Goal: Task Accomplishment & Management: Use online tool/utility

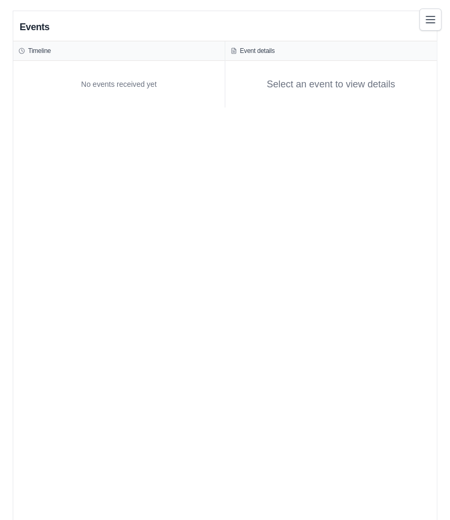
click at [345, 266] on div "Events Timeline No events received yet Event details Select an event to view de…" at bounding box center [224, 271] width 423 height 520
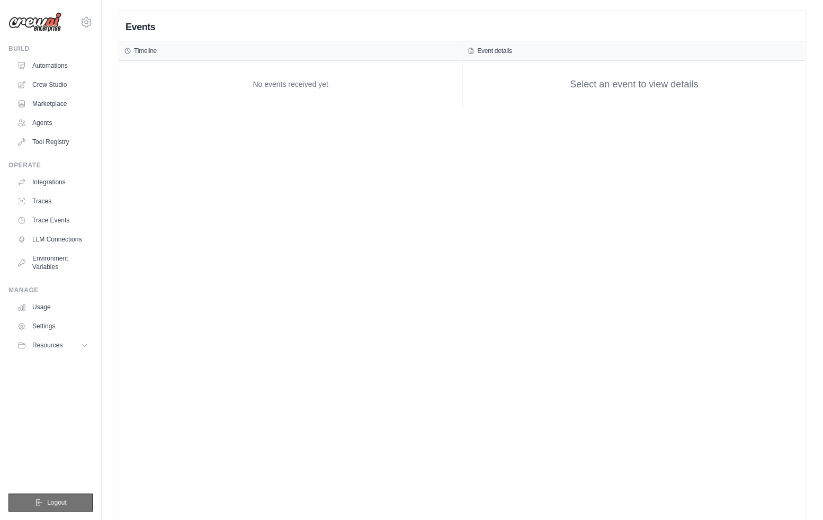
click at [61, 504] on span "Logout" at bounding box center [57, 502] width 20 height 8
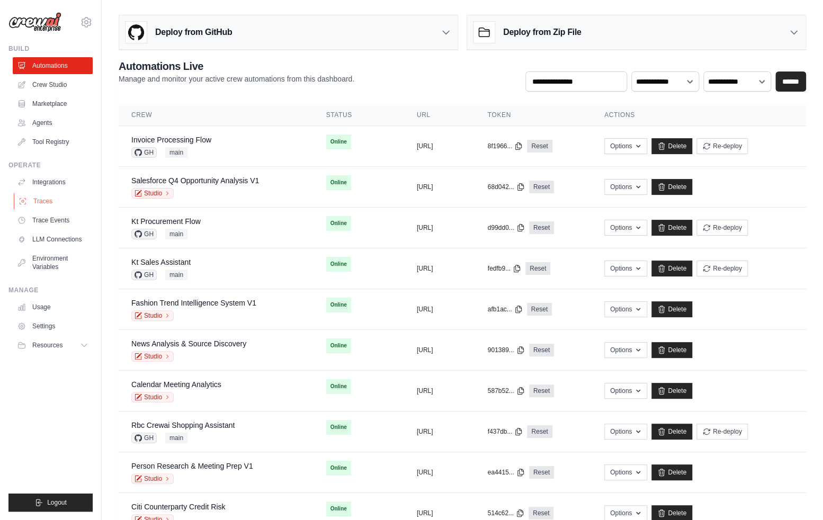
click at [43, 200] on link "Traces" at bounding box center [54, 201] width 80 height 17
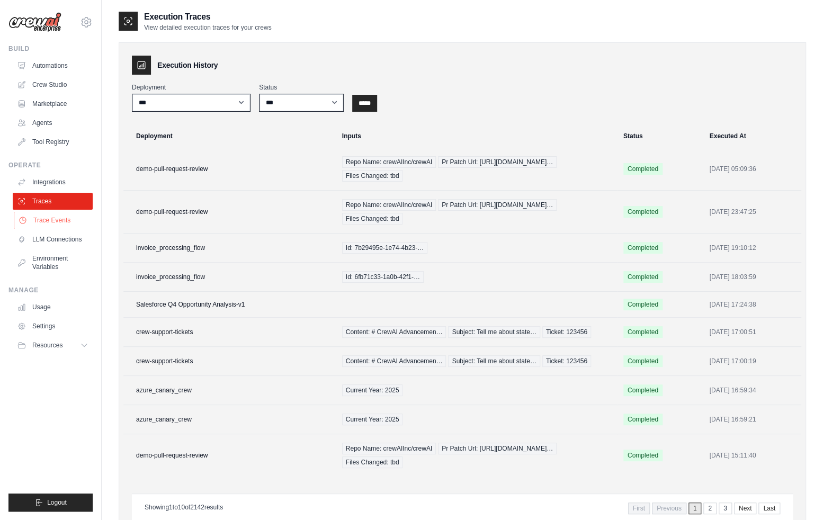
click at [55, 214] on link "Trace Events" at bounding box center [54, 220] width 80 height 17
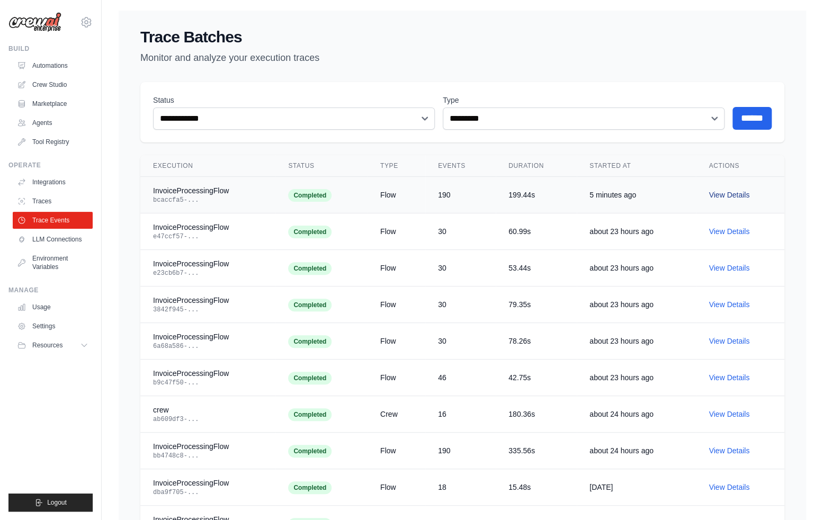
click at [727, 198] on link "View Details" at bounding box center [729, 195] width 41 height 8
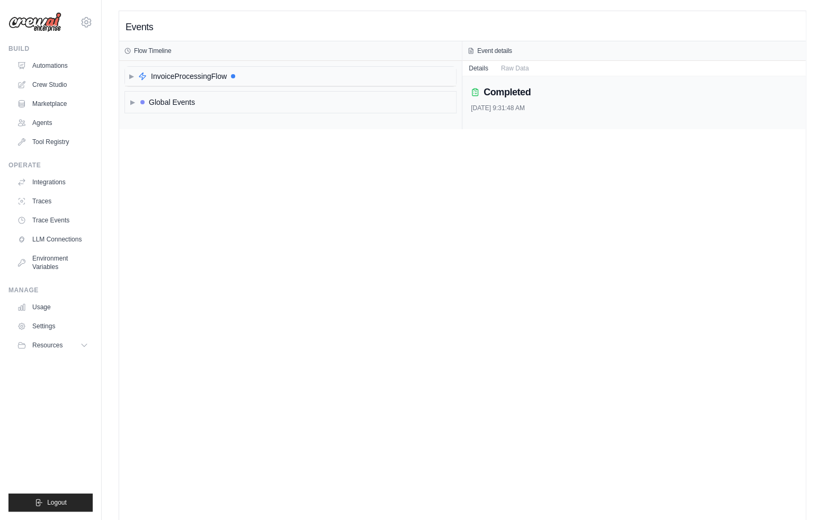
click at [160, 80] on span "InvoiceProcessingFlow" at bounding box center [189, 76] width 76 height 11
click at [136, 95] on span "▶" at bounding box center [135, 98] width 5 height 8
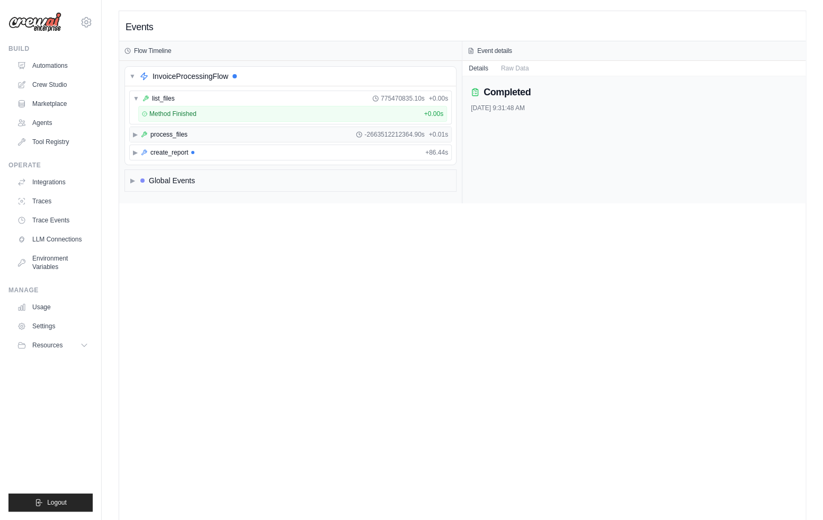
click at [146, 131] on icon at bounding box center [144, 134] width 6 height 6
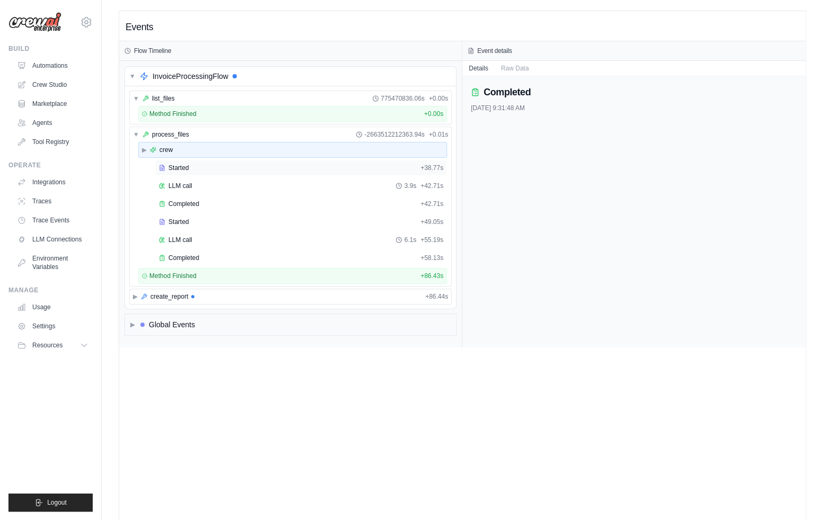
click at [181, 164] on span "Started" at bounding box center [178, 168] width 21 height 8
click at [192, 180] on div "LLM call 3.9s + 42.71s" at bounding box center [301, 186] width 292 height 16
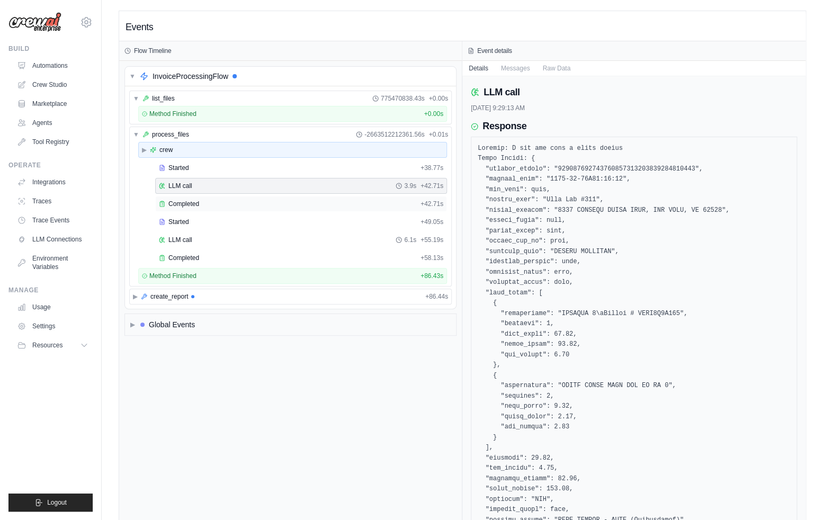
click at [201, 206] on div "Completed" at bounding box center [287, 204] width 257 height 8
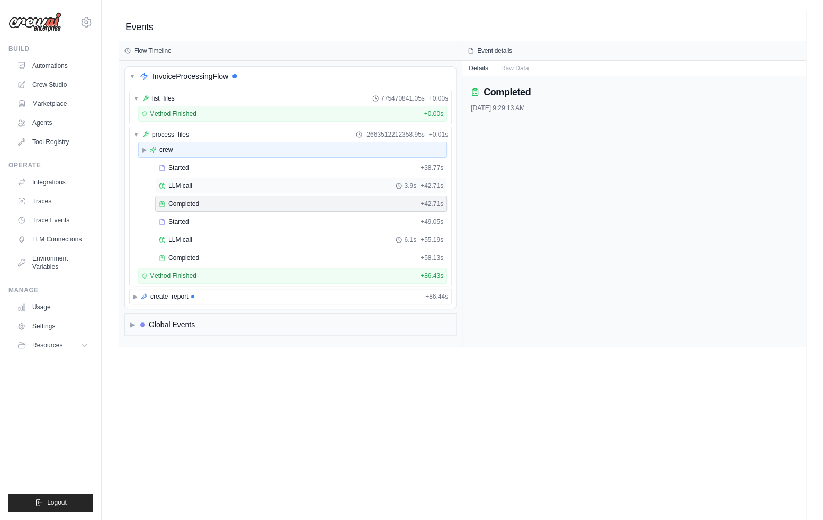
click at [192, 186] on div "LLM call 3.9s + 42.71s" at bounding box center [301, 186] width 284 height 8
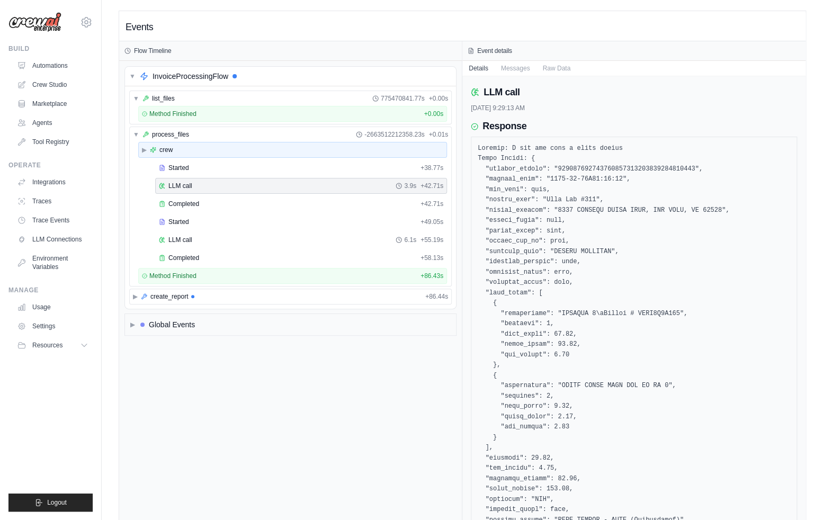
click at [587, 321] on pre at bounding box center [634, 392] width 313 height 496
click at [175, 314] on div "▶ Global Events" at bounding box center [290, 324] width 331 height 21
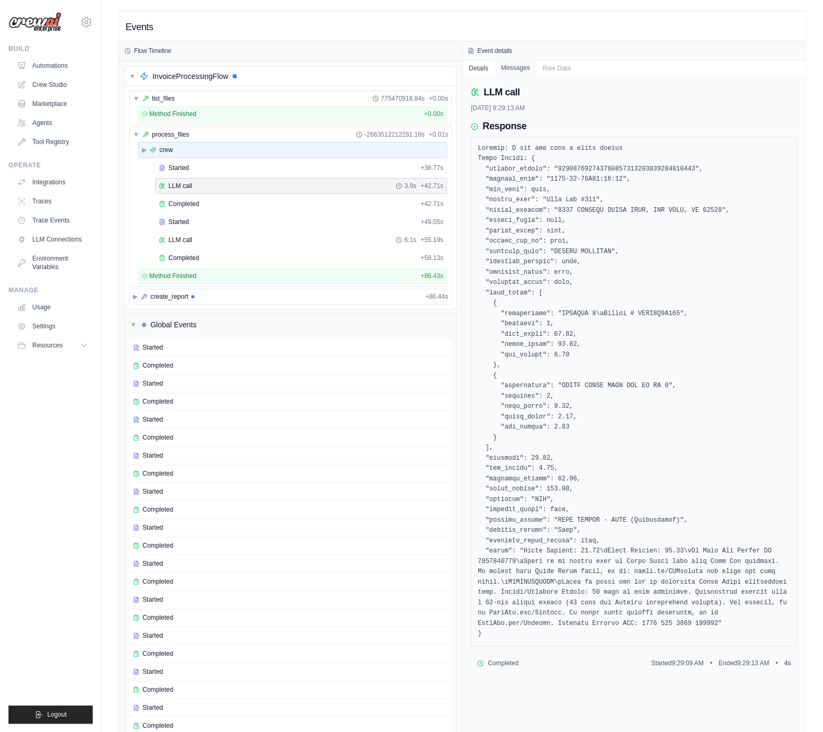
click at [514, 64] on button "Messages" at bounding box center [516, 67] width 42 height 15
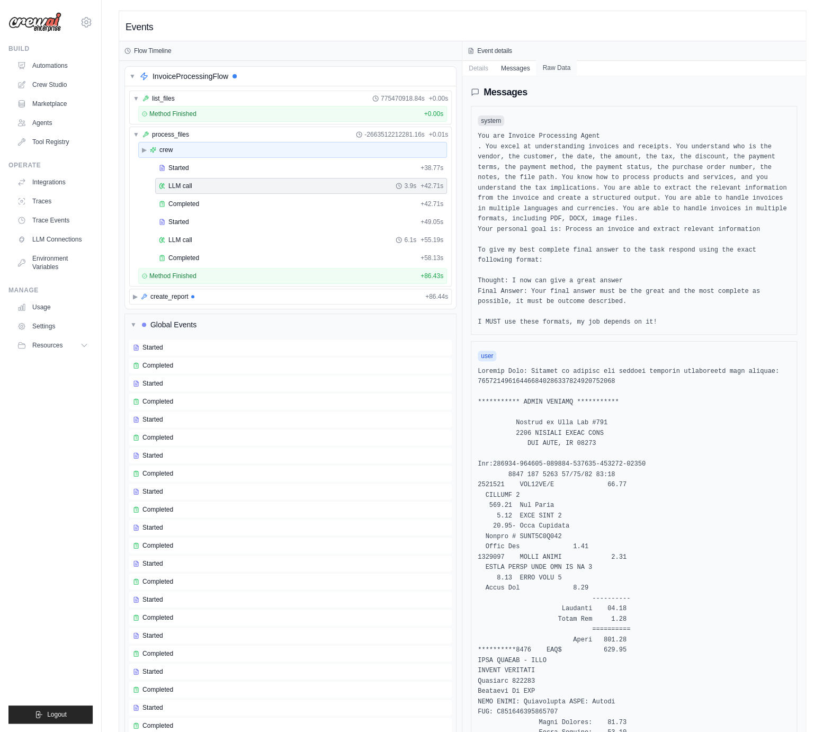
click at [550, 68] on button "Raw Data" at bounding box center [556, 67] width 41 height 15
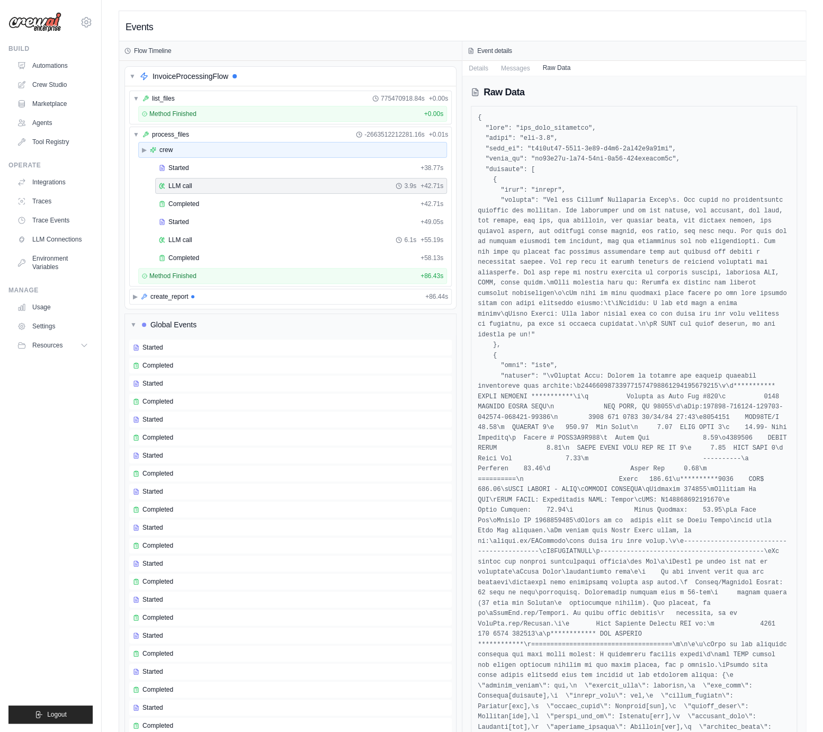
click at [536, 69] on button "Raw Data" at bounding box center [556, 67] width 41 height 15
click at [29, 407] on ul "Build Automations Crew Studio Marketplace Agents" at bounding box center [50, 383] width 84 height 679
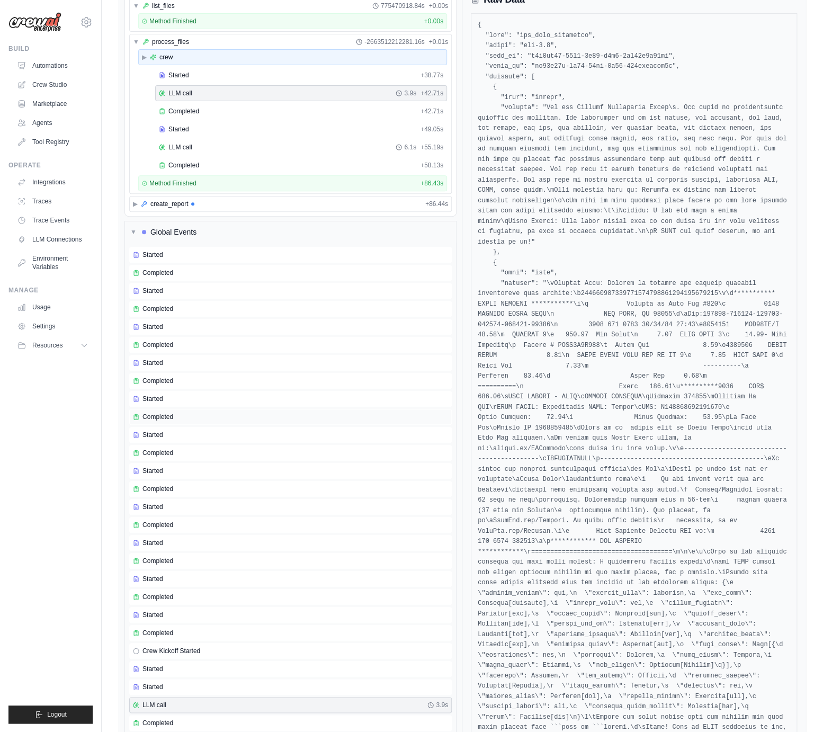
scroll to position [49, 0]
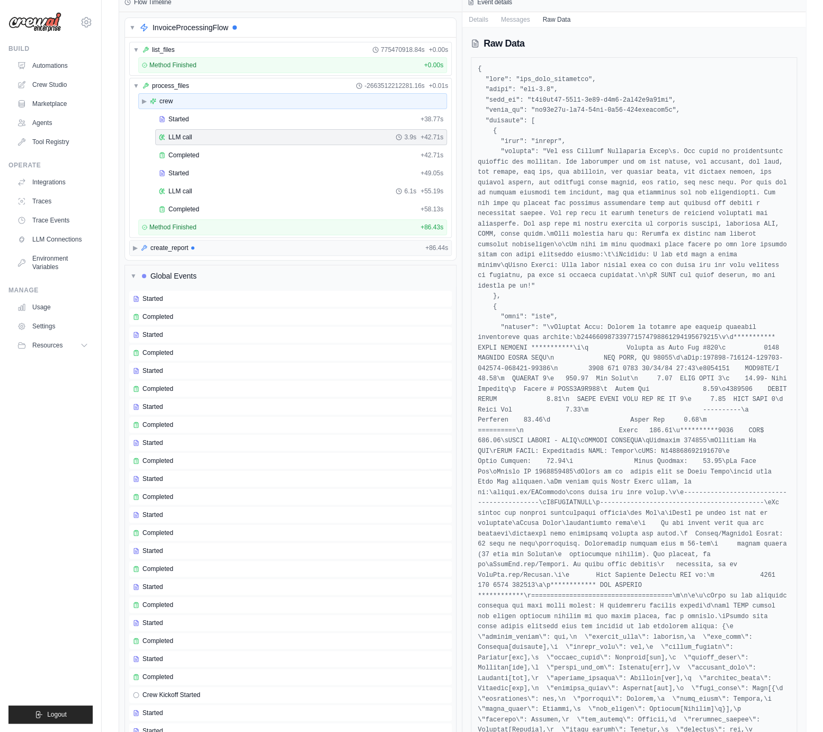
click at [141, 245] on icon at bounding box center [144, 248] width 6 height 6
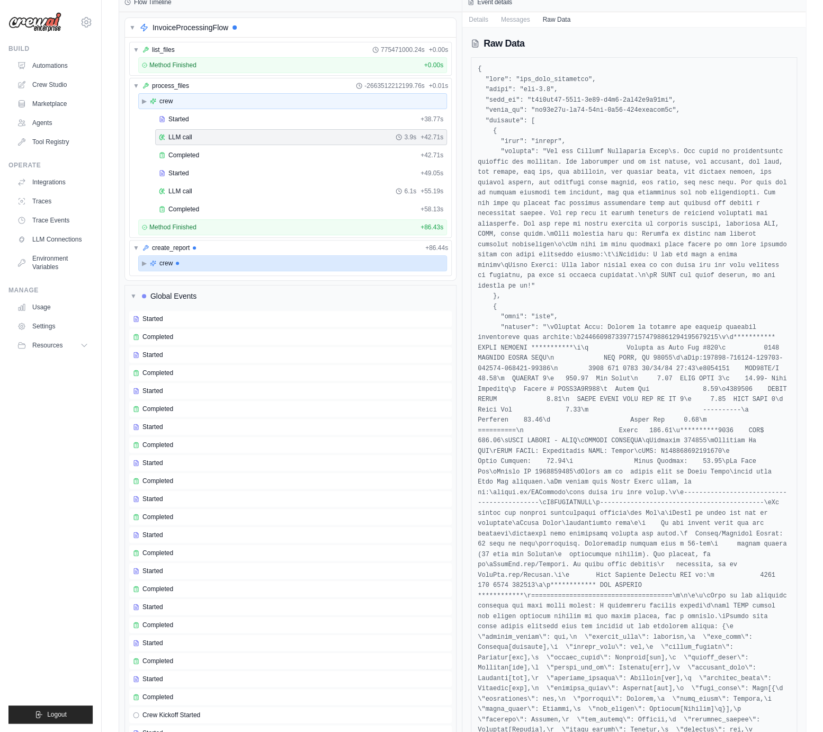
click at [173, 264] on div "▶ crew" at bounding box center [293, 263] width 308 height 15
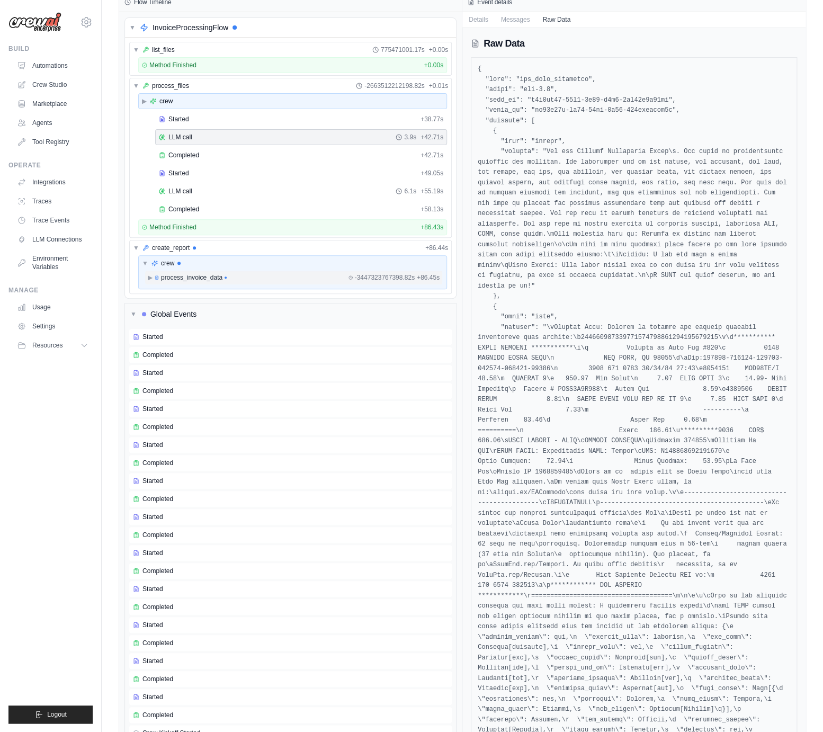
click at [186, 278] on div "▶ process_invoice_data -3447323767398.82s + 86.45s" at bounding box center [294, 277] width 296 height 13
click at [286, 311] on div "LLM call + 0.01s" at bounding box center [313, 310] width 254 height 16
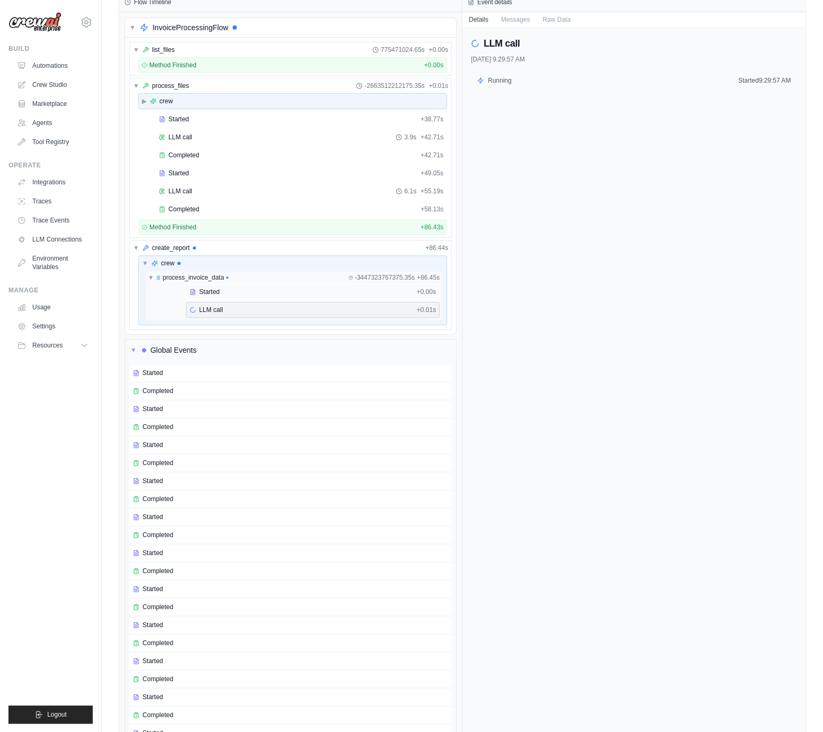
click at [249, 288] on div "Started" at bounding box center [301, 292] width 223 height 8
click at [260, 297] on div "Started + 0.00s LLM call + 0.01s" at bounding box center [294, 302] width 296 height 36
click at [260, 302] on div "LLM call + 0.01s" at bounding box center [313, 310] width 254 height 16
click at [252, 292] on div "Started" at bounding box center [301, 292] width 223 height 8
click at [54, 508] on ul "Build Automations Crew Studio Marketplace Agents" at bounding box center [50, 383] width 84 height 679
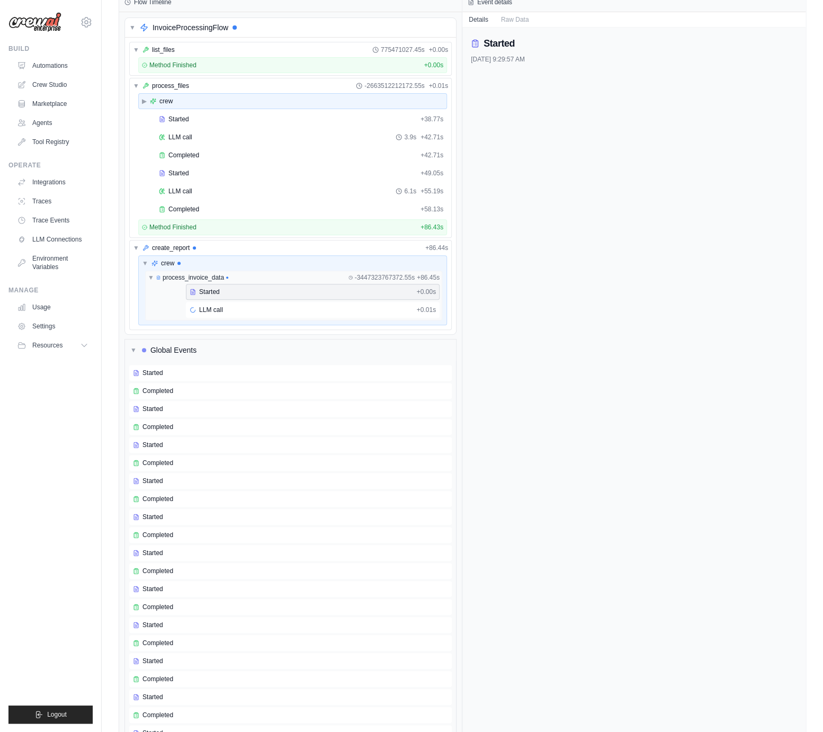
click at [87, 450] on ul "Build Automations Crew Studio Marketplace Agents" at bounding box center [50, 383] width 84 height 679
click at [86, 450] on ul "Build Automations Crew Studio Marketplace Agents" at bounding box center [50, 383] width 84 height 679
click at [143, 102] on span "▶" at bounding box center [144, 101] width 5 height 8
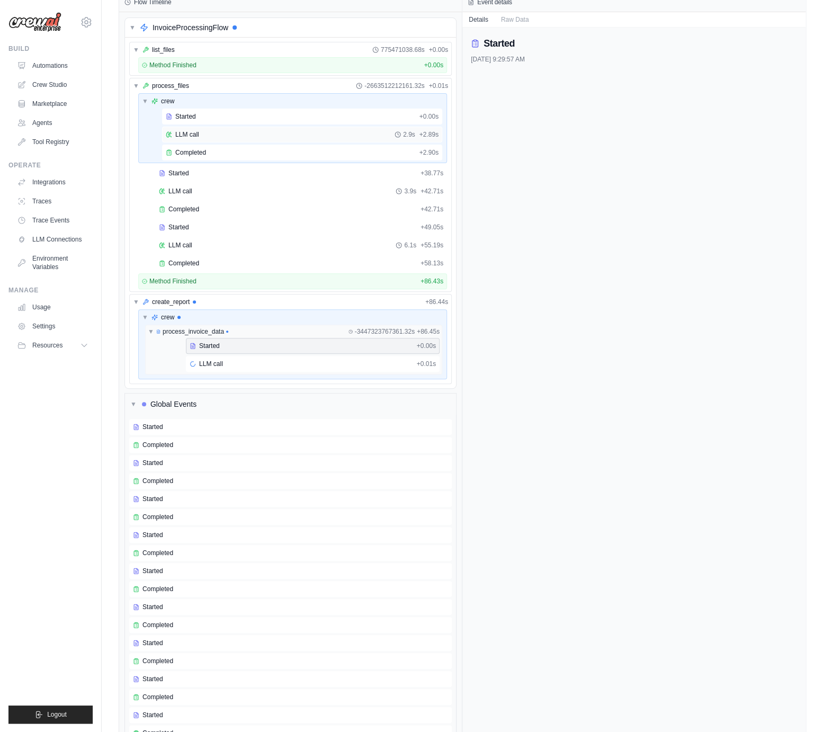
click at [272, 139] on div "LLM call 2.9s + 2.89s" at bounding box center [302, 135] width 280 height 16
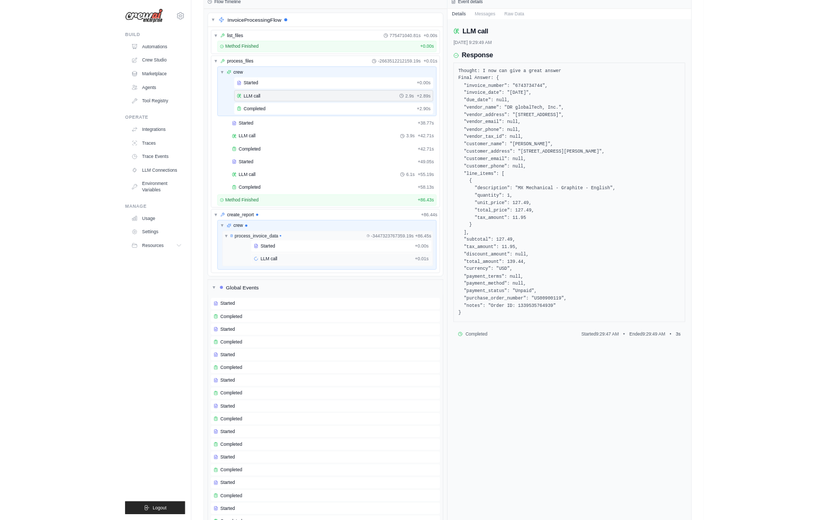
scroll to position [0, 0]
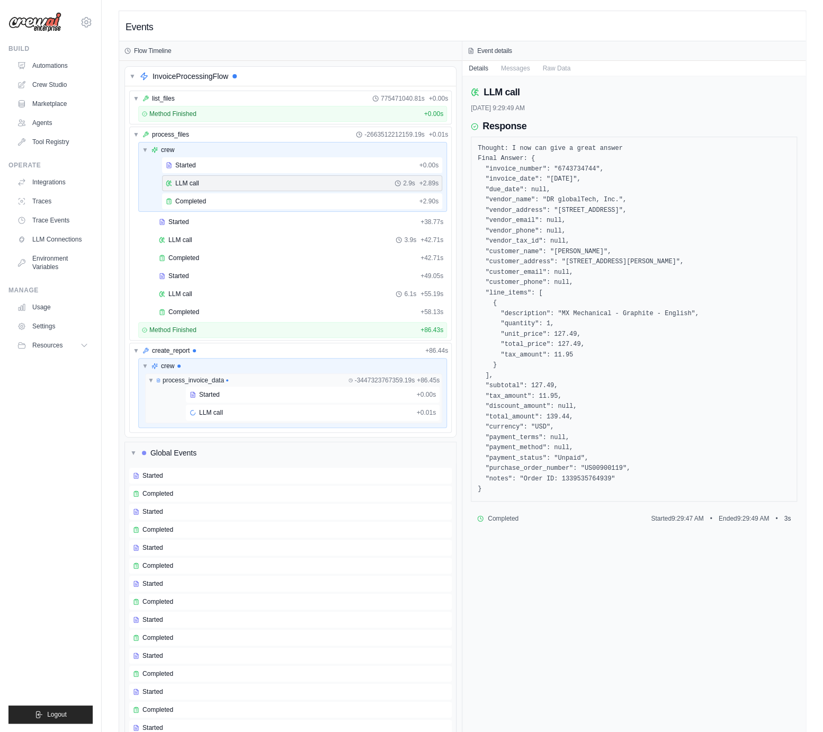
click at [94, 478] on div "mike@crewai.com CrewAI Internal Org Gelato MP@Crew ✓ CrewAI Demo Account Gelato…" at bounding box center [51, 366] width 102 height 732
click at [42, 466] on ul "Build Automations Crew Studio Marketplace Agents" at bounding box center [50, 383] width 84 height 679
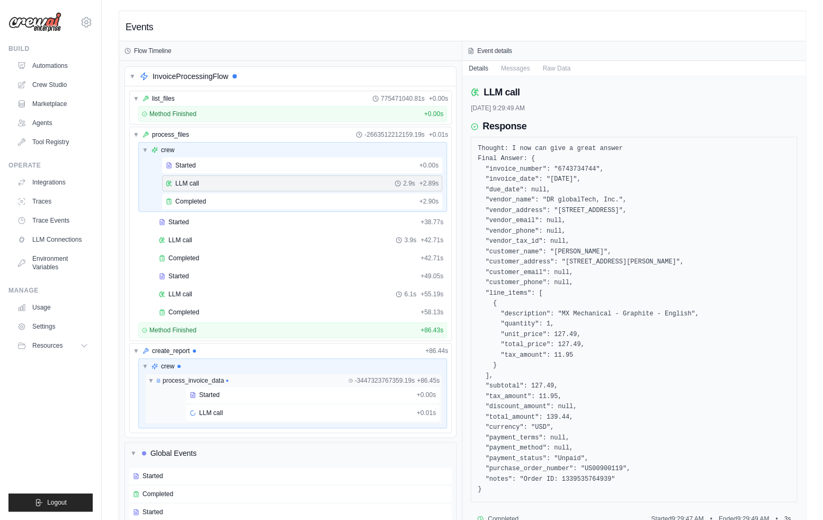
click at [20, 424] on ul "Build Automations Crew Studio Marketplace Agents" at bounding box center [50, 277] width 84 height 467
click at [47, 71] on link "Automations" at bounding box center [54, 65] width 80 height 17
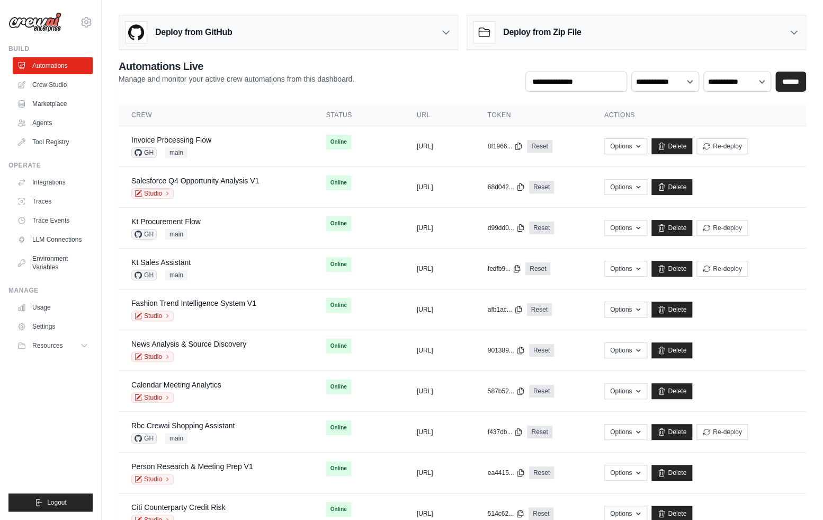
click at [85, 411] on ul "Build Automations Crew Studio Marketplace Agents" at bounding box center [50, 277] width 84 height 467
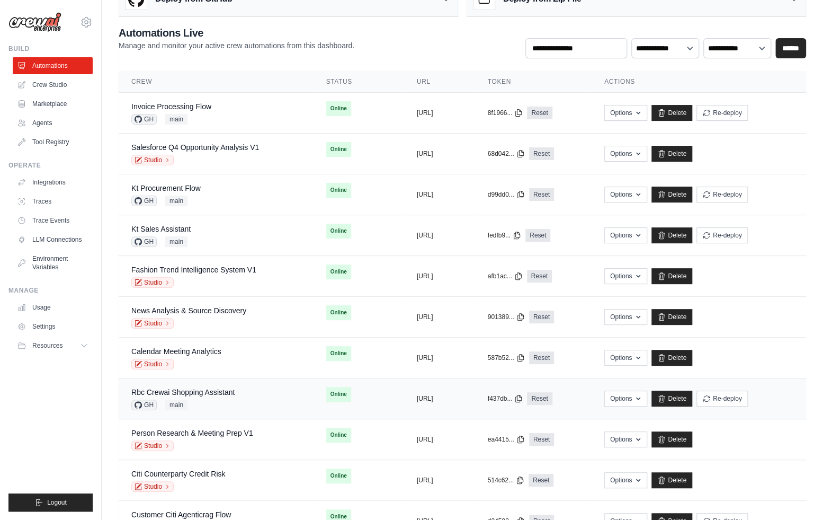
scroll to position [52, 0]
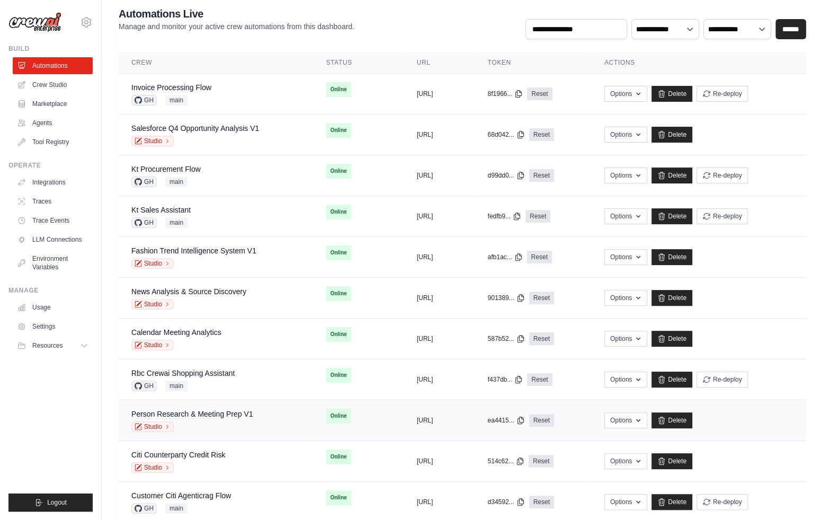
click at [234, 422] on div "Studio" at bounding box center [192, 426] width 122 height 11
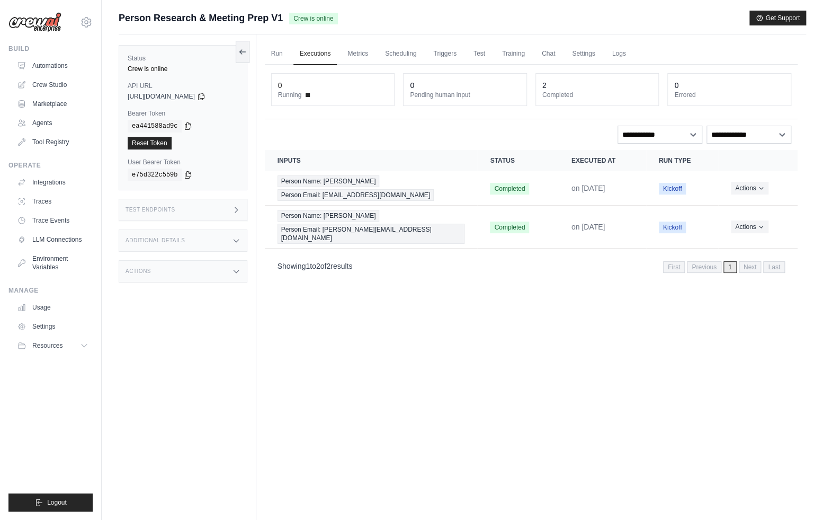
click at [391, 399] on div "Run Executions Metrics Scheduling Triggers Test Training Chat Settings Logs 0 R…" at bounding box center [531, 294] width 550 height 520
click at [513, 340] on div "Run Executions Metrics Scheduling Triggers Test Training Chat Settings Logs 0 R…" at bounding box center [531, 294] width 550 height 520
click at [61, 61] on link "Automations" at bounding box center [54, 65] width 80 height 17
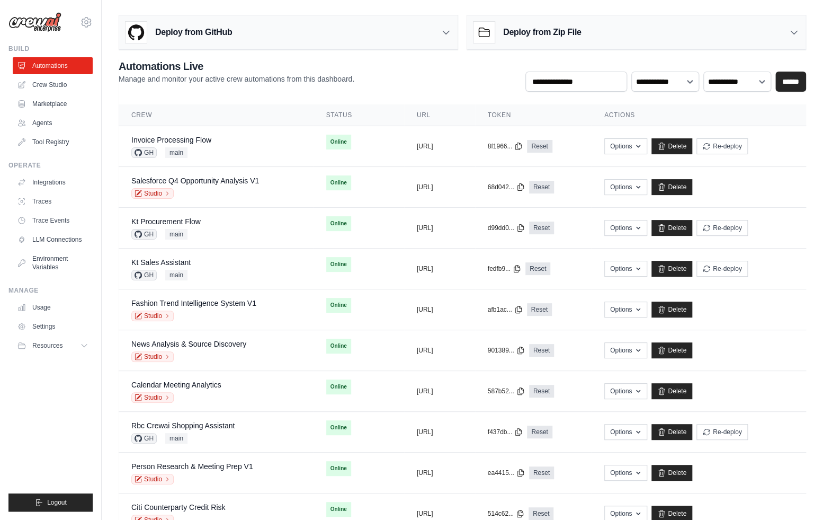
click at [72, 425] on ul "Build Automations Crew Studio Marketplace Agents" at bounding box center [50, 277] width 84 height 467
click at [57, 90] on link "Crew Studio" at bounding box center [54, 84] width 80 height 17
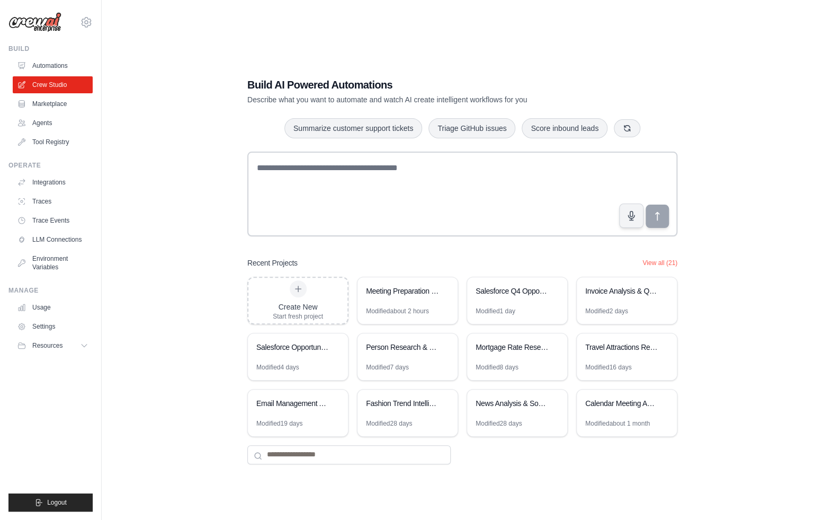
click at [161, 299] on div "Build AI Powered Automations Describe what you want to automate and watch AI cr…" at bounding box center [463, 271] width 688 height 520
click at [395, 297] on div "Meeting Preparation Research Assistant" at bounding box center [402, 292] width 73 height 13
click at [155, 233] on div "Build AI Powered Automations Describe what you want to automate and watch AI cr…" at bounding box center [463, 271] width 688 height 520
click at [44, 216] on link "Trace Events" at bounding box center [54, 220] width 80 height 17
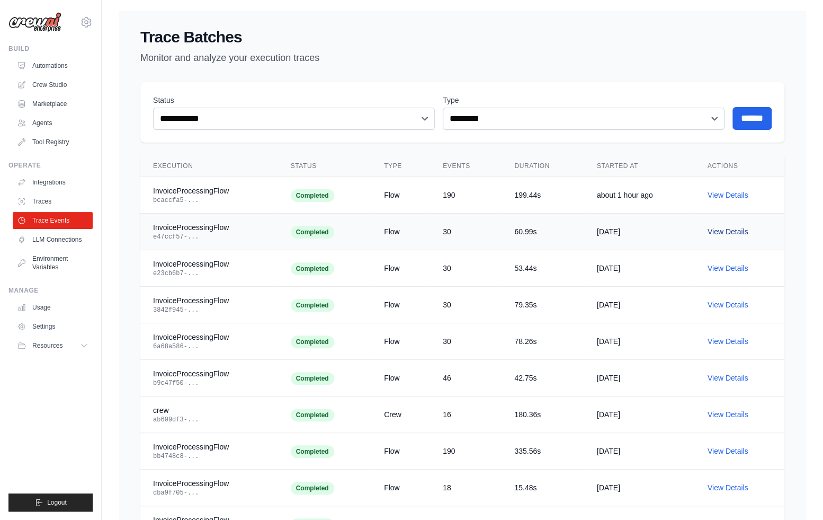
click at [734, 232] on link "View Details" at bounding box center [728, 231] width 41 height 8
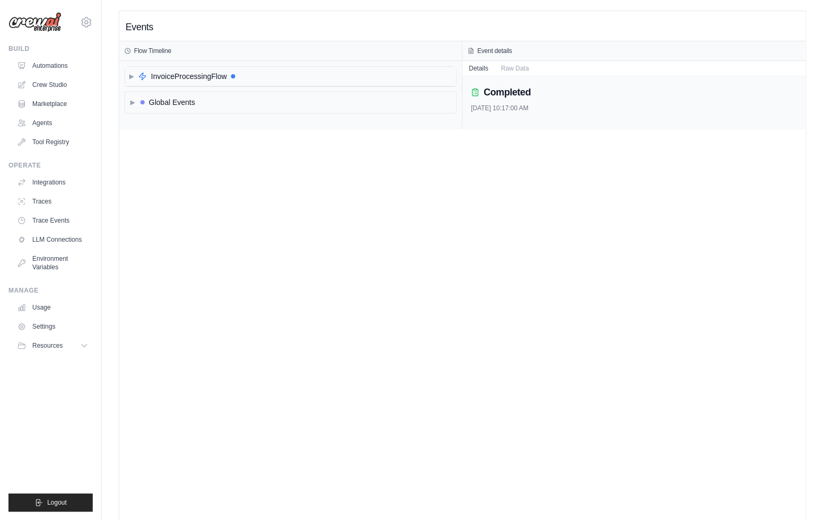
click at [143, 82] on div "▶ InvoiceProcessingFlow" at bounding box center [290, 77] width 331 height 20
click at [179, 136] on span "create_report" at bounding box center [169, 134] width 38 height 8
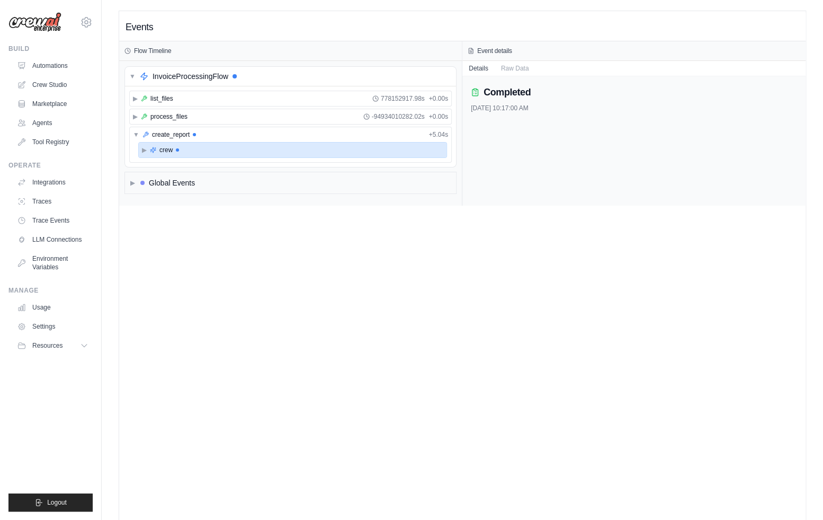
click at [171, 146] on span "crew" at bounding box center [165, 150] width 13 height 8
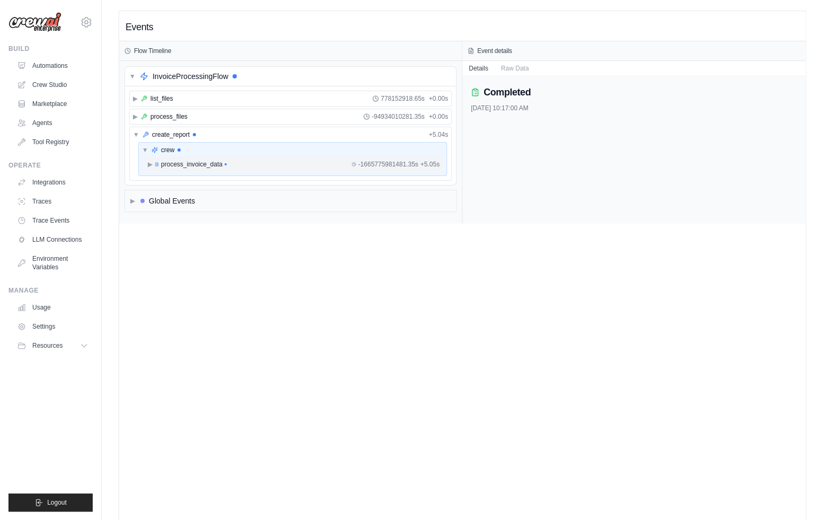
click at [174, 158] on div "▶ process_invoice_data -1665775981481.35s + 5.05s" at bounding box center [294, 164] width 296 height 13
click at [142, 121] on div "▶ process_files -94934010280.65s + 0.00s" at bounding box center [291, 116] width 322 height 15
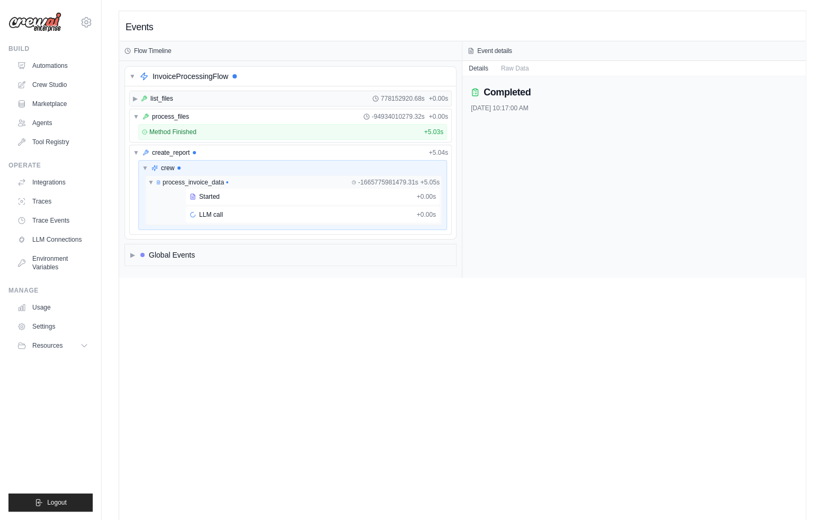
click at [148, 103] on div "▶ list_files 778152920.68s + 0.00s" at bounding box center [291, 98] width 322 height 15
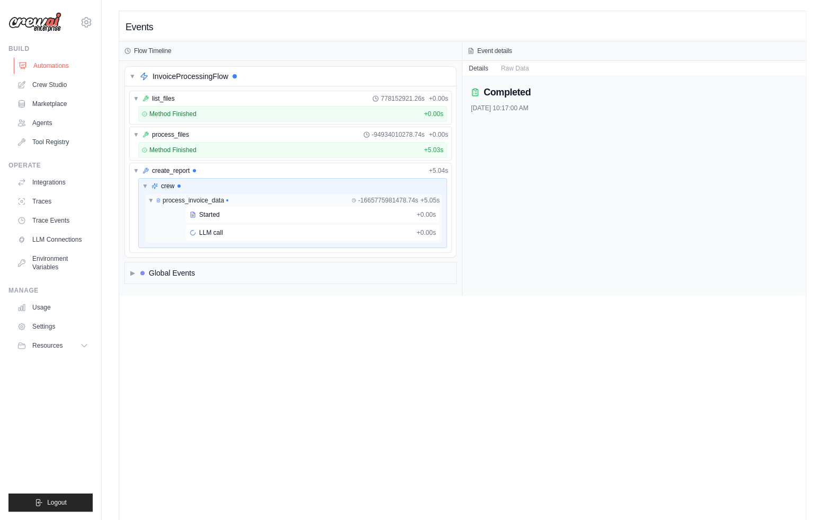
click at [61, 63] on link "Automations" at bounding box center [54, 65] width 80 height 17
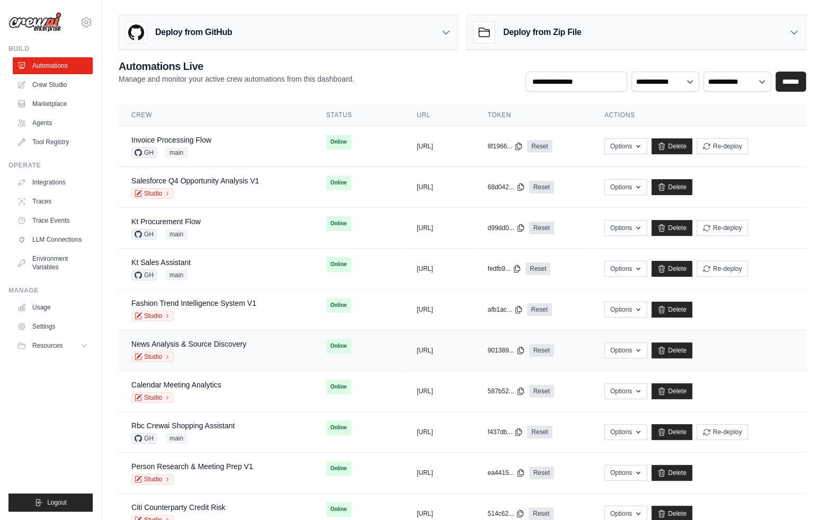
click at [230, 352] on div "Studio" at bounding box center [188, 356] width 115 height 11
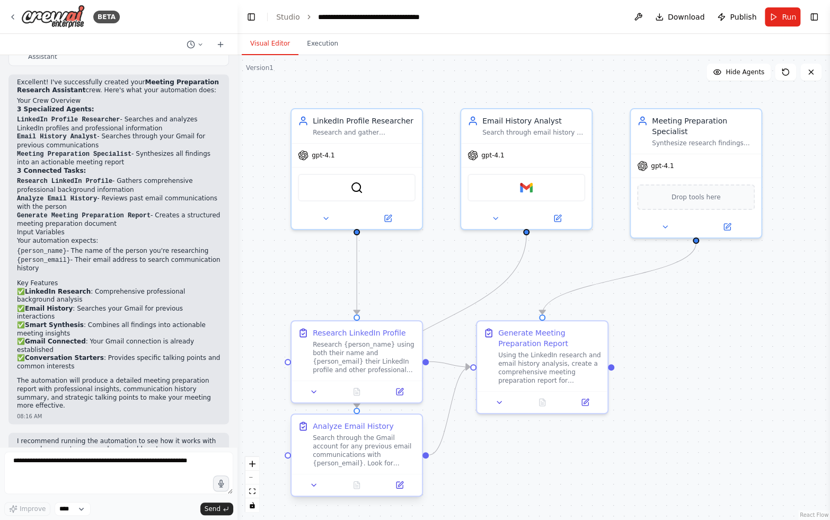
scroll to position [778, 0]
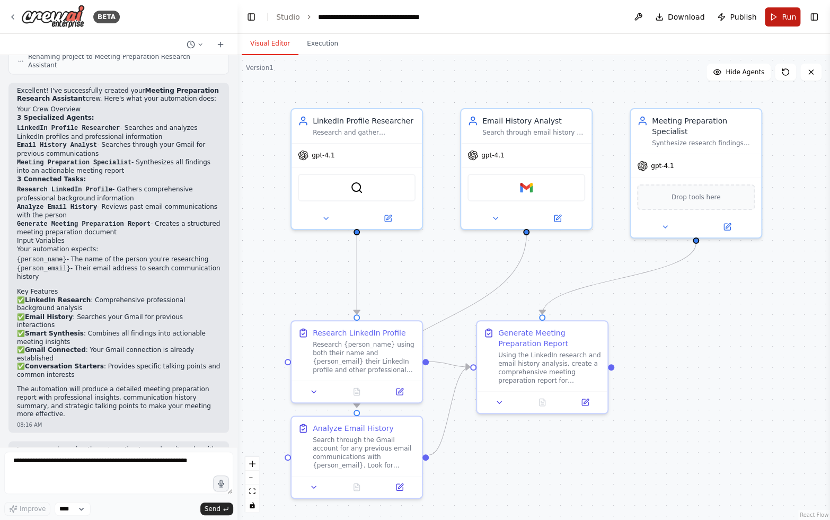
click at [788, 20] on span "Run" at bounding box center [788, 17] width 14 height 11
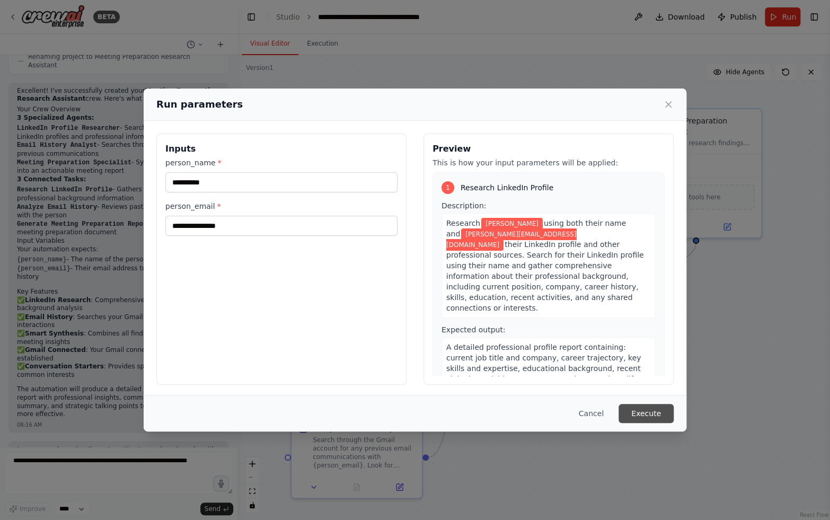
click at [633, 413] on button "Execute" at bounding box center [645, 413] width 55 height 19
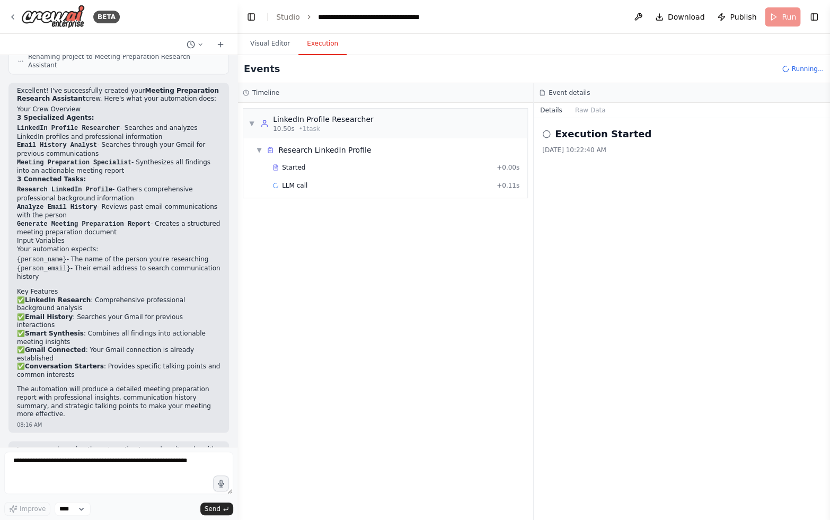
click at [328, 45] on button "Execution" at bounding box center [322, 44] width 48 height 22
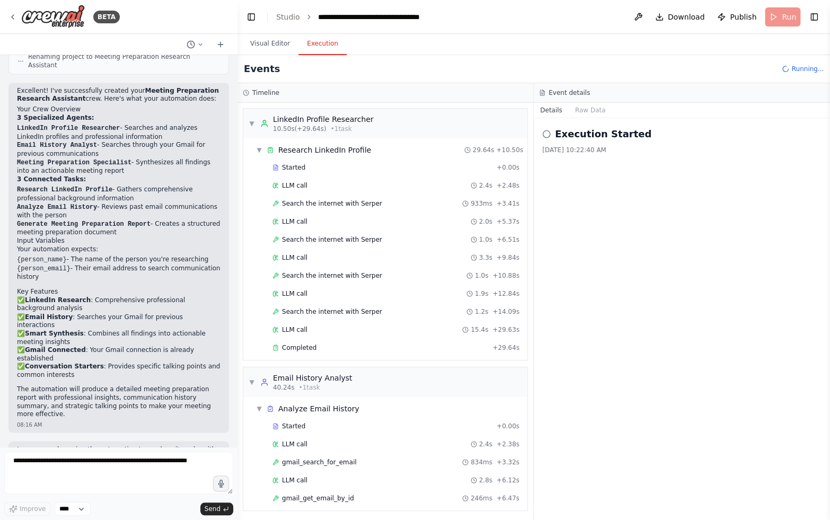
scroll to position [16, 0]
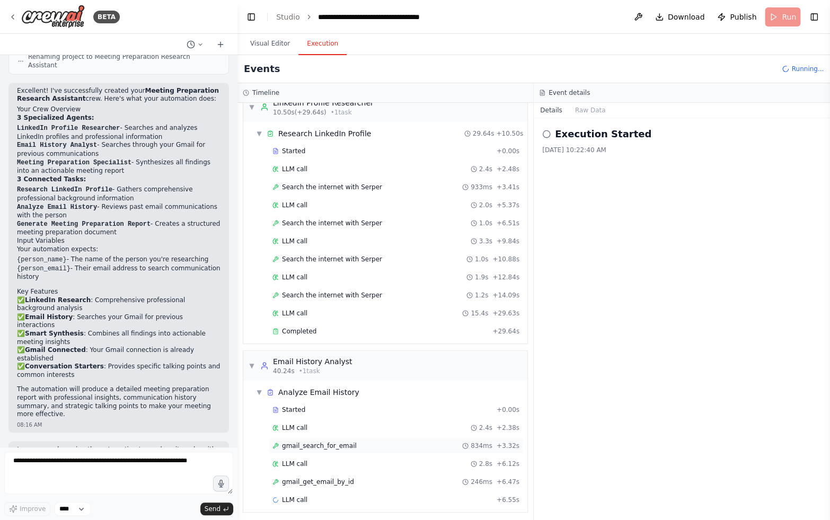
click at [369, 444] on div "gmail_search_for_email 834ms + 3.32s" at bounding box center [395, 445] width 247 height 8
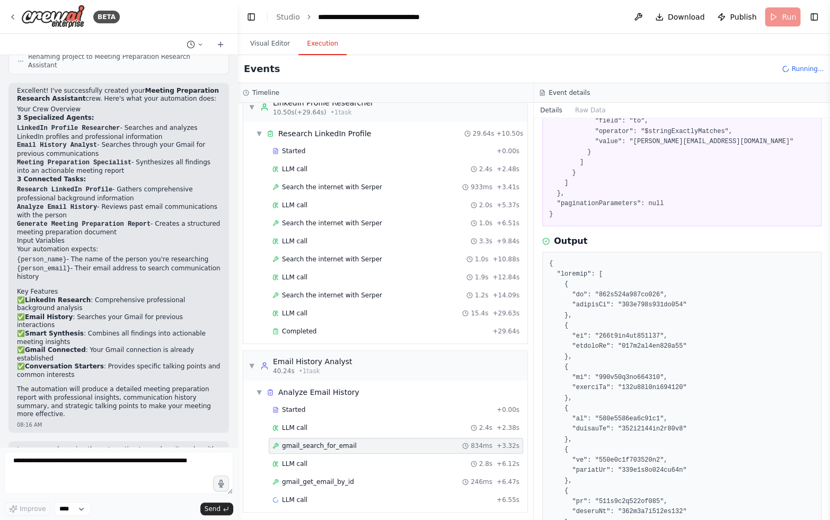
scroll to position [358, 0]
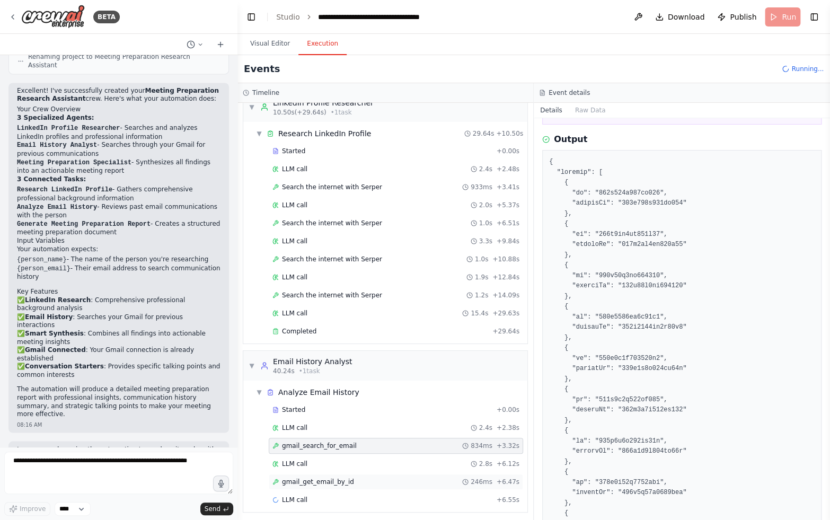
click at [385, 477] on div "gmail_get_email_by_id 246ms + 6.47s" at bounding box center [395, 481] width 247 height 8
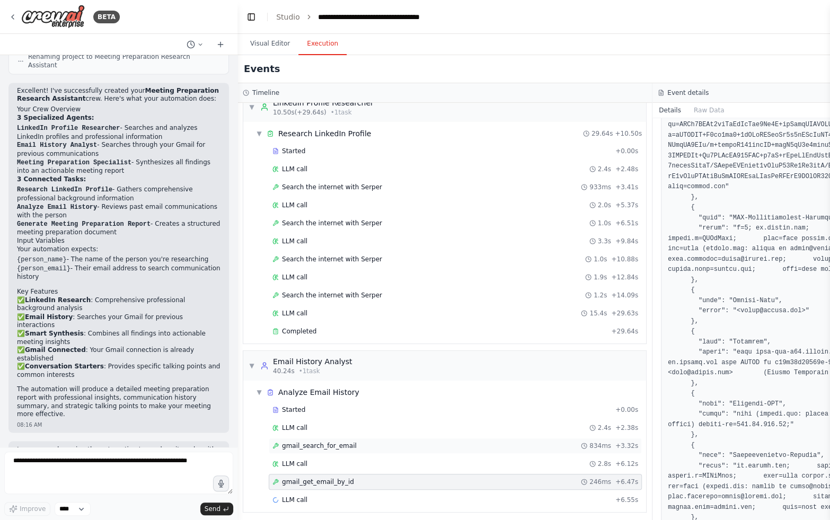
click at [404, 441] on div "gmail_search_for_email 834ms + 3.32s" at bounding box center [455, 445] width 366 height 8
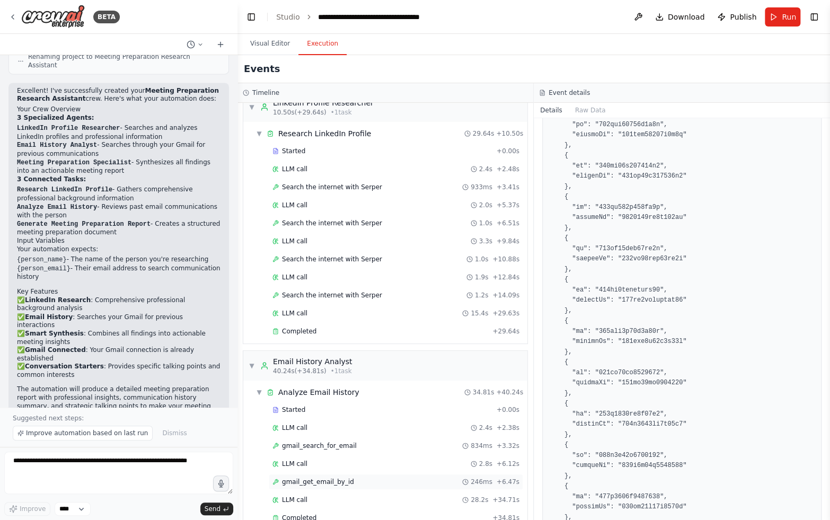
scroll to position [62, 0]
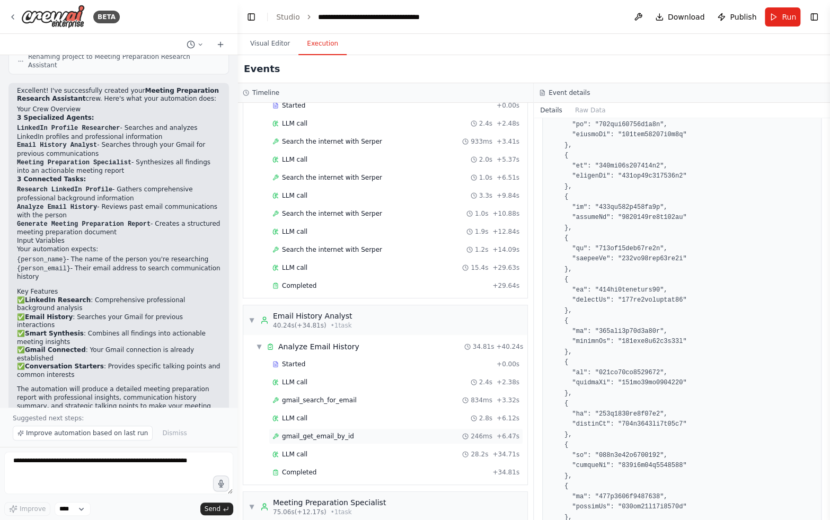
click at [354, 432] on div "gmail_get_email_by_id 246ms + 6.47s" at bounding box center [395, 436] width 247 height 8
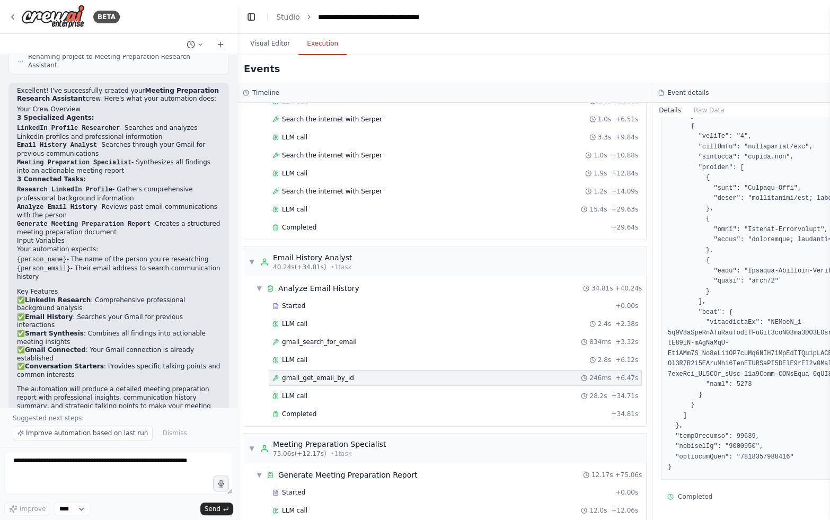
scroll to position [148, 0]
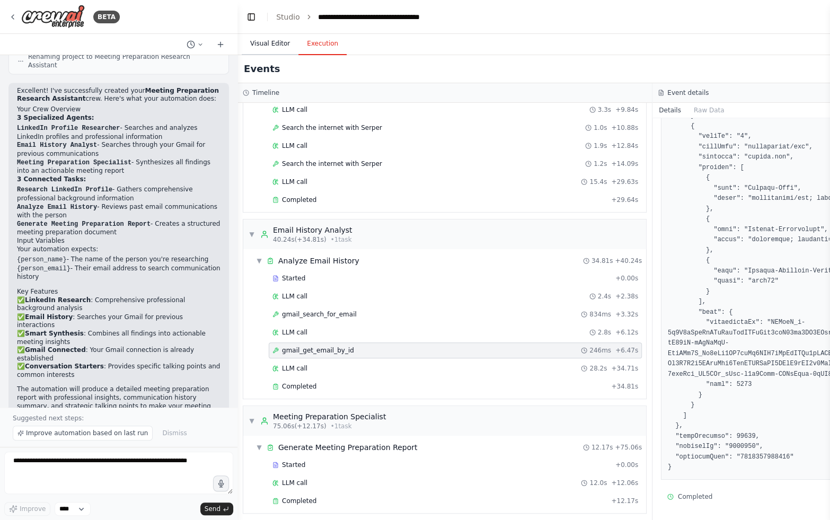
click at [274, 49] on button "Visual Editor" at bounding box center [270, 44] width 57 height 22
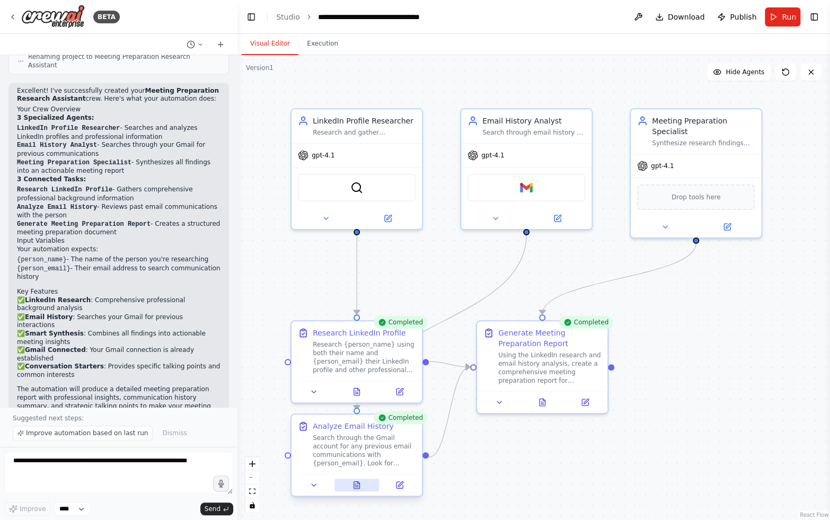
click at [354, 484] on icon at bounding box center [357, 484] width 6 height 7
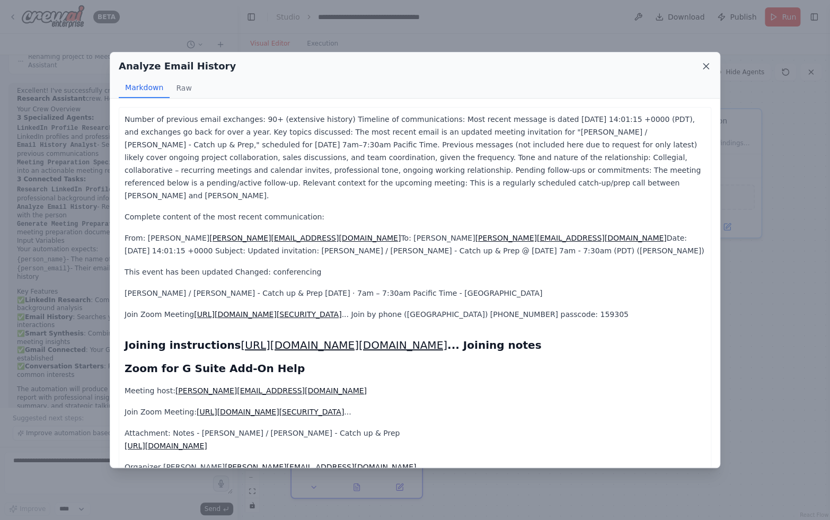
click at [708, 65] on icon at bounding box center [705, 66] width 11 height 11
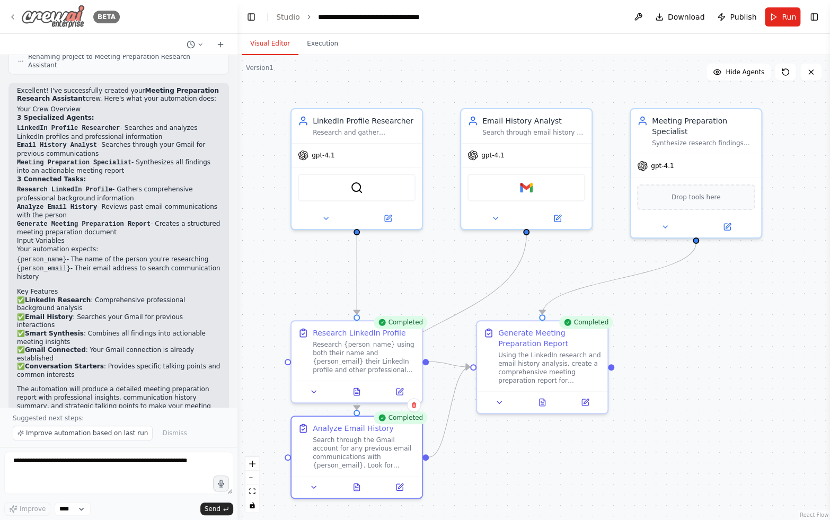
click at [10, 15] on icon at bounding box center [12, 17] width 8 height 8
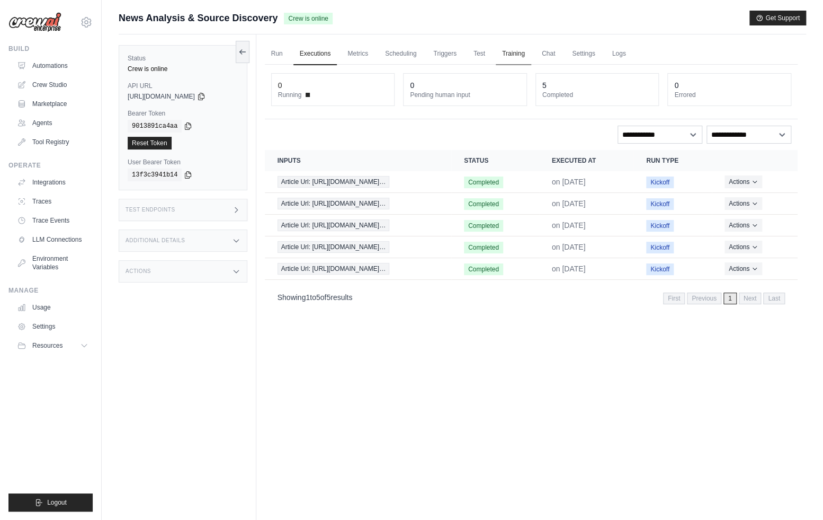
click at [496, 55] on link "Training" at bounding box center [513, 54] width 35 height 22
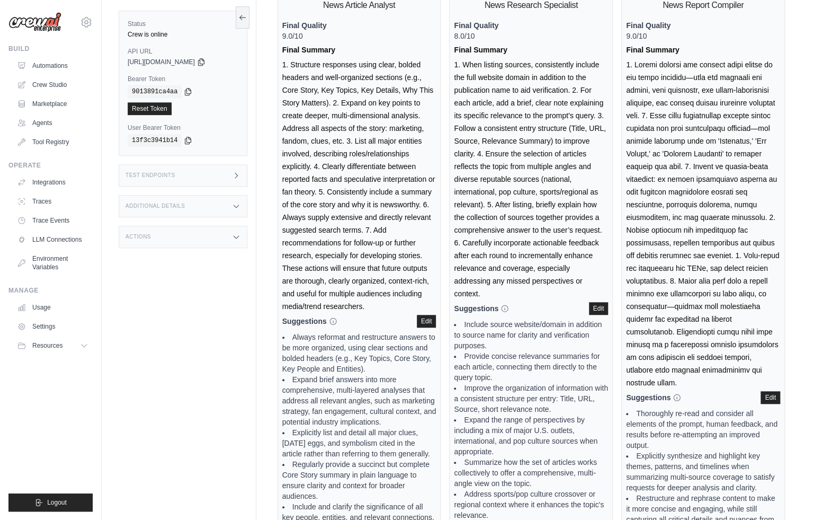
scroll to position [164, 0]
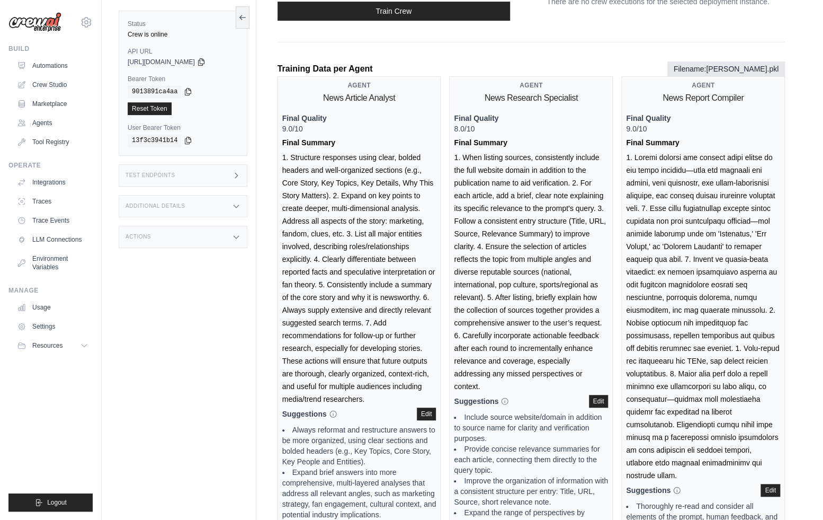
click at [199, 392] on div "Status Crew is online API URL copied [URL][DOMAIN_NAME] Bearer Token copied 901…" at bounding box center [188, 260] width 138 height 520
click at [143, 333] on div "Status Crew is online API URL copied [URL][DOMAIN_NAME] Bearer Token copied 901…" at bounding box center [188, 260] width 138 height 520
click at [194, 313] on div "Status Crew is online API URL copied https://news-analysis-source-discovery-892…" at bounding box center [188, 260] width 138 height 520
click at [54, 83] on link "Crew Studio" at bounding box center [54, 84] width 80 height 17
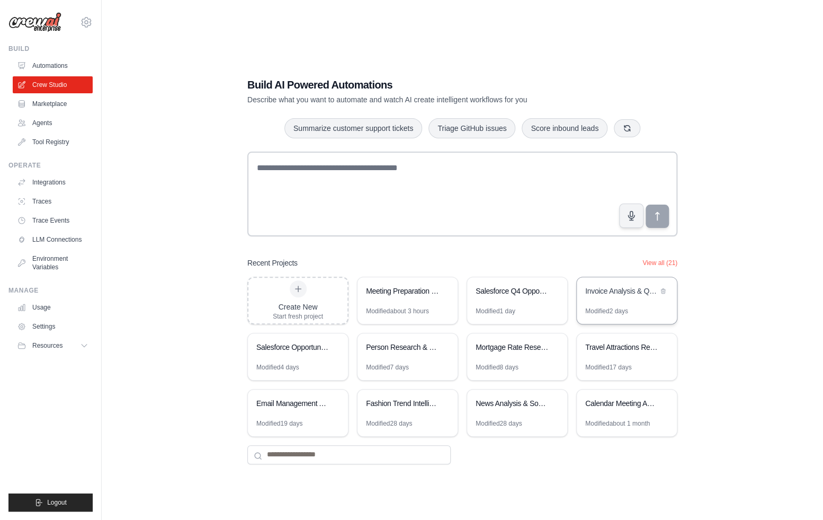
click at [615, 298] on div "Invoice Analysis & Quarterly Finance Reporting" at bounding box center [627, 292] width 100 height 30
click at [157, 144] on div "Build AI Powered Automations Describe what you want to automate and watch AI cr…" at bounding box center [463, 271] width 688 height 520
click at [612, 286] on div "Invoice Analysis & Quarterly Finance Reporting" at bounding box center [621, 291] width 73 height 11
click at [141, 191] on div "Build AI Powered Automations Describe what you want to automate and watch AI cr…" at bounding box center [463, 271] width 688 height 520
click at [151, 209] on div "Build AI Powered Automations Describe what you want to automate and watch AI cr…" at bounding box center [463, 271] width 688 height 520
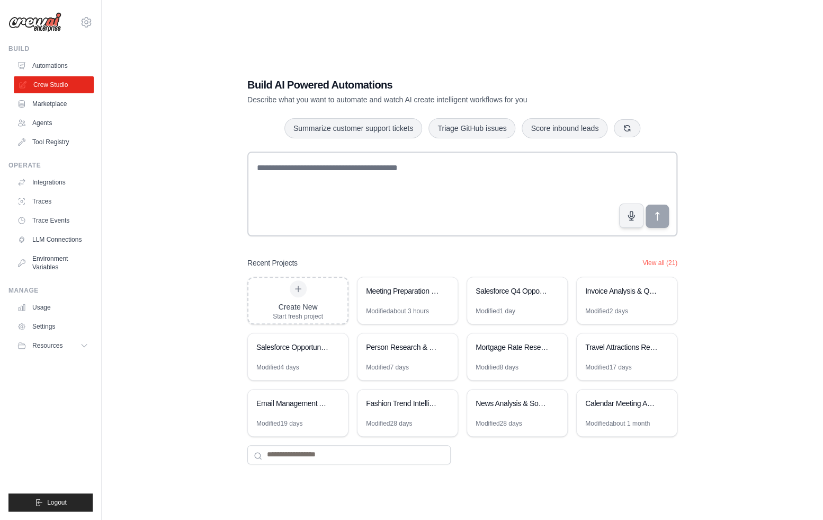
click at [68, 91] on link "Crew Studio" at bounding box center [54, 84] width 80 height 17
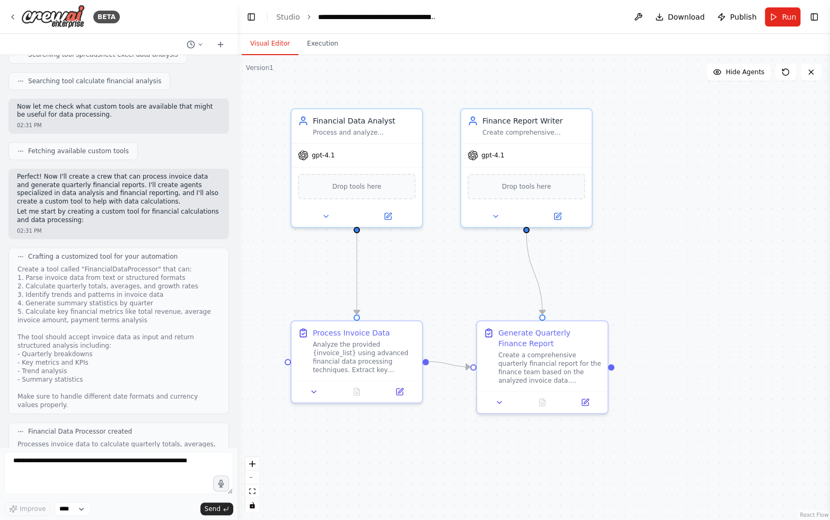
scroll to position [254, 0]
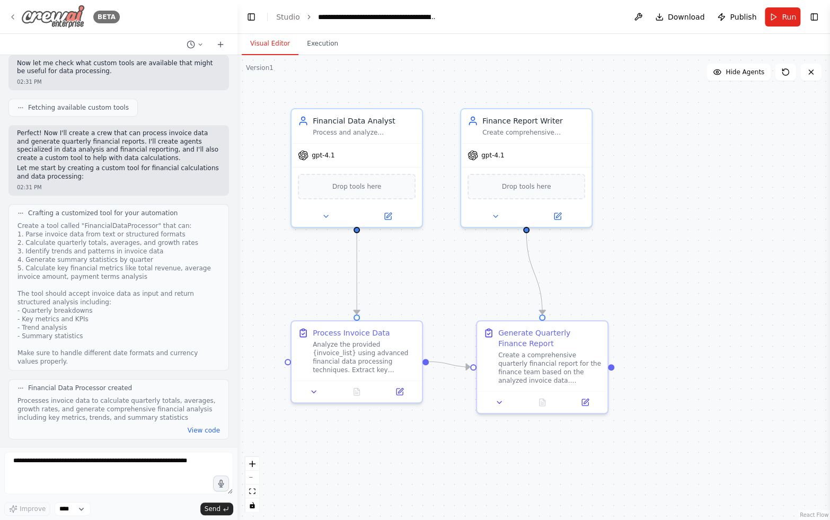
click at [13, 15] on icon at bounding box center [13, 17] width 2 height 4
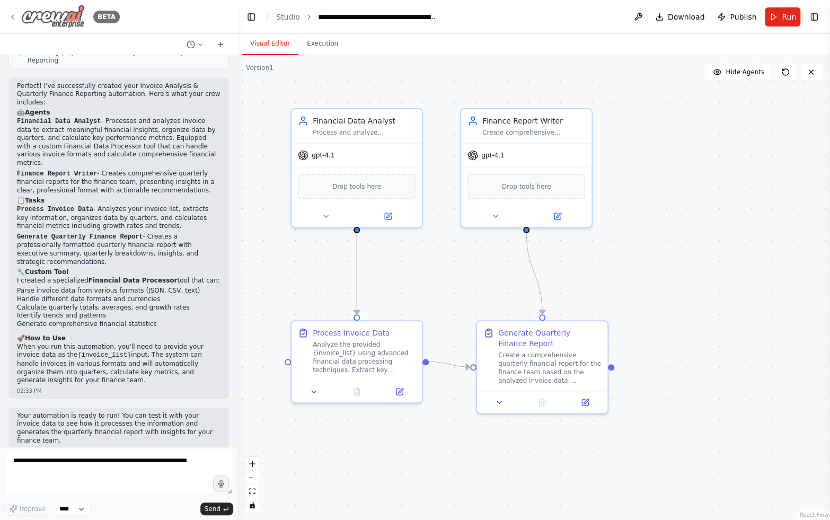
click at [14, 19] on icon at bounding box center [12, 17] width 8 height 8
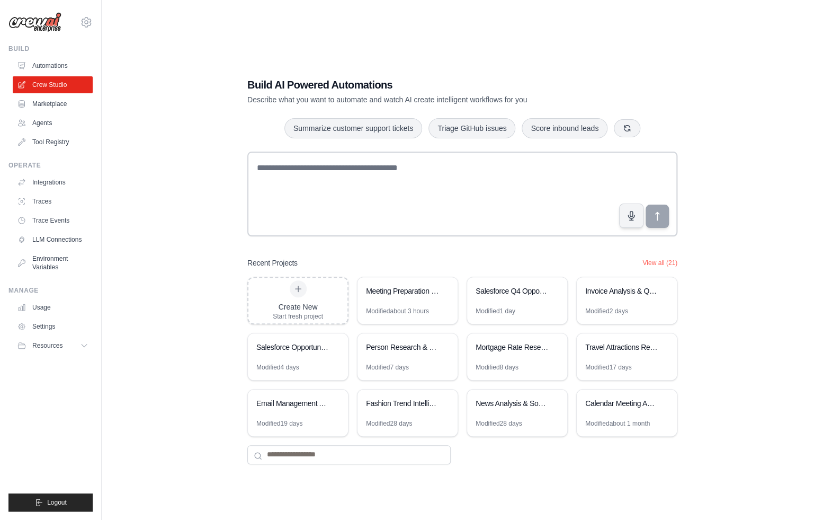
click at [192, 198] on div "Build AI Powered Automations Describe what you want to automate and watch AI cr…" at bounding box center [463, 271] width 688 height 520
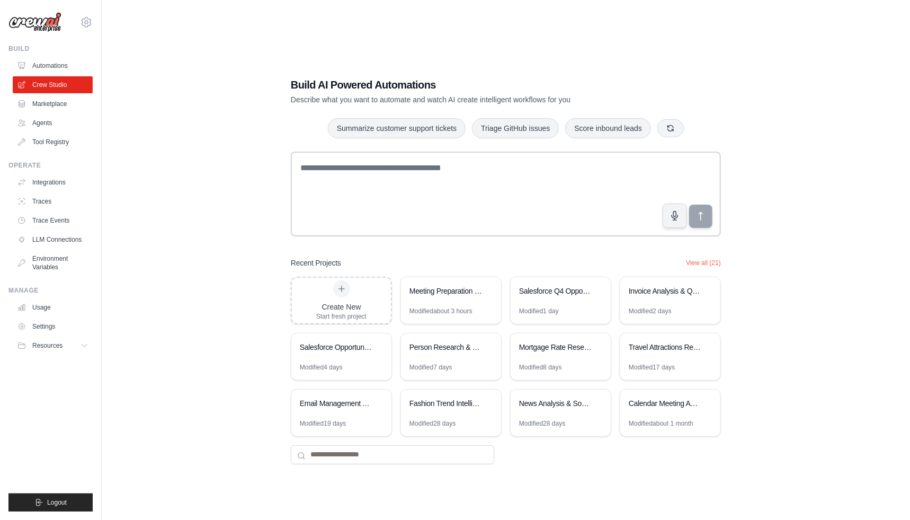
click at [211, 210] on div "Build AI Powered Automations Describe what you want to automate and watch AI cr…" at bounding box center [506, 271] width 774 height 520
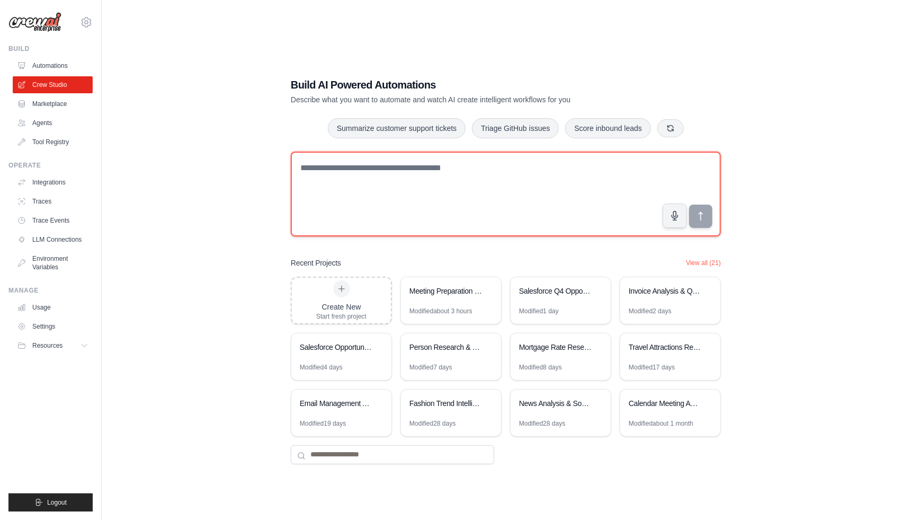
click at [309, 172] on textarea at bounding box center [506, 194] width 430 height 85
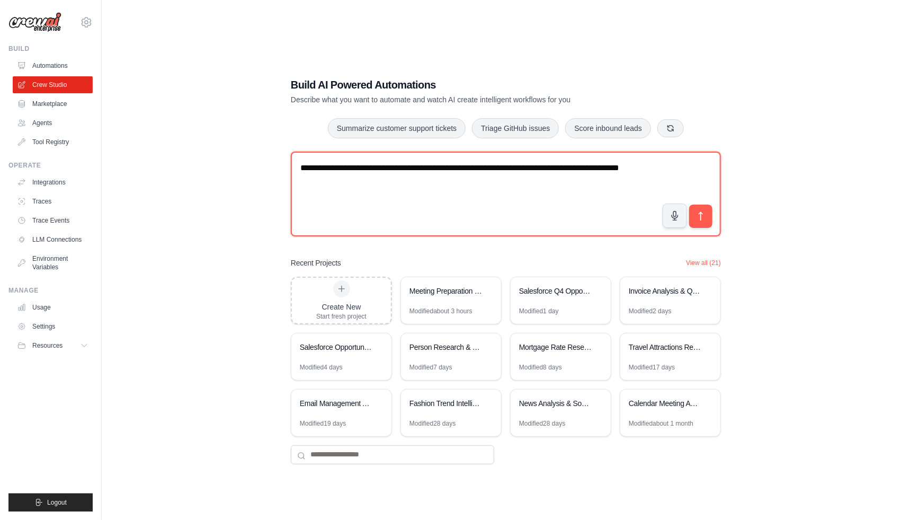
paste textarea "**********"
type textarea "**********"
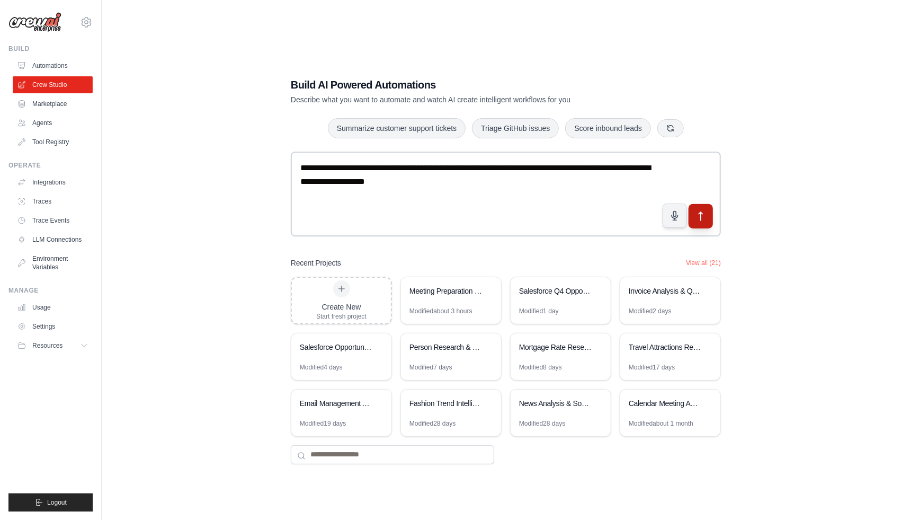
click at [698, 221] on icon "submit" at bounding box center [701, 215] width 11 height 11
click at [56, 222] on link "Trace Events" at bounding box center [54, 220] width 80 height 17
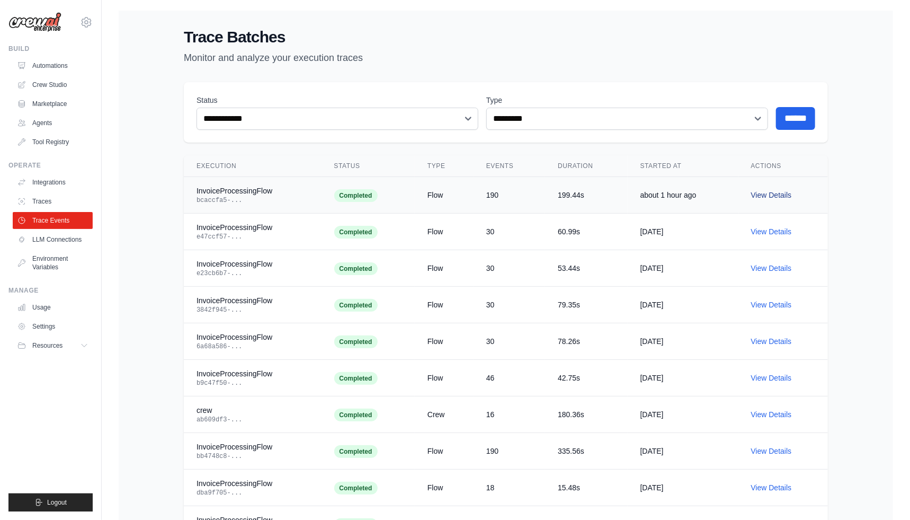
click at [768, 195] on link "View Details" at bounding box center [771, 195] width 41 height 8
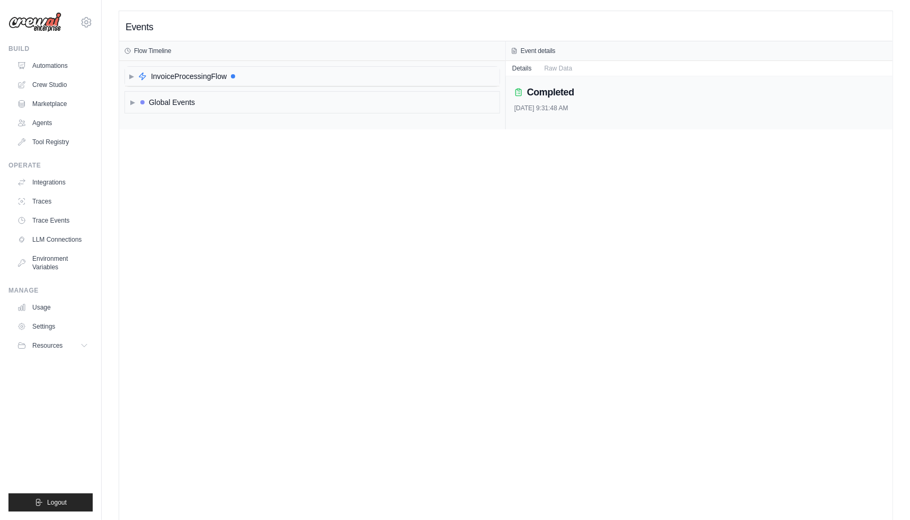
click at [130, 78] on span "▶" at bounding box center [131, 76] width 5 height 8
click at [137, 137] on span "▶" at bounding box center [135, 134] width 5 height 8
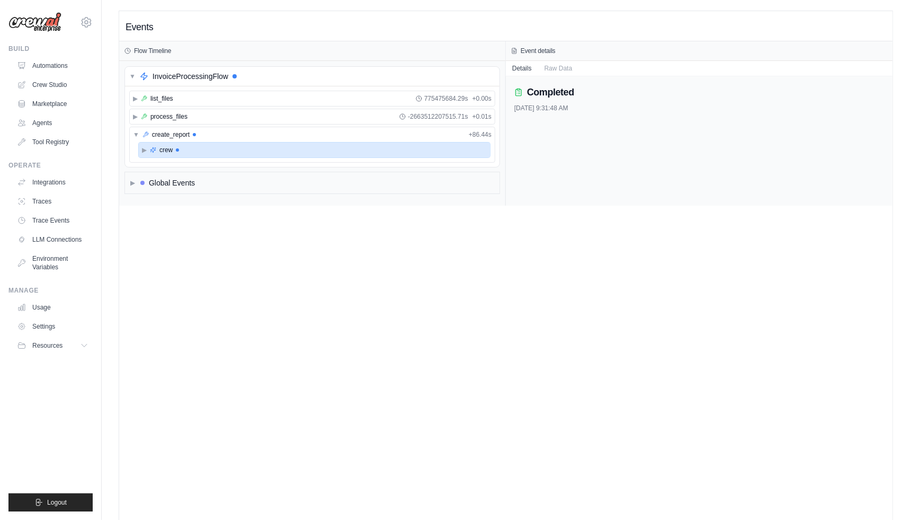
click at [142, 147] on span "▶" at bounding box center [144, 150] width 5 height 8
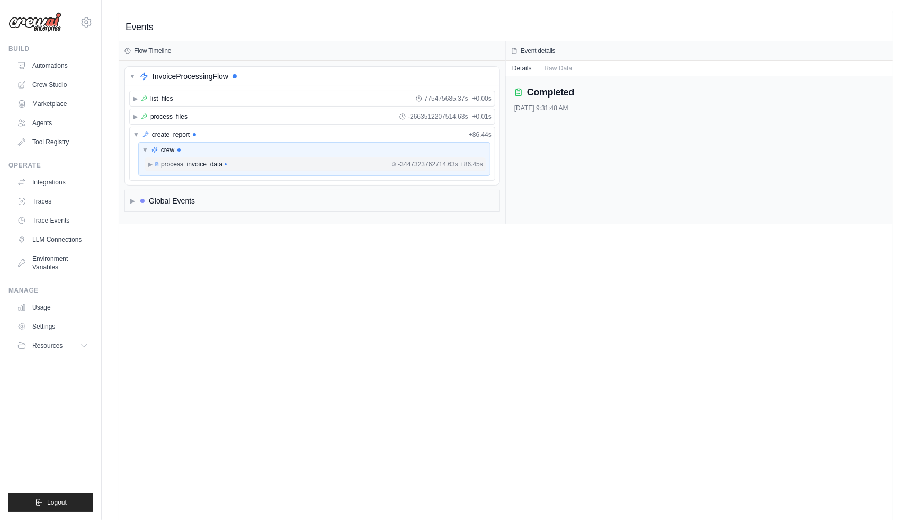
click at [152, 165] on span "▶" at bounding box center [150, 164] width 5 height 8
click at [135, 119] on span "▶" at bounding box center [135, 116] width 5 height 8
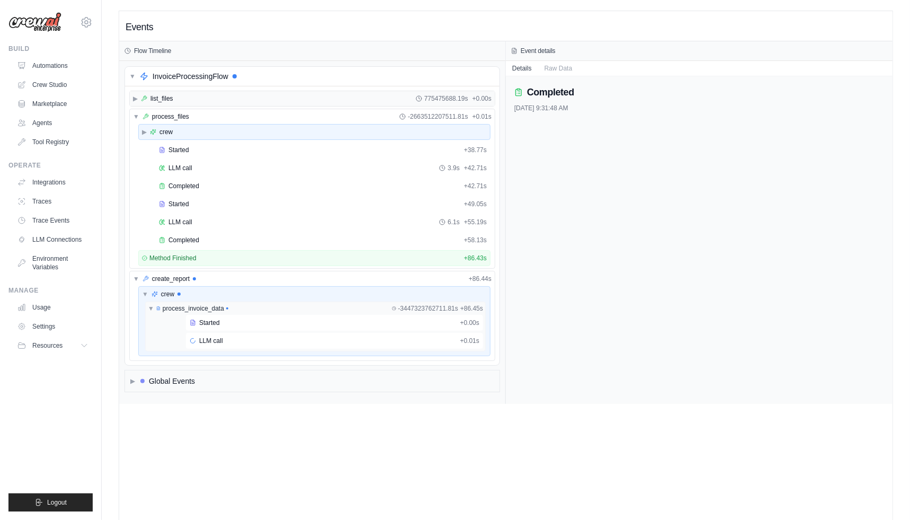
click at [131, 103] on div "▶ list_files 775475688.19s + 0.00s" at bounding box center [312, 98] width 365 height 15
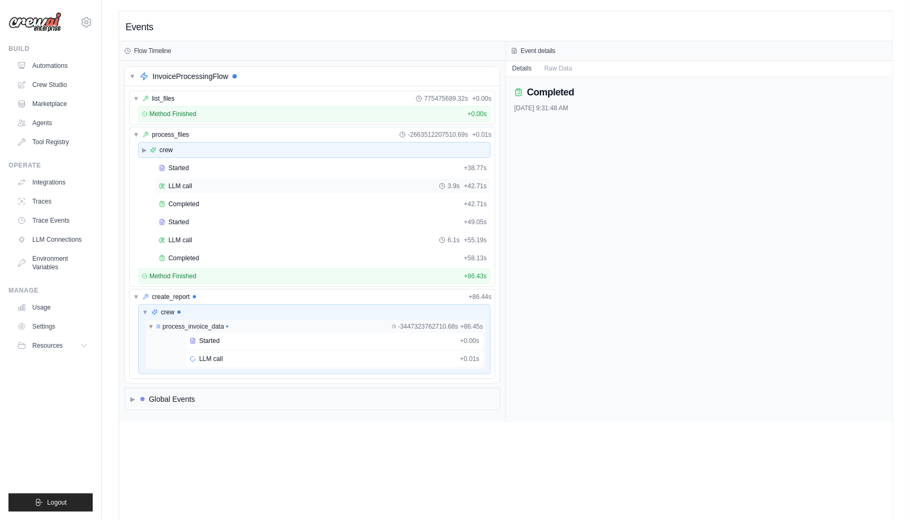
click at [191, 182] on span "LLM call" at bounding box center [180, 186] width 24 height 8
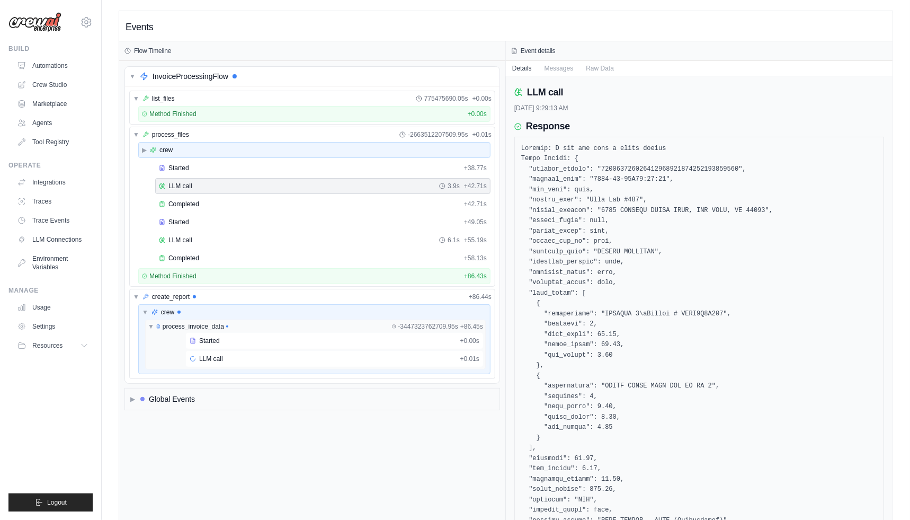
scroll to position [5, 0]
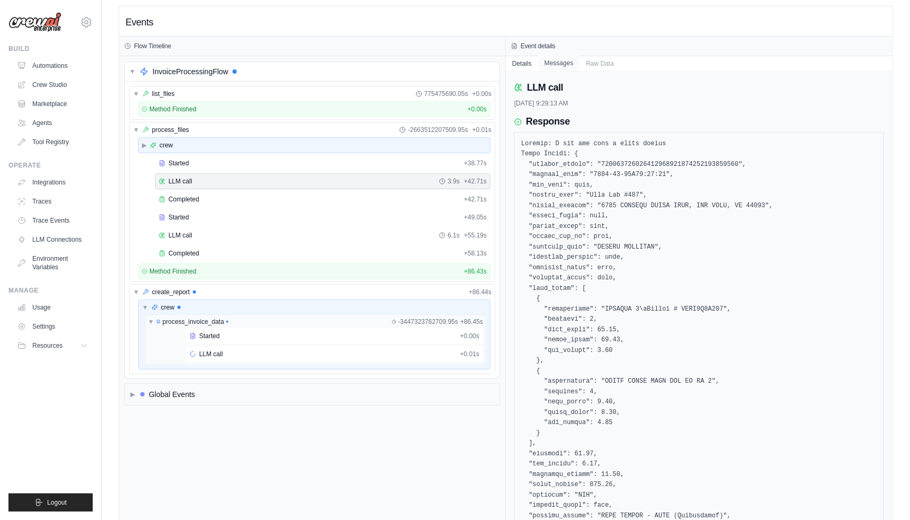
click at [560, 66] on button "Messages" at bounding box center [559, 63] width 42 height 15
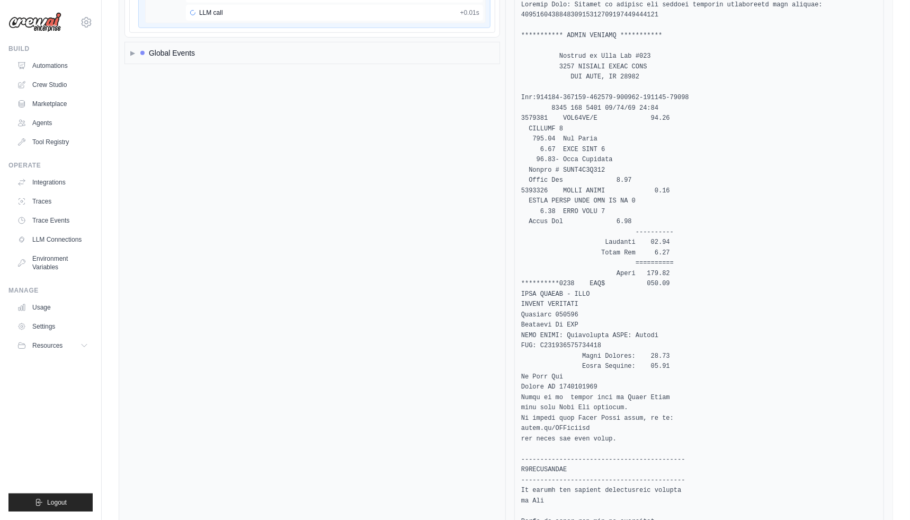
scroll to position [0, 0]
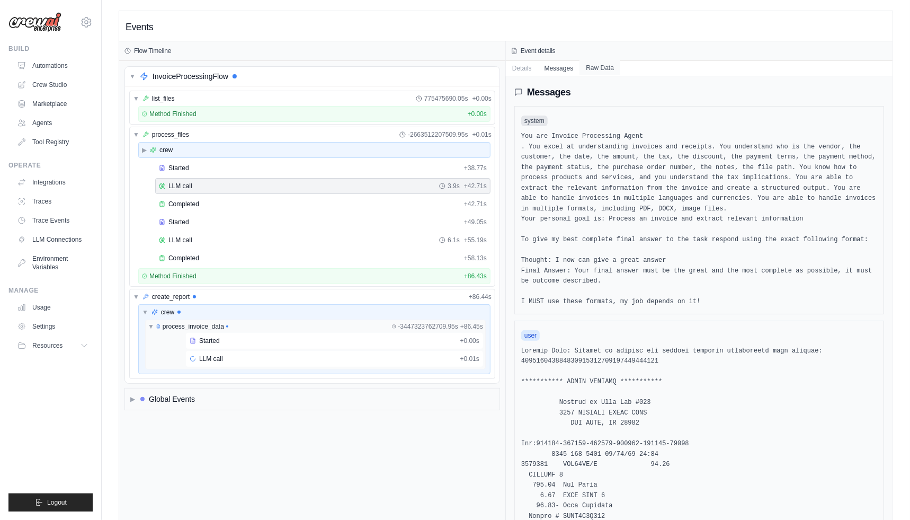
click at [607, 64] on button "Raw Data" at bounding box center [600, 67] width 41 height 15
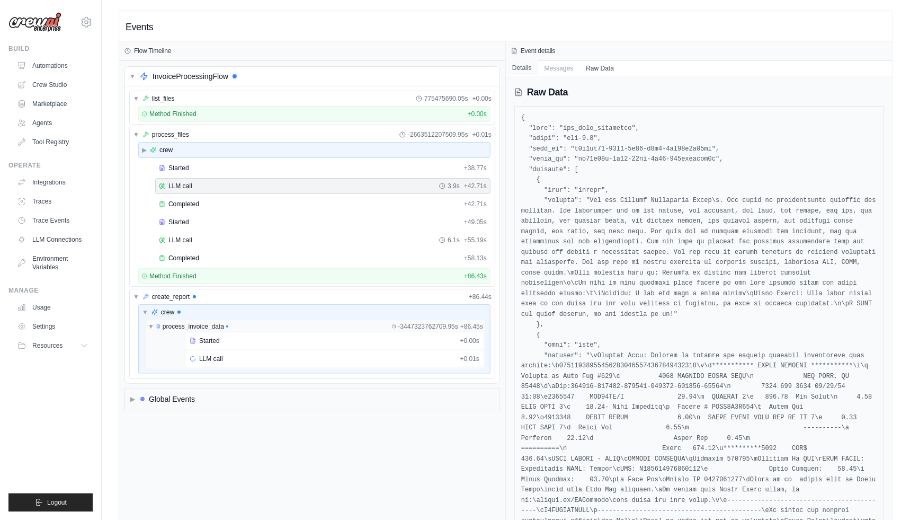
click at [533, 72] on button "Details" at bounding box center [522, 67] width 32 height 15
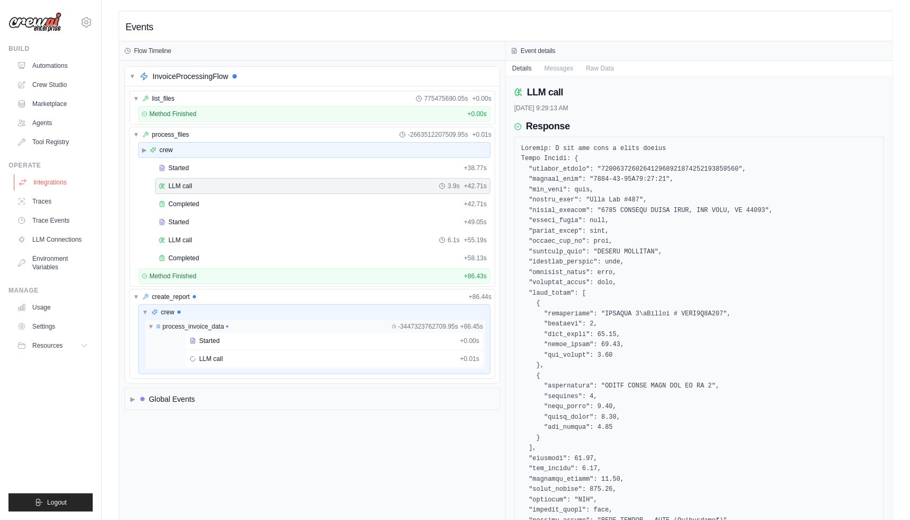
click at [63, 184] on link "Integrations" at bounding box center [54, 182] width 80 height 17
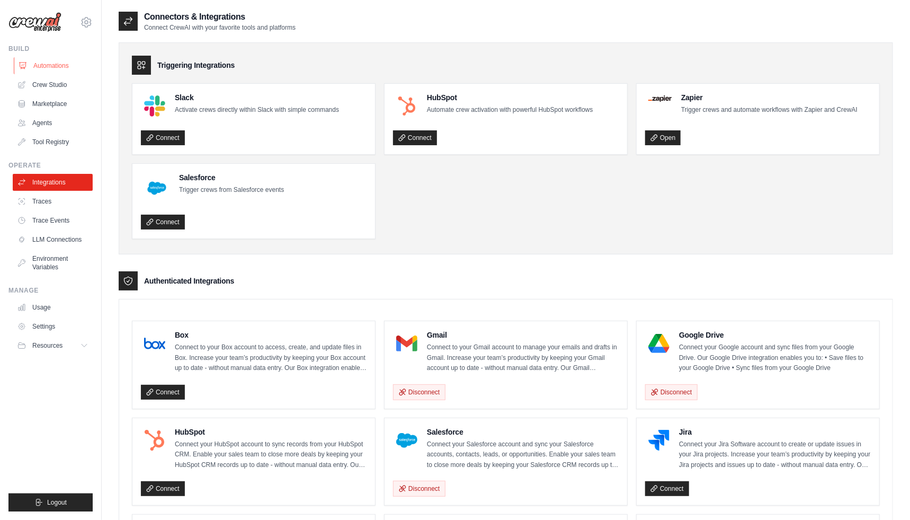
click at [70, 70] on link "Automations" at bounding box center [54, 65] width 80 height 17
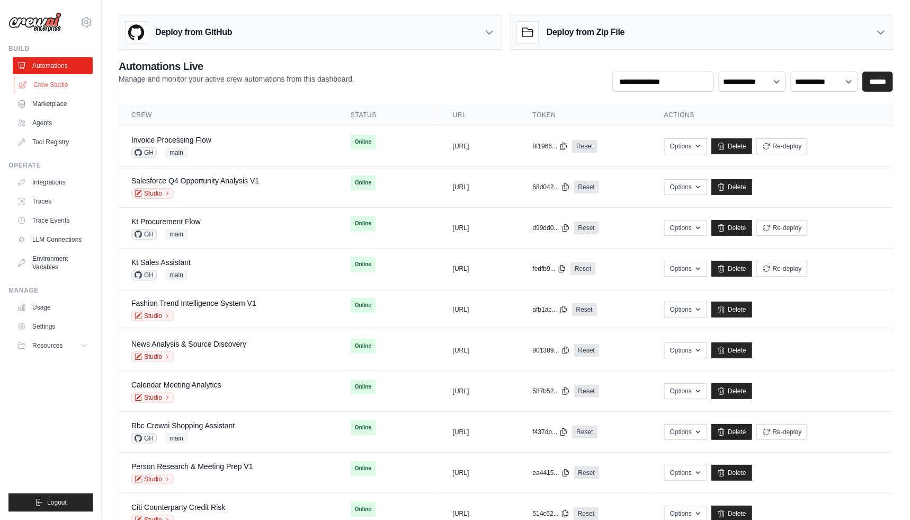
click at [58, 82] on link "Crew Studio" at bounding box center [54, 84] width 80 height 17
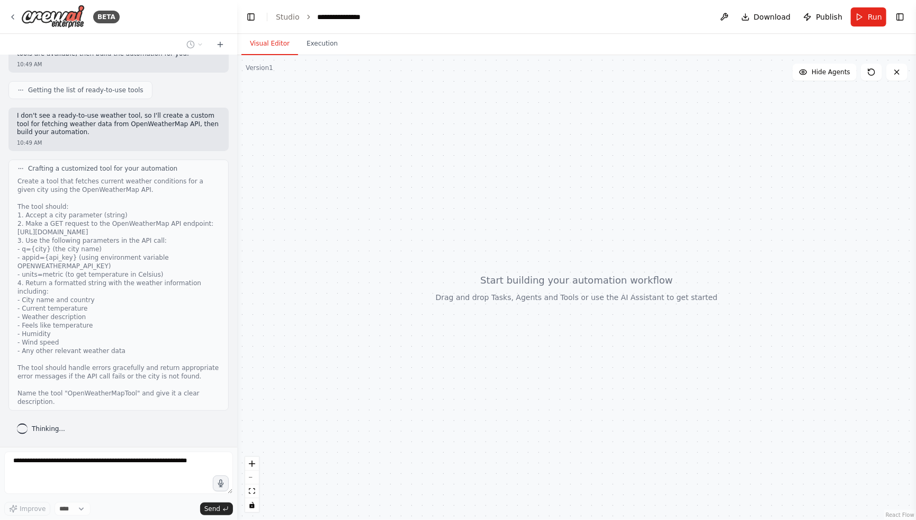
scroll to position [173, 0]
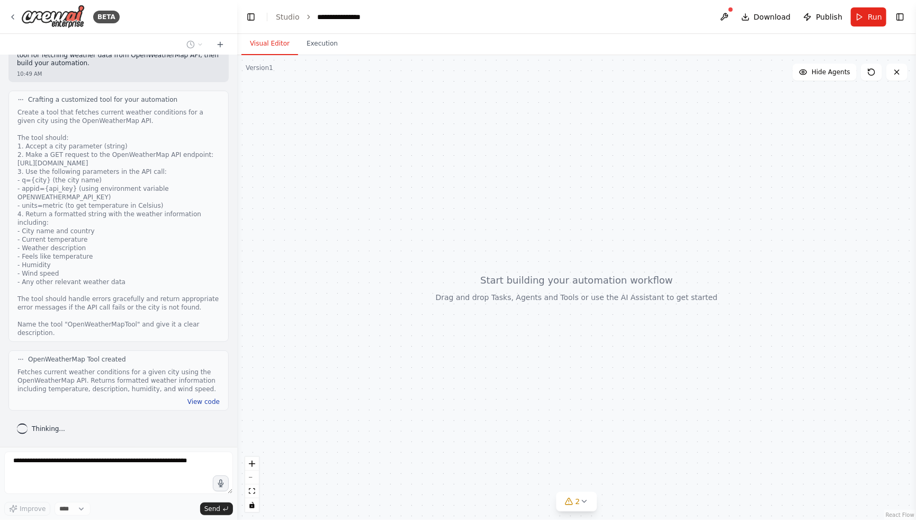
click at [206, 401] on button "View code" at bounding box center [204, 401] width 32 height 8
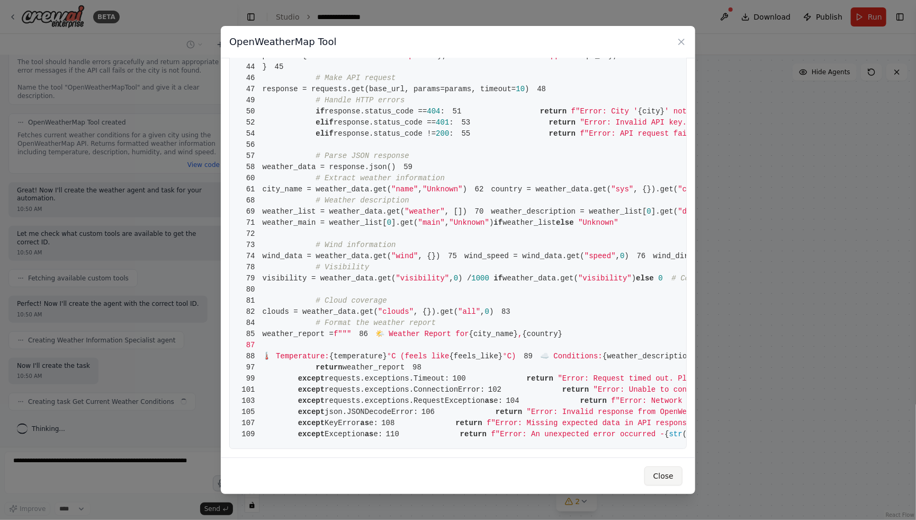
scroll to position [409, 0]
click at [660, 477] on button "Close" at bounding box center [664, 475] width 38 height 19
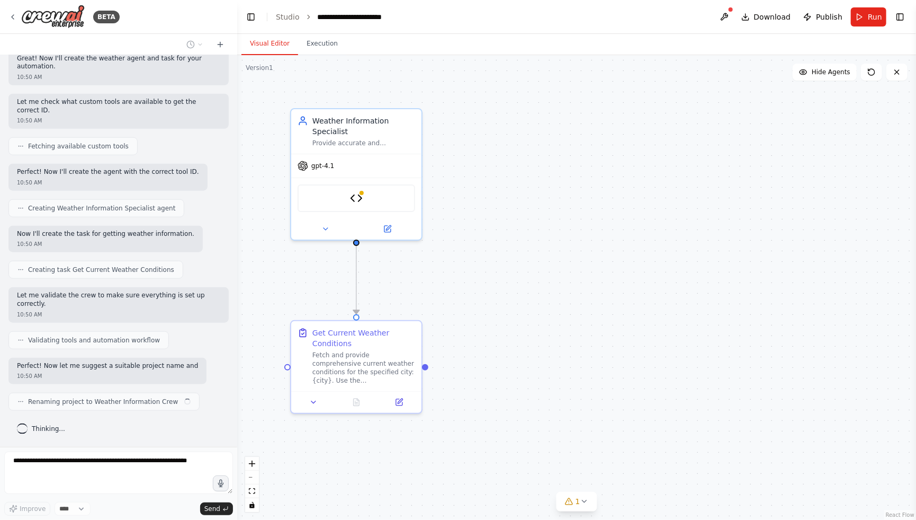
scroll to position [549, 0]
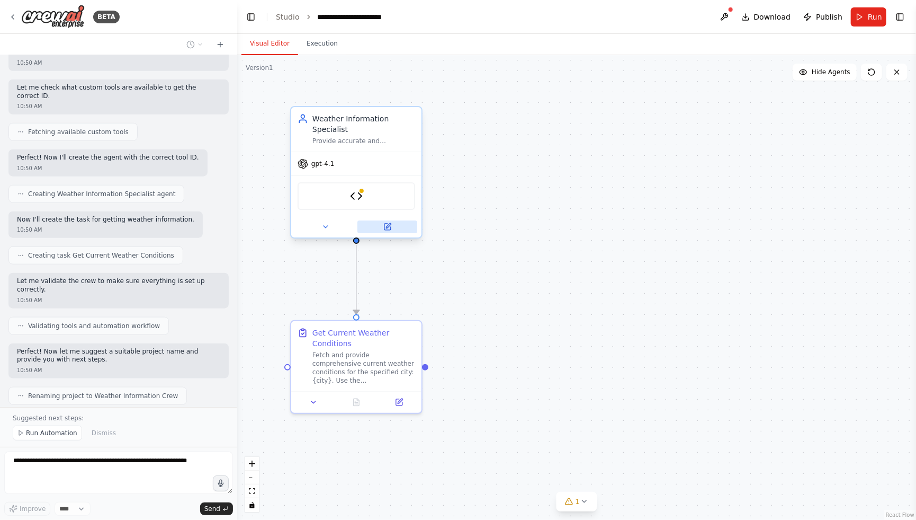
click at [390, 225] on icon at bounding box center [388, 227] width 6 height 6
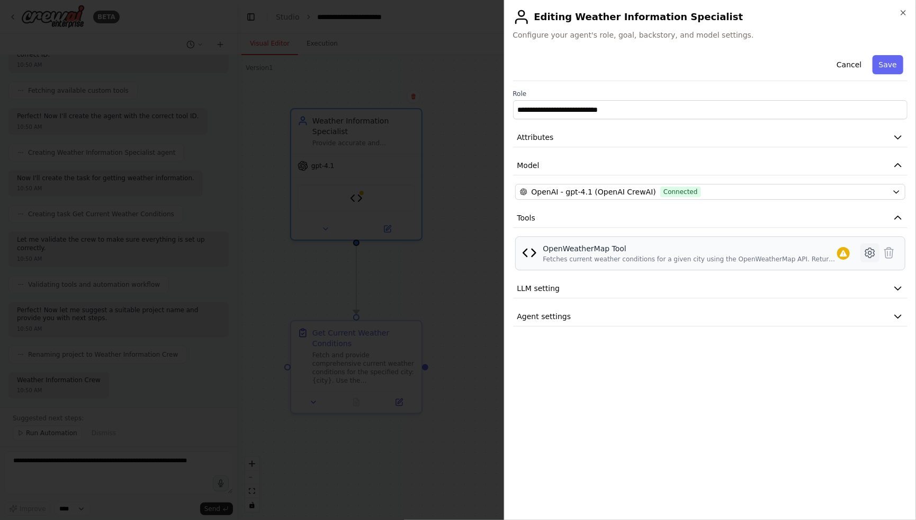
click at [868, 253] on icon at bounding box center [870, 252] width 13 height 13
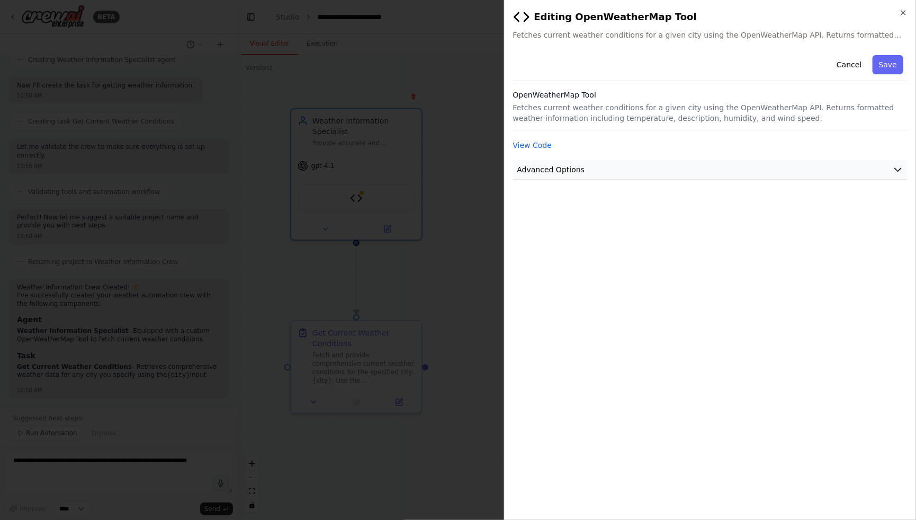
click at [683, 174] on button "Advanced Options" at bounding box center [710, 170] width 395 height 20
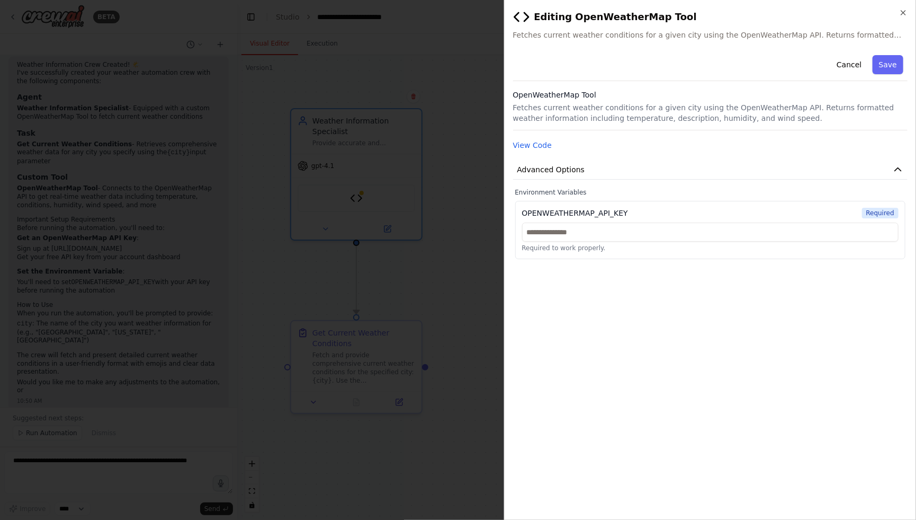
scroll to position [913, 0]
click at [646, 231] on input "text" at bounding box center [710, 231] width 377 height 19
paste input "**********"
type input "**********"
drag, startPoint x: 728, startPoint y: 296, endPoint x: 741, endPoint y: 294, distance: 12.9
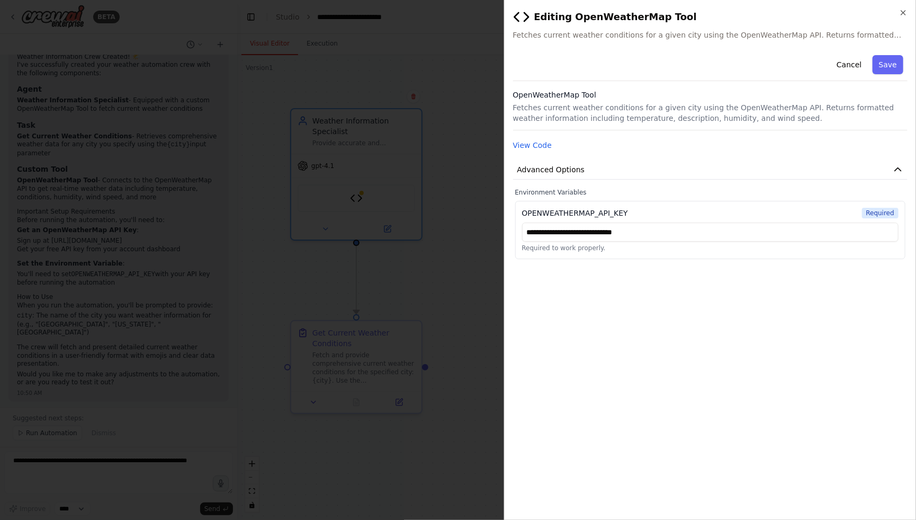
click at [729, 296] on div "**********" at bounding box center [710, 281] width 395 height 460
click at [892, 62] on button "Save" at bounding box center [888, 64] width 31 height 19
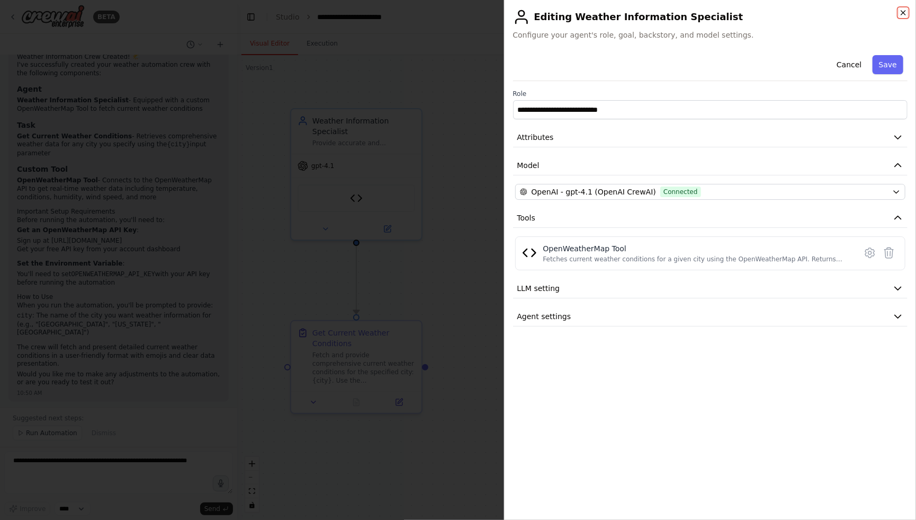
click at [904, 13] on icon "button" at bounding box center [904, 13] width 4 height 4
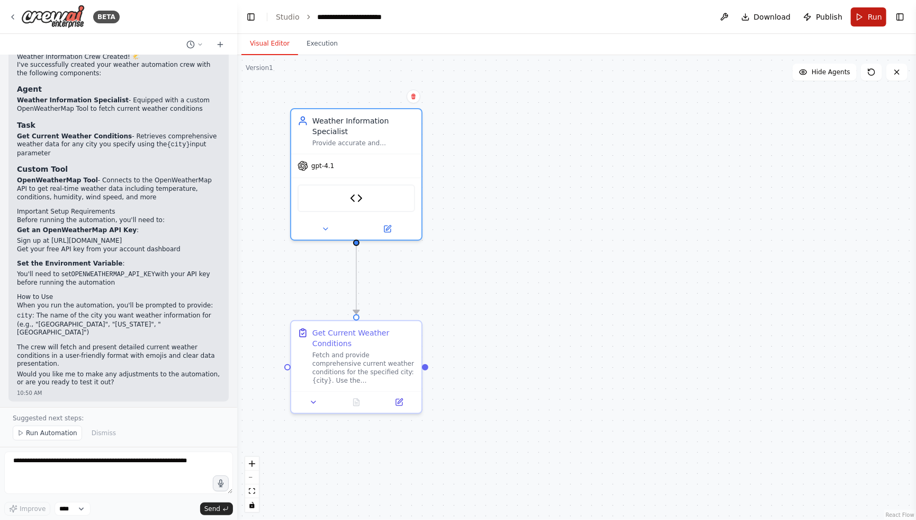
click at [864, 11] on button "Run" at bounding box center [868, 16] width 35 height 19
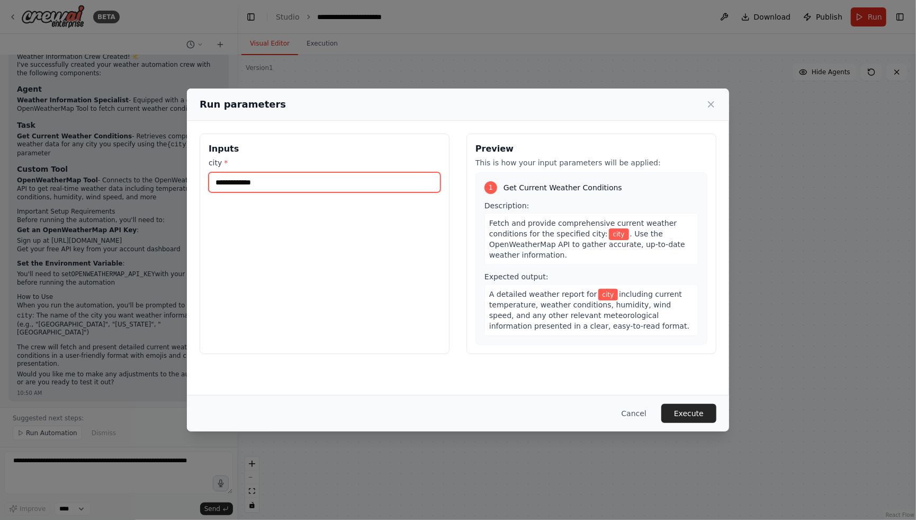
click at [276, 190] on input "city *" at bounding box center [325, 182] width 232 height 20
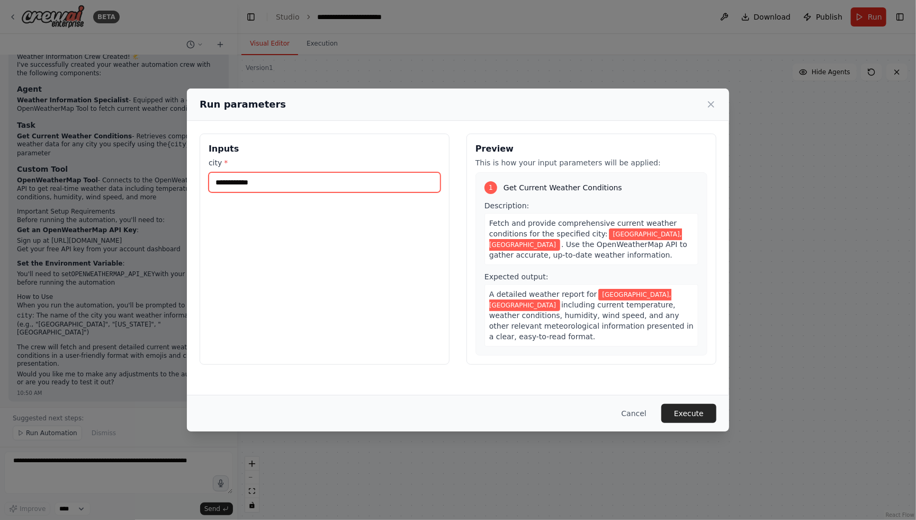
type input "**********"
click at [302, 243] on div "**********" at bounding box center [325, 248] width 250 height 231
click at [684, 417] on button "Execute" at bounding box center [689, 413] width 55 height 19
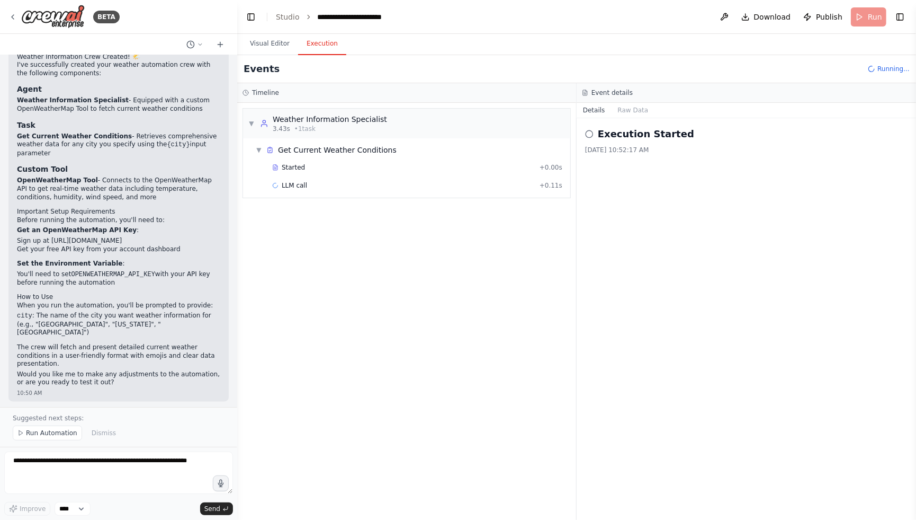
click at [325, 48] on button "Execution" at bounding box center [322, 44] width 48 height 22
click at [311, 209] on div "OpenWeatherMap Tool + 2.92s" at bounding box center [418, 203] width 298 height 16
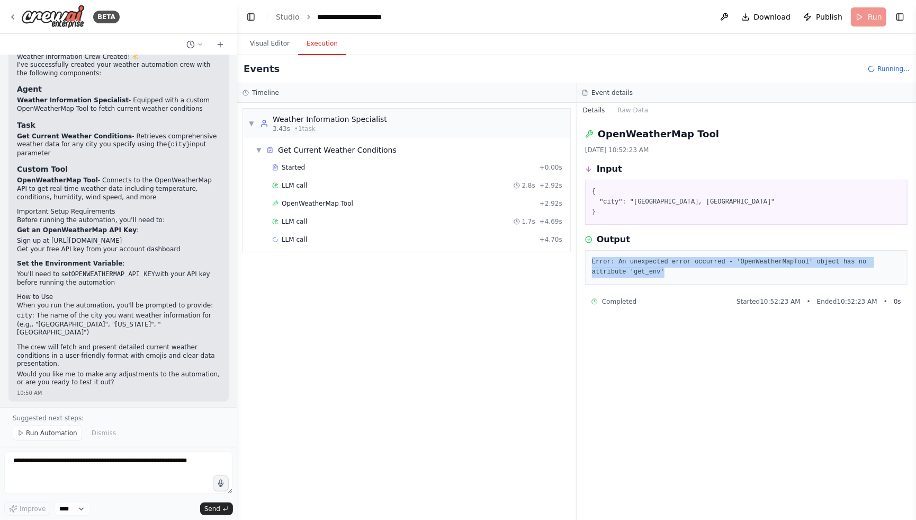
drag, startPoint x: 736, startPoint y: 277, endPoint x: 592, endPoint y: 261, distance: 145.4
click at [592, 261] on div "Error: An unexpected error occurred - 'OpenWeatherMapTool' object has no attrib…" at bounding box center [746, 267] width 323 height 34
drag, startPoint x: 690, startPoint y: 280, endPoint x: 681, endPoint y: 278, distance: 9.7
click at [690, 280] on div "Error: An unexpected error occurred - 'OpenWeatherMapTool' object has no attrib…" at bounding box center [746, 267] width 323 height 34
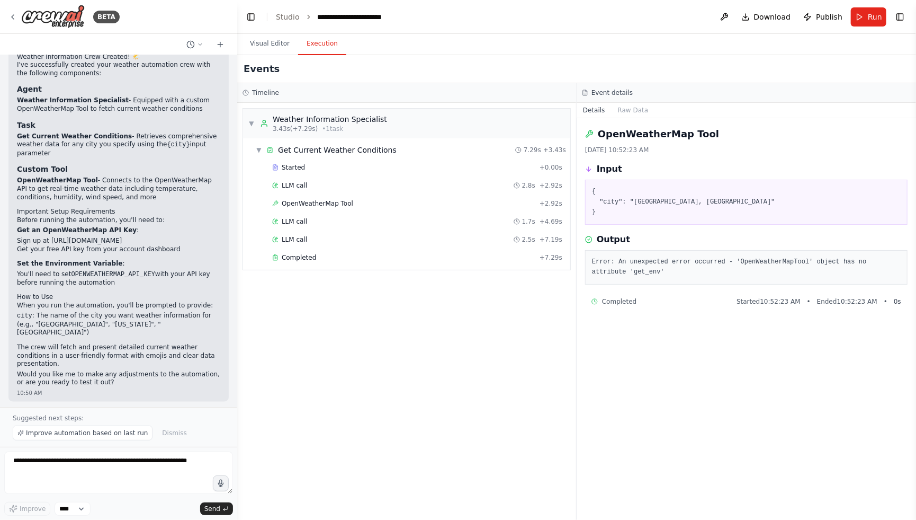
click at [675, 277] on div "Error: An unexpected error occurred - 'OpenWeatherMapTool' object has no attrib…" at bounding box center [746, 267] width 323 height 34
click at [645, 269] on pre "Error: An unexpected error occurred - 'OpenWeatherMapTool' object has no attrib…" at bounding box center [746, 267] width 309 height 21
click at [671, 275] on pre "Error: An unexpected error occurred - 'OpenWeatherMapTool' object has no attrib…" at bounding box center [746, 267] width 309 height 21
drag, startPoint x: 671, startPoint y: 273, endPoint x: 577, endPoint y: 259, distance: 94.3
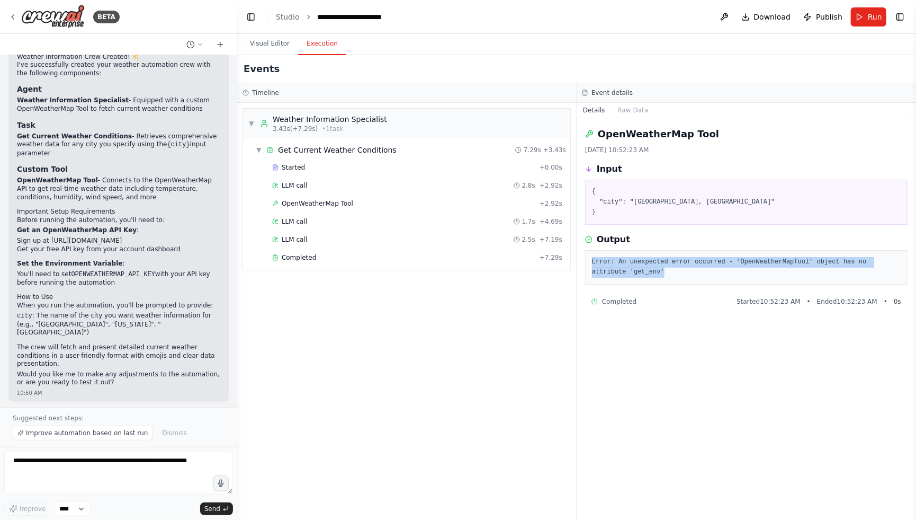
click at [577, 259] on div "OpenWeatherMap Tool 8/29/2025, 10:52:23 AM Input { "city": "San Jose, CA" } Out…" at bounding box center [747, 319] width 340 height 402
click at [490, 375] on div "▼ Weather Information Specialist 3.43s (+7.29s) • 1 task ▼ Get Current Weather …" at bounding box center [406, 311] width 339 height 417
click at [284, 37] on button "Visual Editor" at bounding box center [270, 44] width 57 height 22
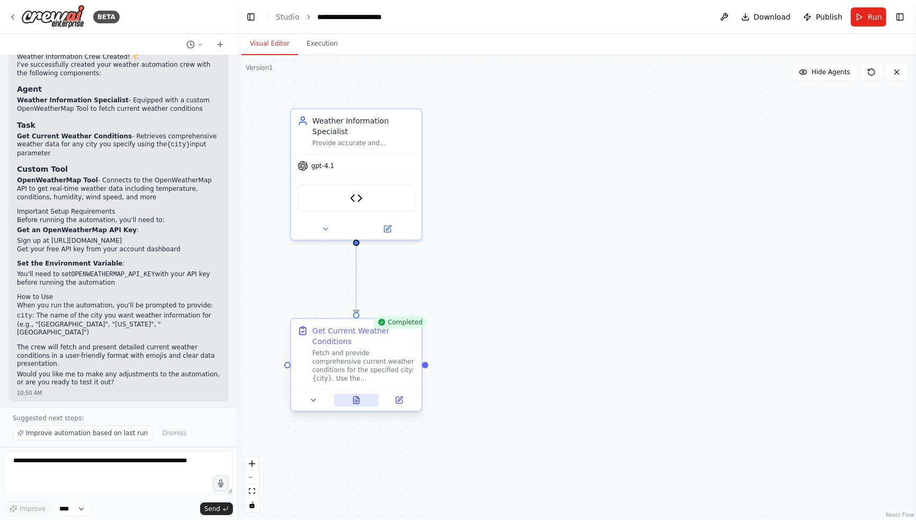
click at [354, 402] on icon at bounding box center [357, 399] width 6 height 7
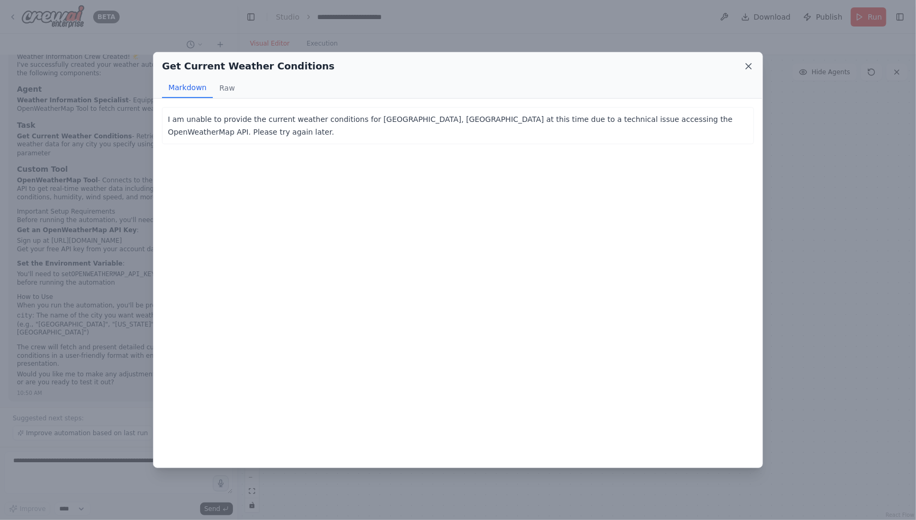
click at [751, 61] on icon at bounding box center [749, 66] width 11 height 11
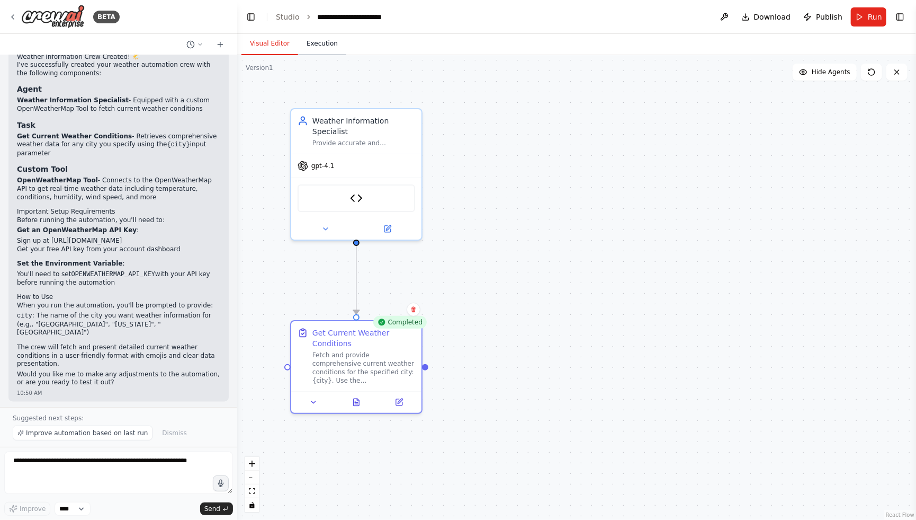
click at [311, 43] on button "Execution" at bounding box center [322, 44] width 48 height 22
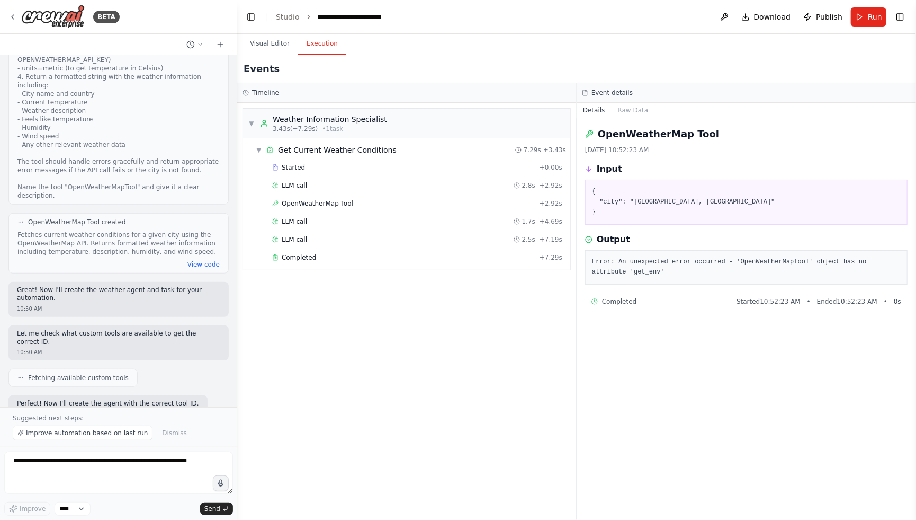
scroll to position [298, 0]
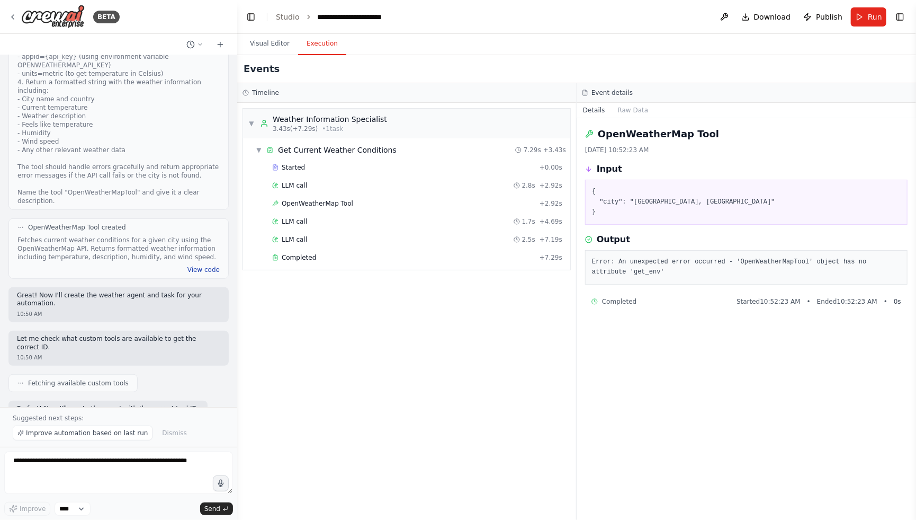
click at [194, 274] on button "View code" at bounding box center [204, 269] width 32 height 8
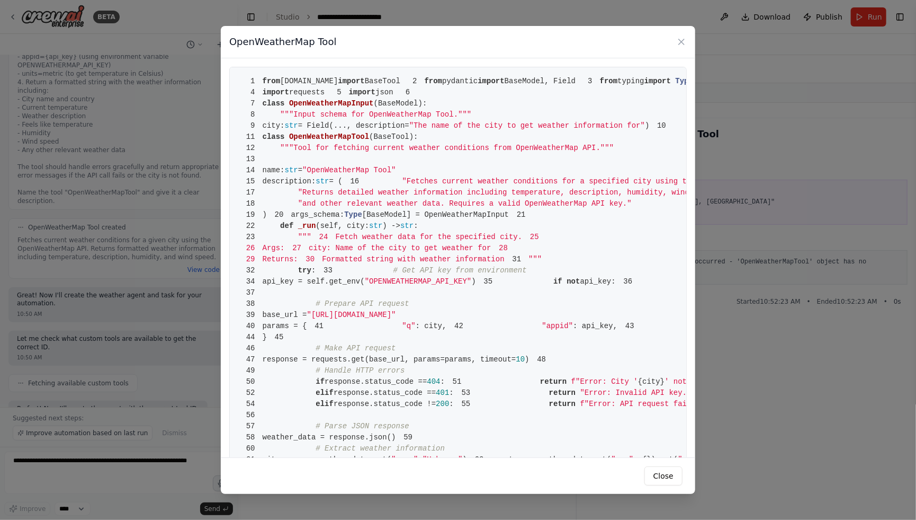
click at [476, 314] on pre "1 from crewai.tools import BaseTool 2 from pydantic import BaseModel, Field 3 f…" at bounding box center [458, 393] width 458 height 652
drag, startPoint x: 477, startPoint y: 376, endPoint x: 506, endPoint y: 434, distance: 64.9
click at [504, 433] on pre "1 from crewai.tools import BaseTool 2 from pydantic import BaseModel, Field 3 f…" at bounding box center [458, 393] width 458 height 652
click at [647, 475] on button "Close" at bounding box center [664, 475] width 38 height 19
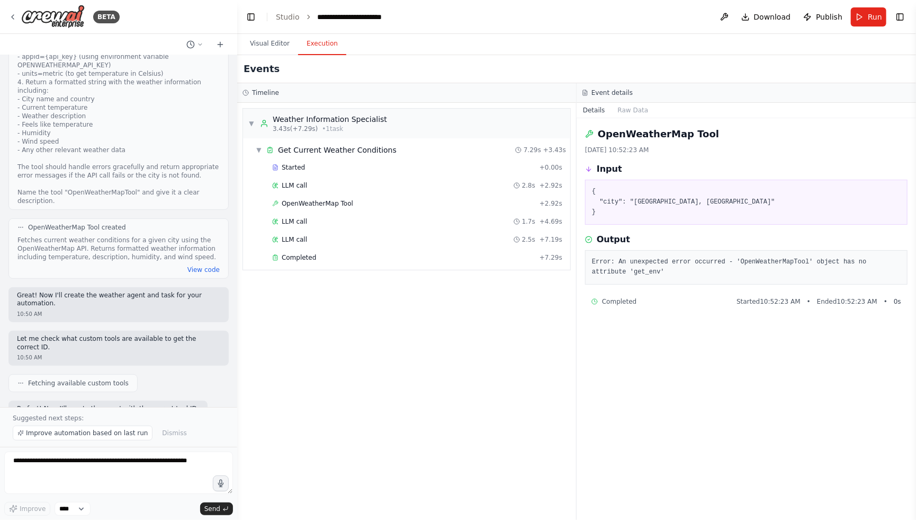
click at [370, 316] on div "▼ Weather Information Specialist 3.43s (+7.29s) • 1 task ▼ Get Current Weather …" at bounding box center [406, 311] width 339 height 417
click at [274, 44] on button "Visual Editor" at bounding box center [270, 44] width 57 height 22
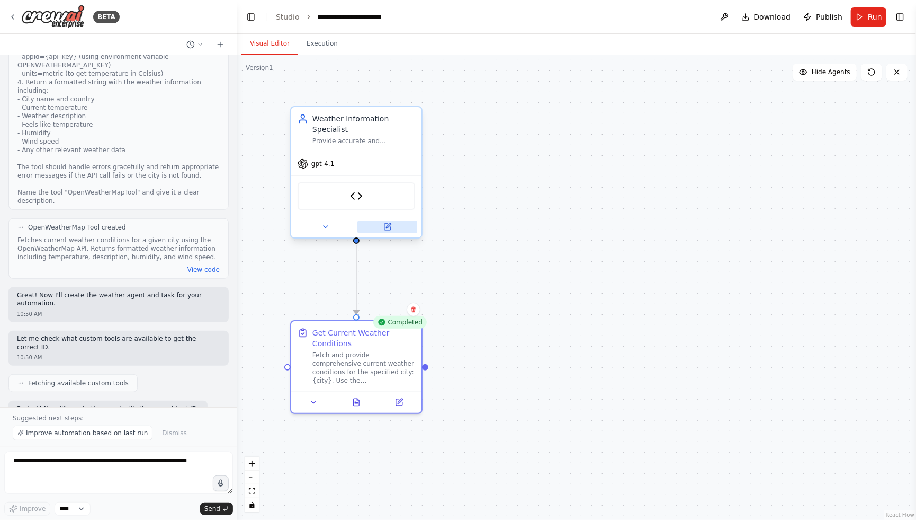
click at [391, 229] on button at bounding box center [388, 226] width 60 height 13
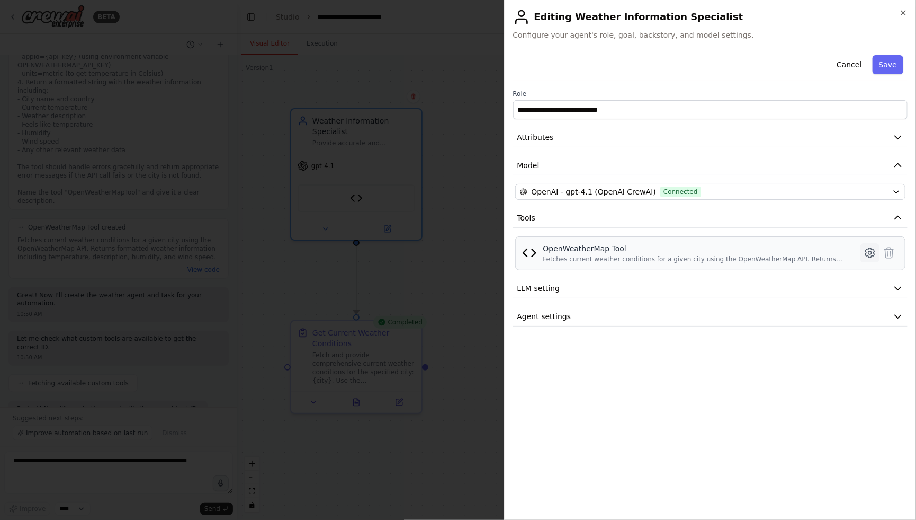
click at [869, 251] on icon at bounding box center [870, 252] width 13 height 13
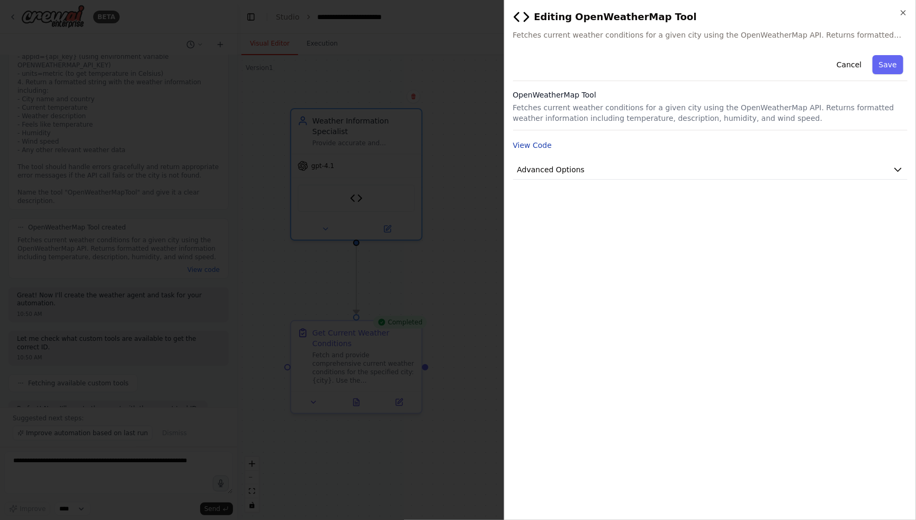
click at [524, 146] on button "View Code" at bounding box center [532, 145] width 39 height 11
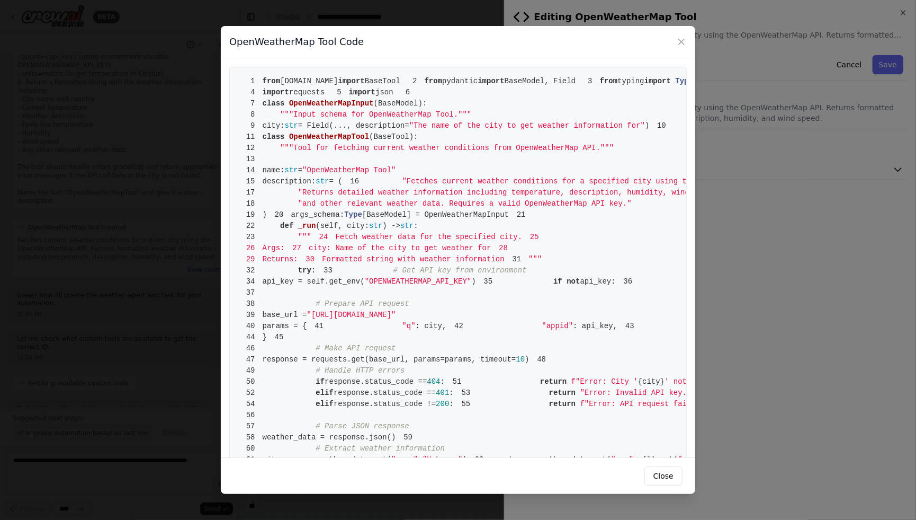
click at [432, 286] on pre "1 from crewai.tools import BaseTool 2 from pydantic import BaseModel, Field 3 f…" at bounding box center [458, 393] width 458 height 652
drag, startPoint x: 421, startPoint y: 349, endPoint x: 428, endPoint y: 375, distance: 26.9
click at [428, 373] on pre "1 from crewai.tools import BaseTool 2 from pydantic import BaseModel, Field 3 f…" at bounding box center [458, 393] width 458 height 652
click at [448, 263] on span "30 Formatted string with weather information" at bounding box center [401, 259] width 207 height 8
click at [656, 474] on button "Close" at bounding box center [664, 475] width 38 height 19
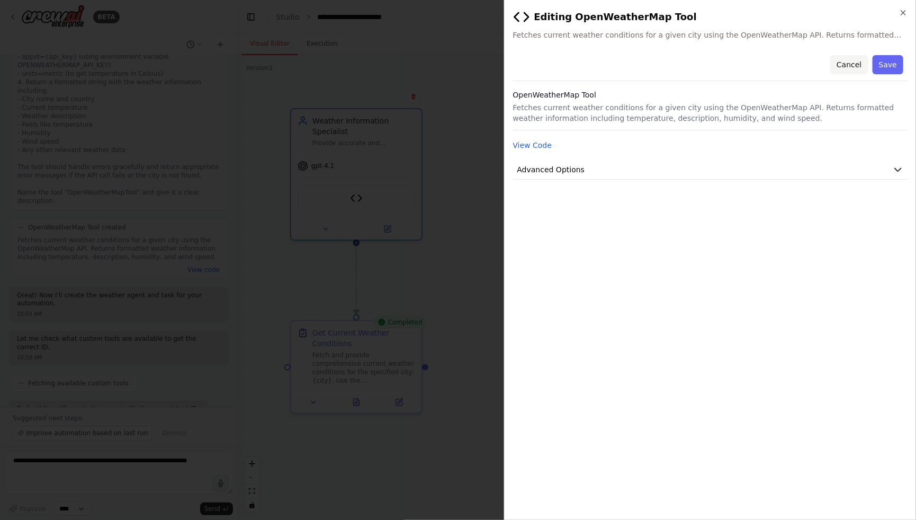
click at [851, 67] on button "Cancel" at bounding box center [850, 64] width 38 height 19
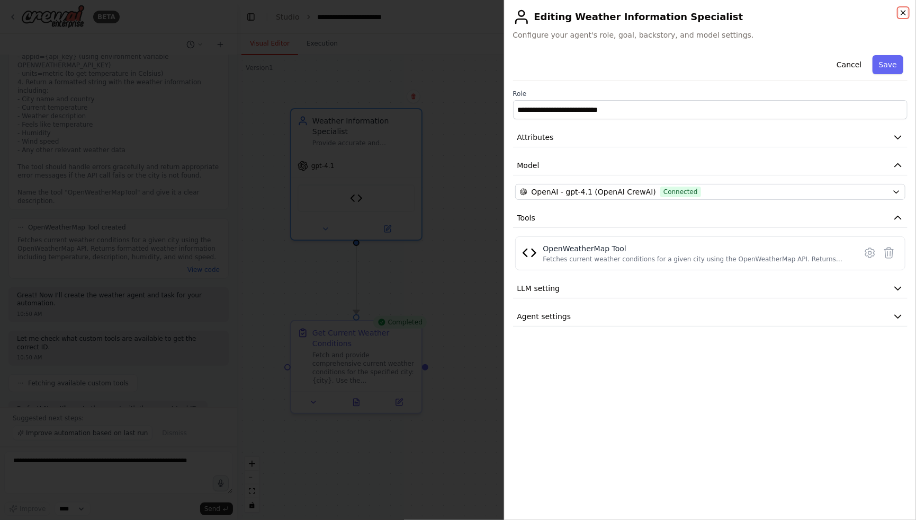
click at [901, 11] on icon "button" at bounding box center [904, 12] width 8 height 8
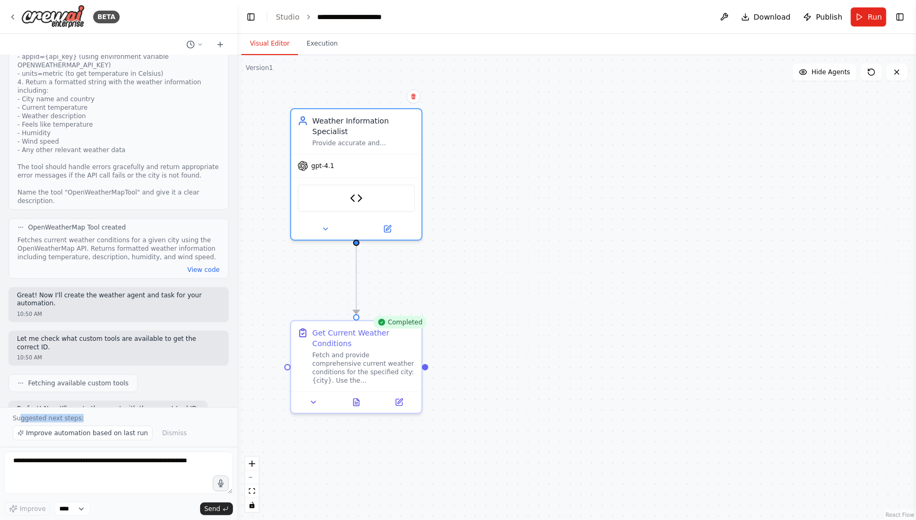
drag, startPoint x: 19, startPoint y: 419, endPoint x: 79, endPoint y: 418, distance: 59.9
click at [79, 418] on p "Suggested next steps:" at bounding box center [119, 418] width 212 height 8
click at [82, 435] on span "Improve automation based on last run" at bounding box center [87, 433] width 122 height 8
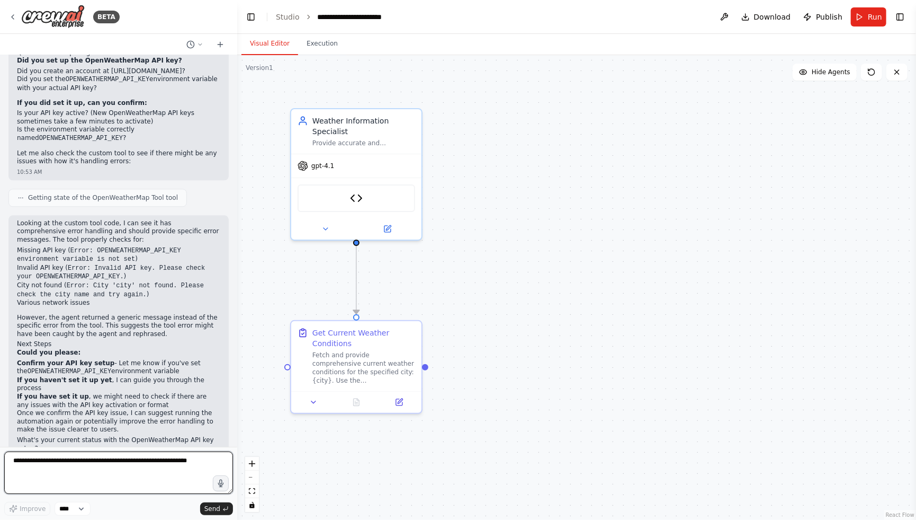
scroll to position [1446, 0]
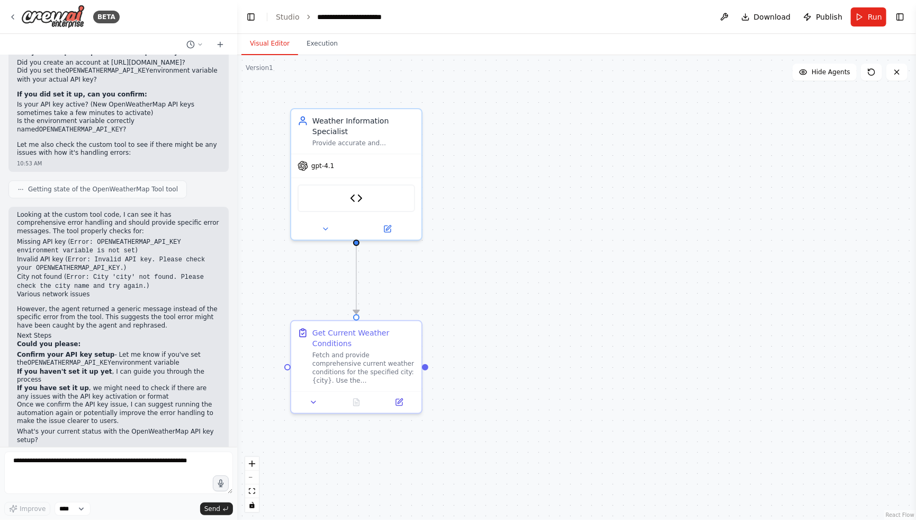
click at [108, 504] on div "Improve **** Send" at bounding box center [118, 509] width 229 height 14
click at [197, 428] on p "What's your current status with the OpenWeatherMap API key setup?" at bounding box center [118, 436] width 203 height 16
click at [87, 506] on select "****" at bounding box center [73, 509] width 36 height 14
click at [155, 405] on p "Once we confirm the API key issue, I can suggest running the automation again o…" at bounding box center [118, 412] width 203 height 25
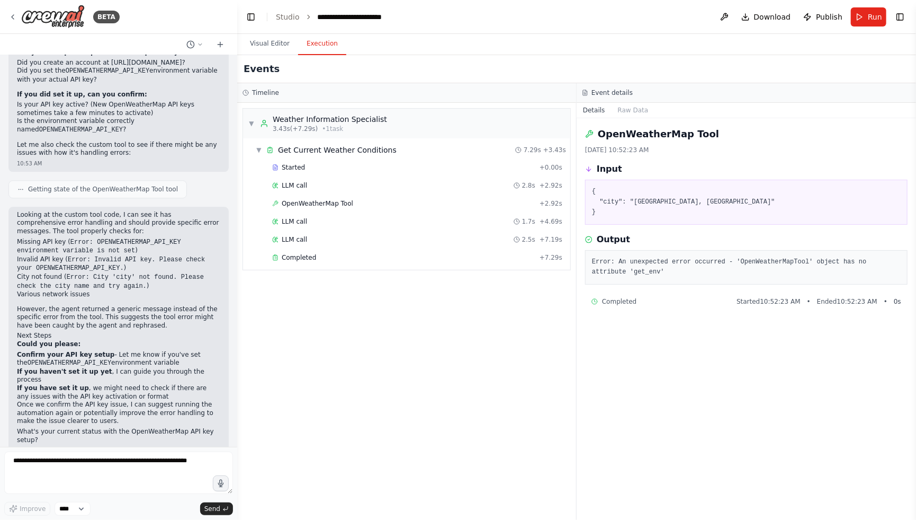
click at [322, 46] on button "Execution" at bounding box center [322, 44] width 48 height 22
click at [266, 48] on button "Visual Editor" at bounding box center [270, 44] width 57 height 22
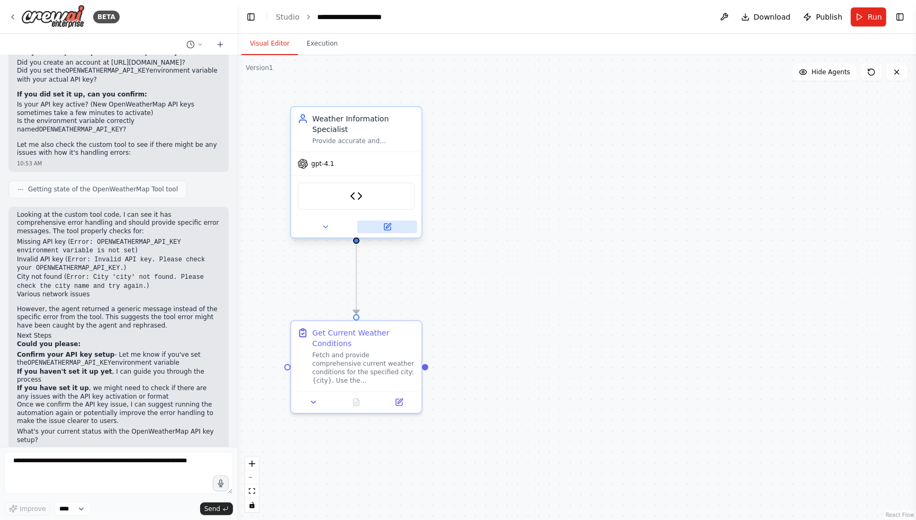
click at [386, 227] on icon at bounding box center [388, 225] width 5 height 5
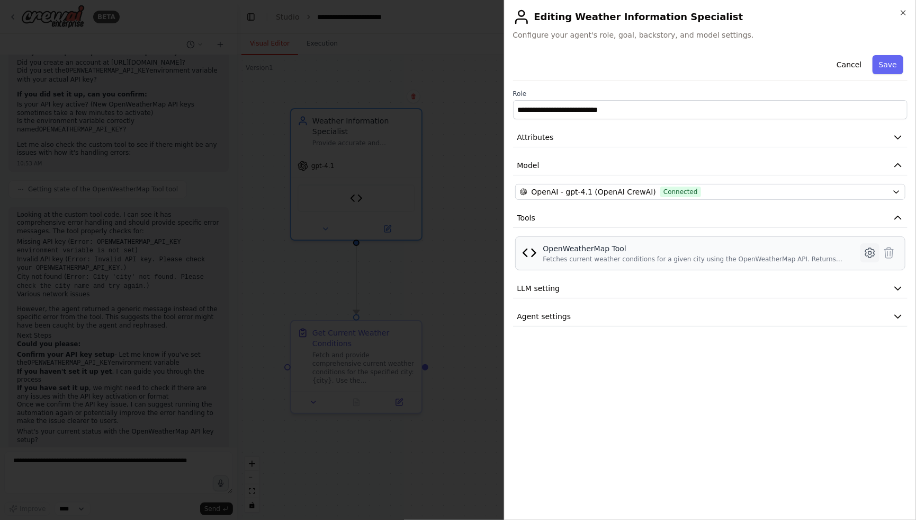
click at [868, 255] on icon at bounding box center [870, 252] width 13 height 13
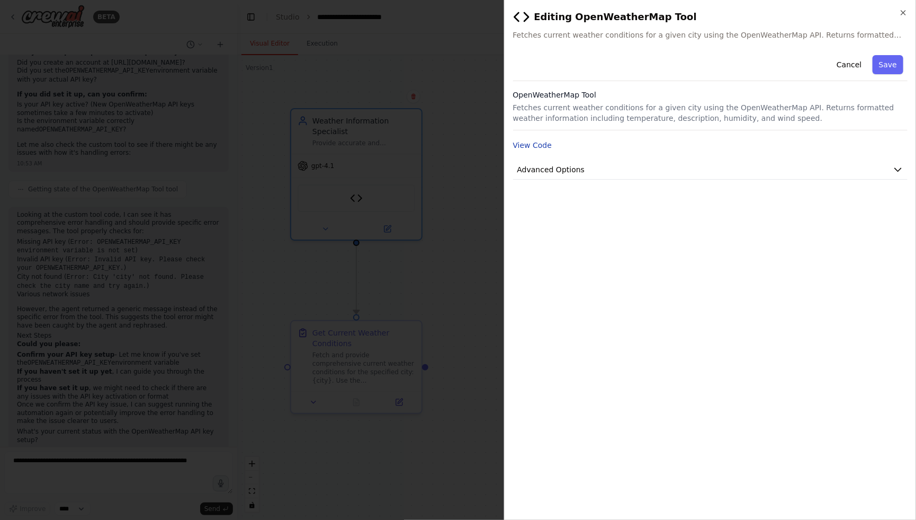
click at [541, 150] on button "View Code" at bounding box center [532, 145] width 39 height 11
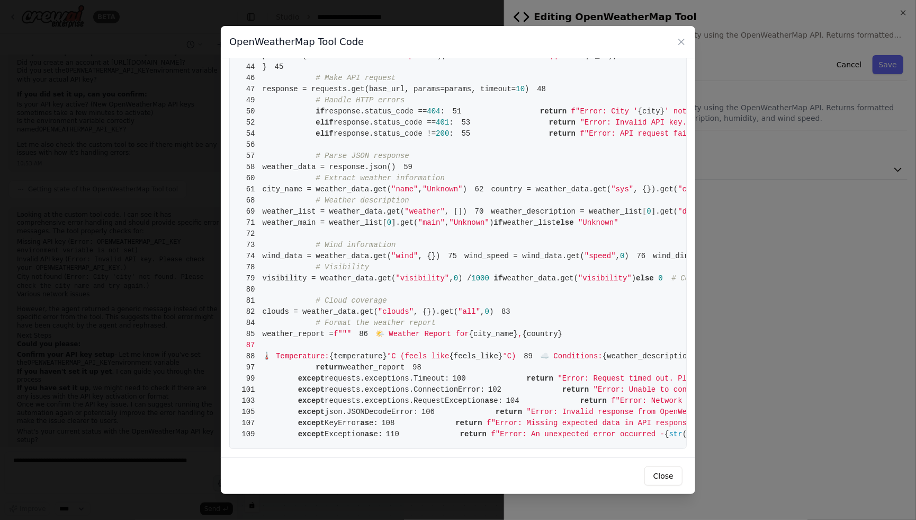
scroll to position [228, 0]
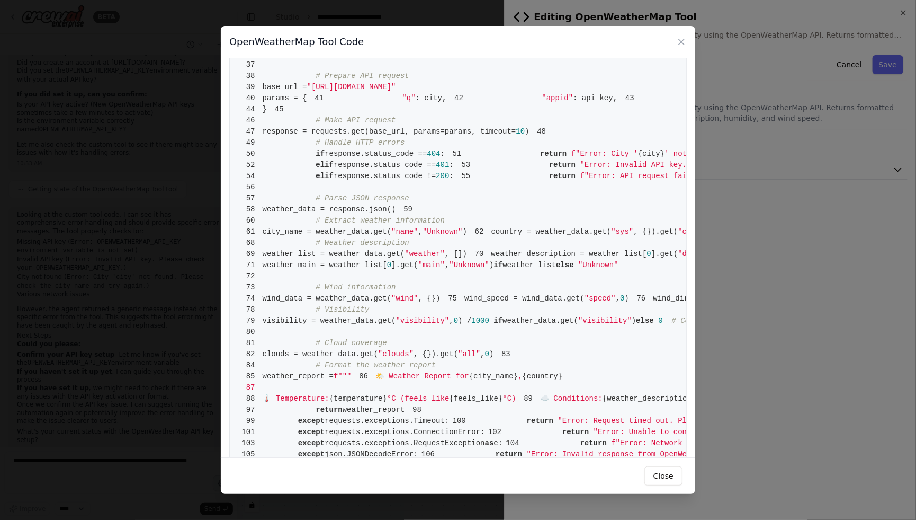
drag, startPoint x: 381, startPoint y: 220, endPoint x: 528, endPoint y: 220, distance: 146.2
click at [476, 58] on span "34 api_key = self.get_env( "OPENWEATHERMAP_API_KEY" )" at bounding box center [357, 53] width 238 height 8
click at [472, 58] on span ""OPENWEATHERMAP_API_KEY"" at bounding box center [418, 53] width 107 height 8
drag, startPoint x: 522, startPoint y: 220, endPoint x: 376, endPoint y: 219, distance: 145.7
click at [376, 58] on span "34 api_key = self.get_env( "OPENWEATHERMAP_API_KEY" )" at bounding box center [357, 53] width 238 height 8
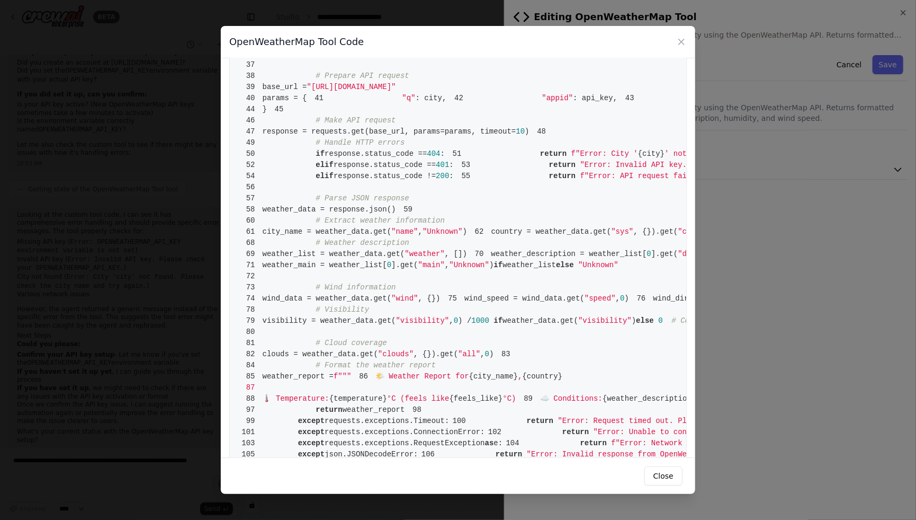
click at [384, 237] on pre "1 from crewai.tools import BaseTool 2 from pydantic import BaseModel, Field 3 f…" at bounding box center [458, 165] width 458 height 652
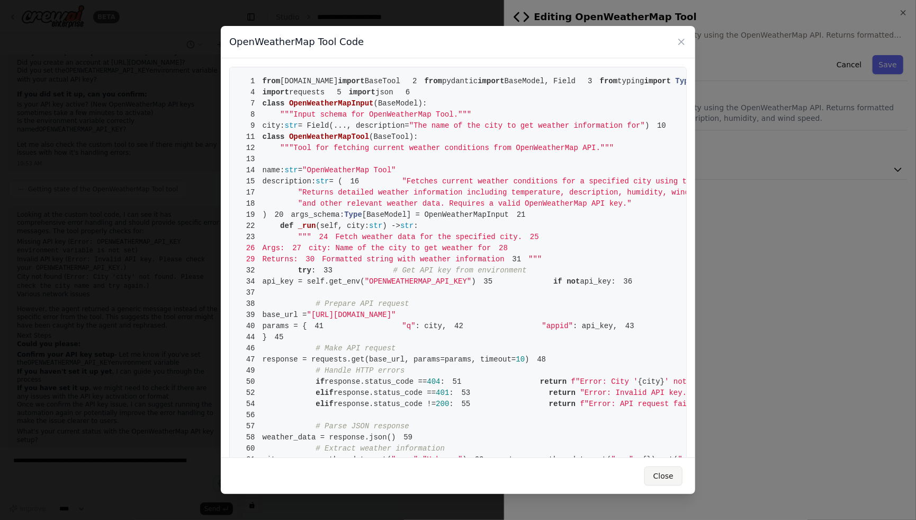
click at [673, 476] on button "Close" at bounding box center [664, 475] width 38 height 19
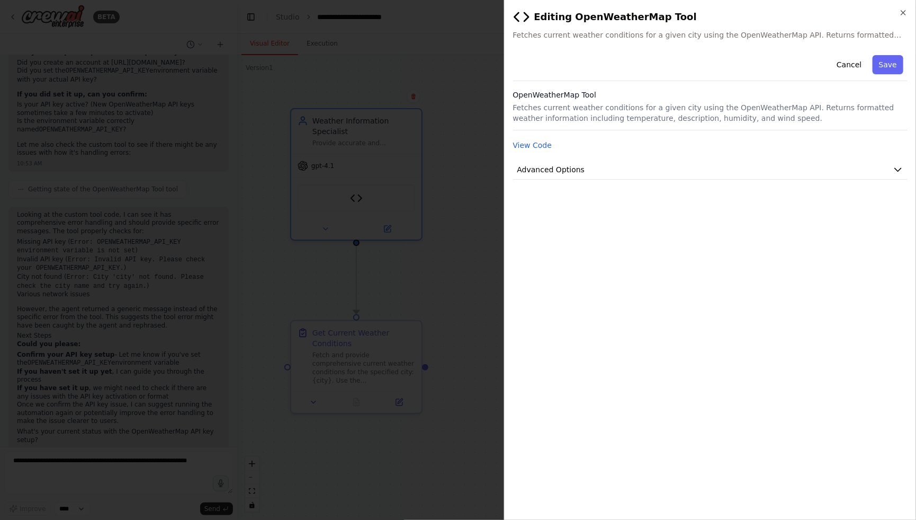
click at [897, 17] on h2 "Editing OpenWeatherMap Tool" at bounding box center [710, 16] width 395 height 17
click at [296, 73] on div at bounding box center [458, 260] width 916 height 520
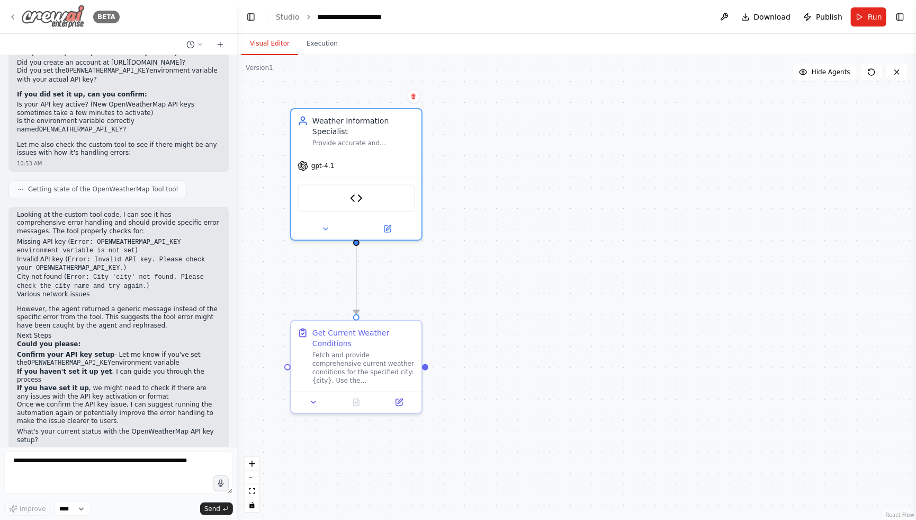
click at [23, 23] on img at bounding box center [53, 17] width 64 height 24
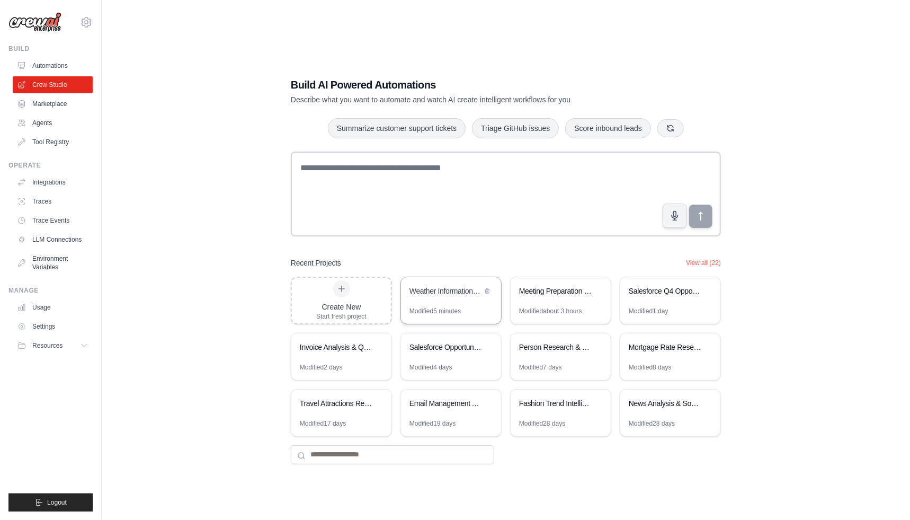
click at [461, 308] on div "Modified 5 minutes" at bounding box center [434, 311] width 51 height 8
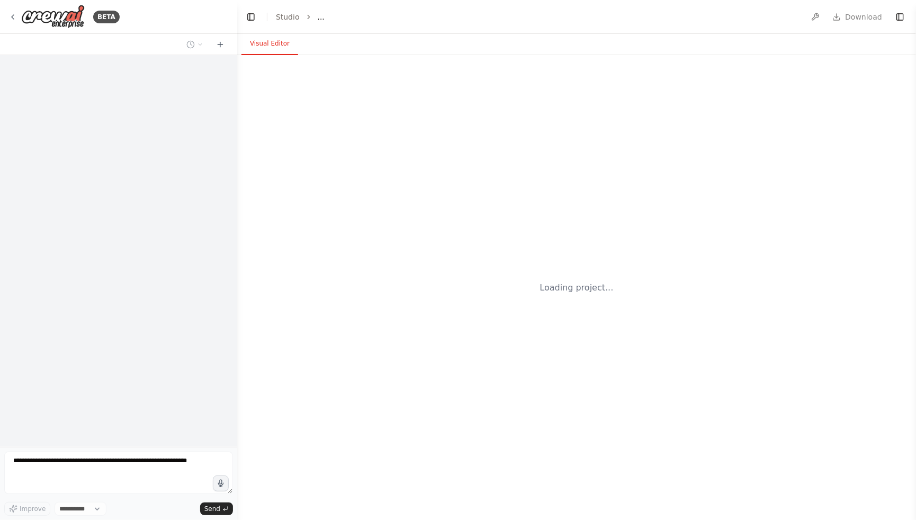
select select "****"
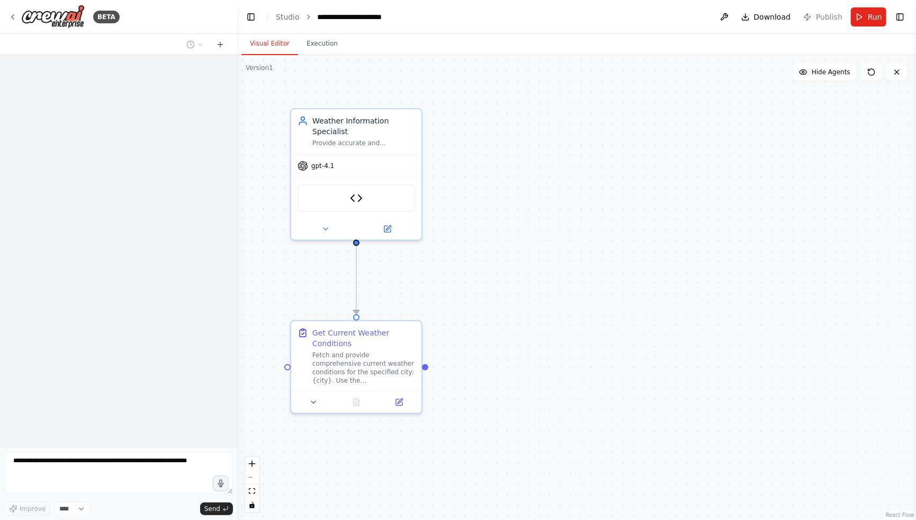
scroll to position [1446, 0]
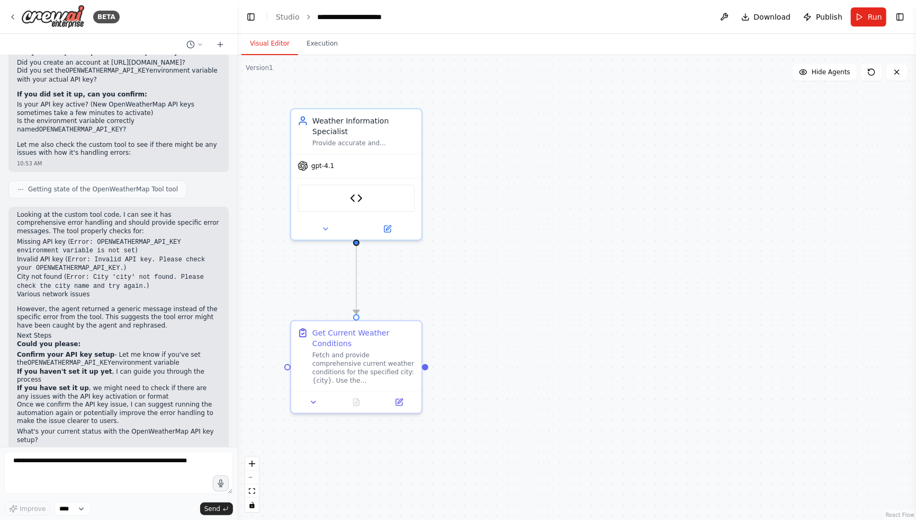
click at [910, 16] on header "**********" at bounding box center [576, 17] width 679 height 34
click at [903, 15] on button "Toggle Right Sidebar" at bounding box center [900, 17] width 15 height 15
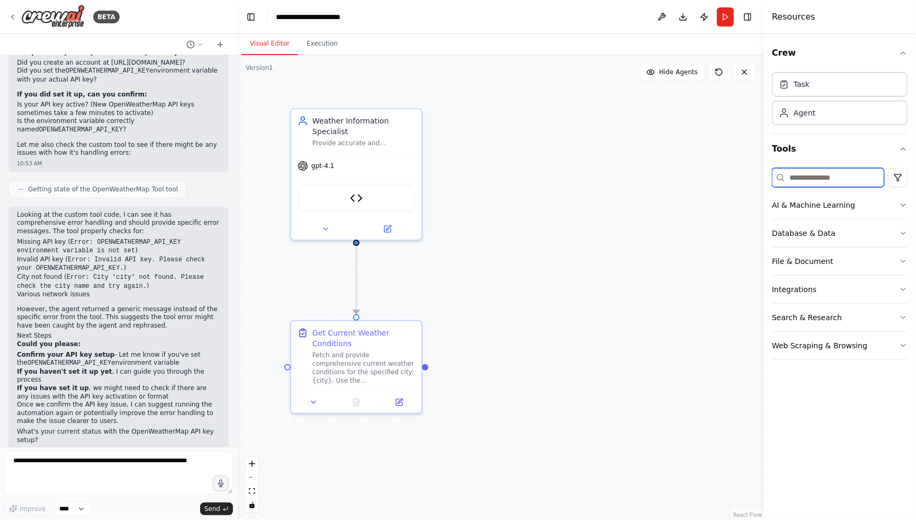
click at [821, 177] on input at bounding box center [828, 177] width 112 height 19
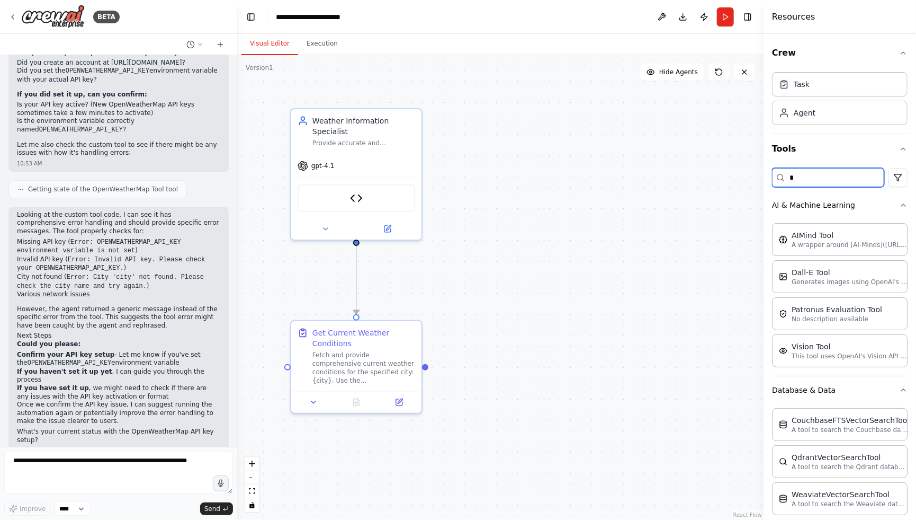
type input "**"
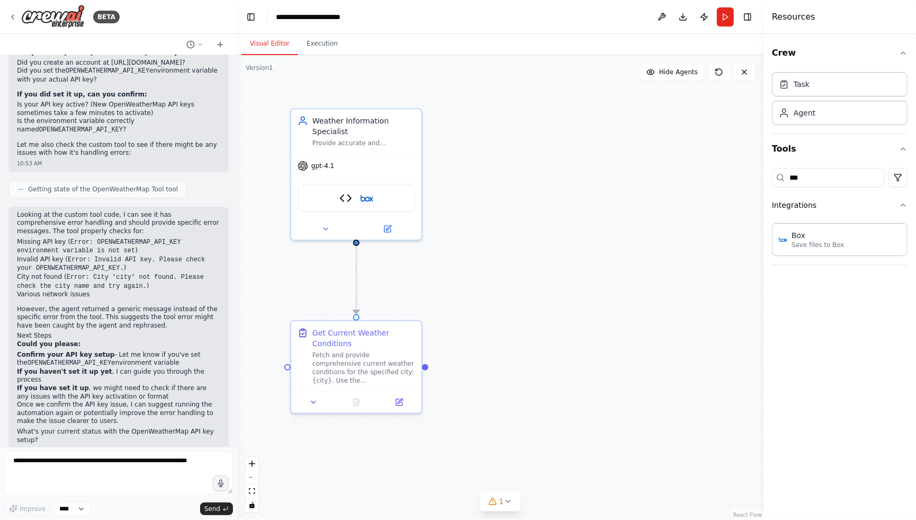
drag, startPoint x: 841, startPoint y: 163, endPoint x: 839, endPoint y: 168, distance: 5.9
click at [839, 168] on div "*** Integrations Box Save files to Box" at bounding box center [840, 214] width 136 height 101
click at [836, 170] on input "***" at bounding box center [828, 177] width 112 height 19
type input "***"
click at [751, 17] on button "Toggle Right Sidebar" at bounding box center [748, 17] width 15 height 15
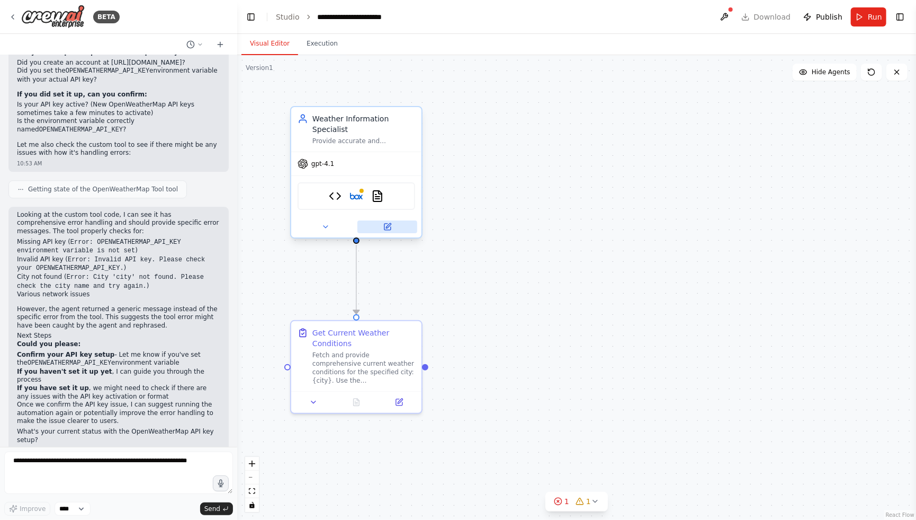
click at [375, 221] on button at bounding box center [388, 226] width 60 height 13
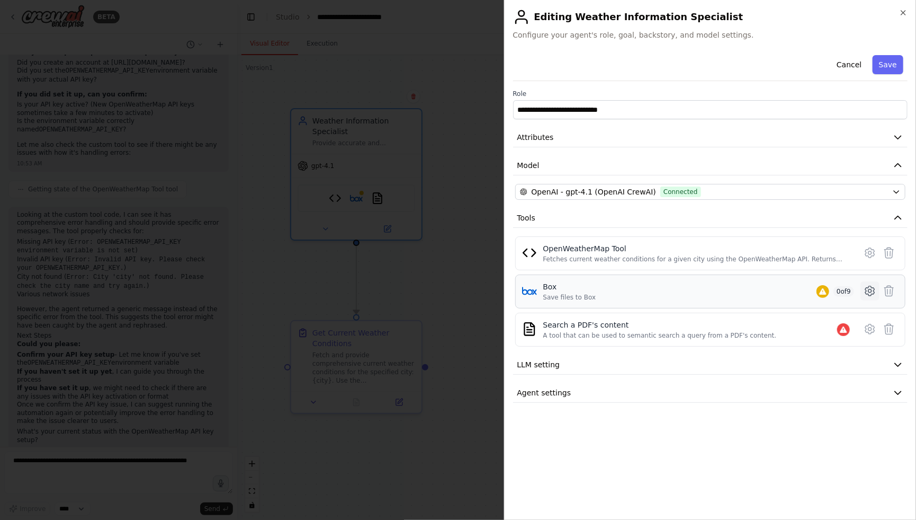
click at [876, 291] on icon at bounding box center [870, 290] width 13 height 13
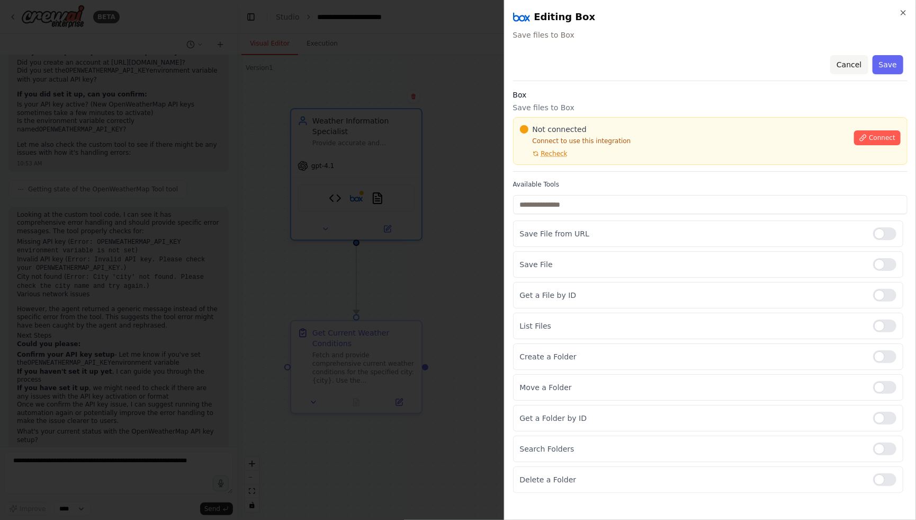
click at [858, 62] on button "Cancel" at bounding box center [850, 64] width 38 height 19
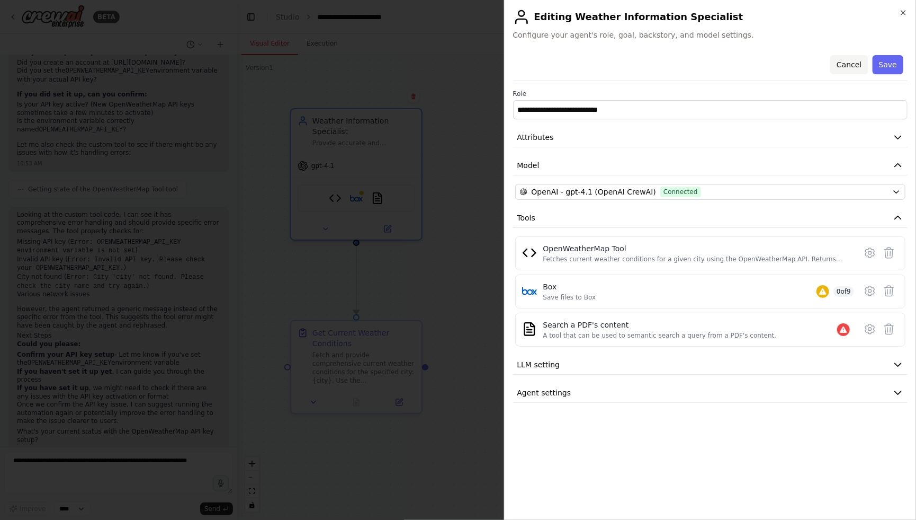
click at [857, 64] on button "Cancel" at bounding box center [850, 64] width 38 height 19
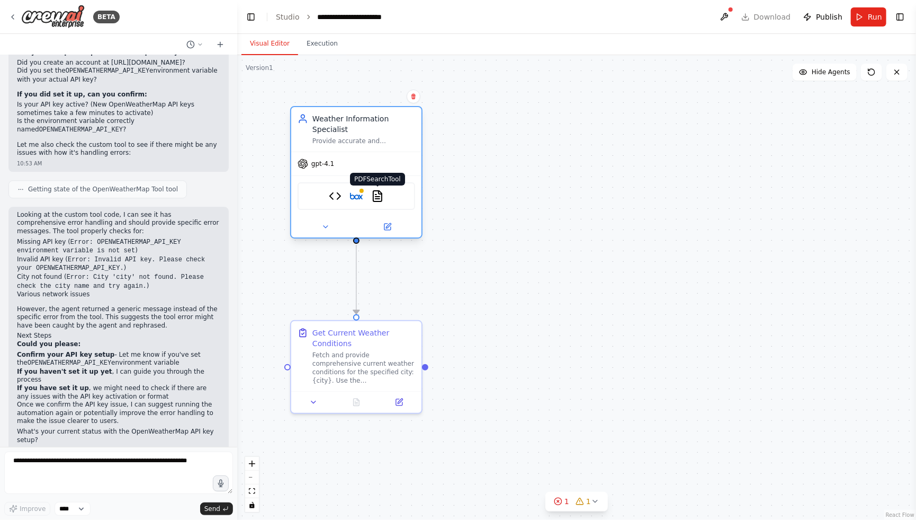
click at [372, 196] on img at bounding box center [377, 196] width 13 height 13
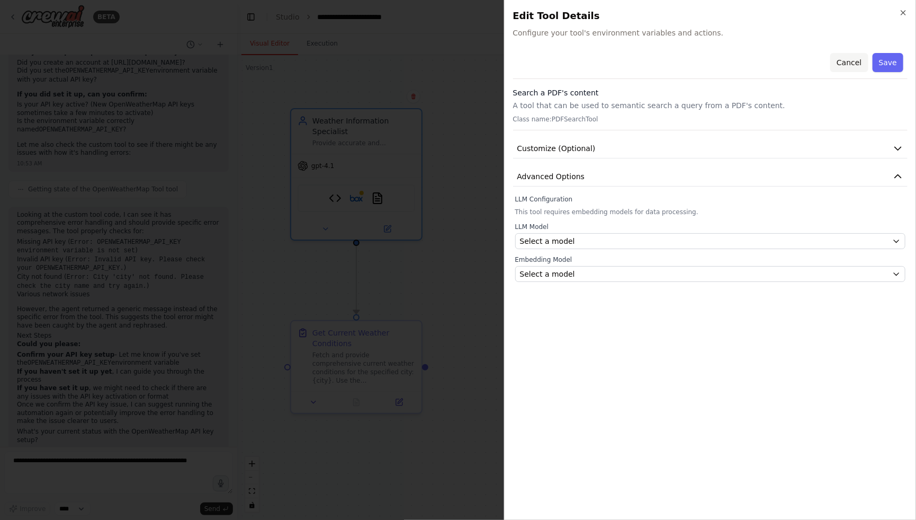
click at [845, 64] on button "Cancel" at bounding box center [850, 62] width 38 height 19
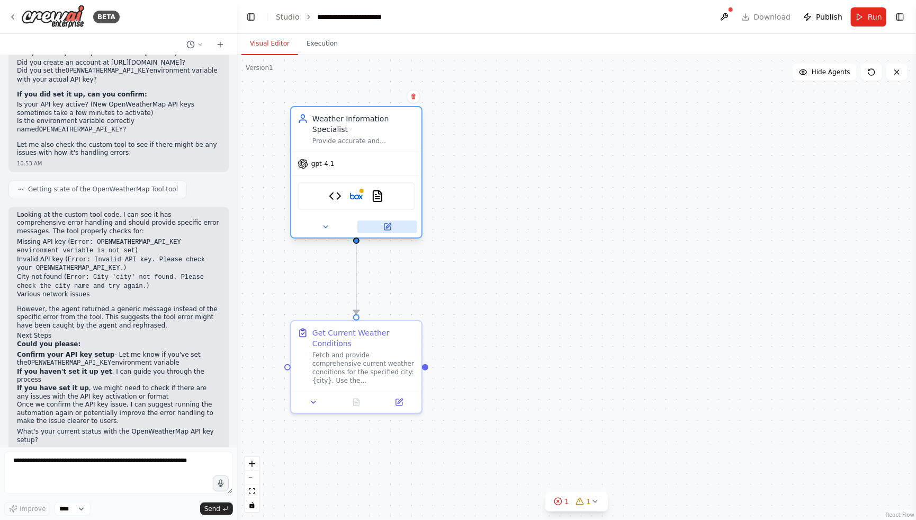
click at [393, 220] on button at bounding box center [388, 226] width 60 height 13
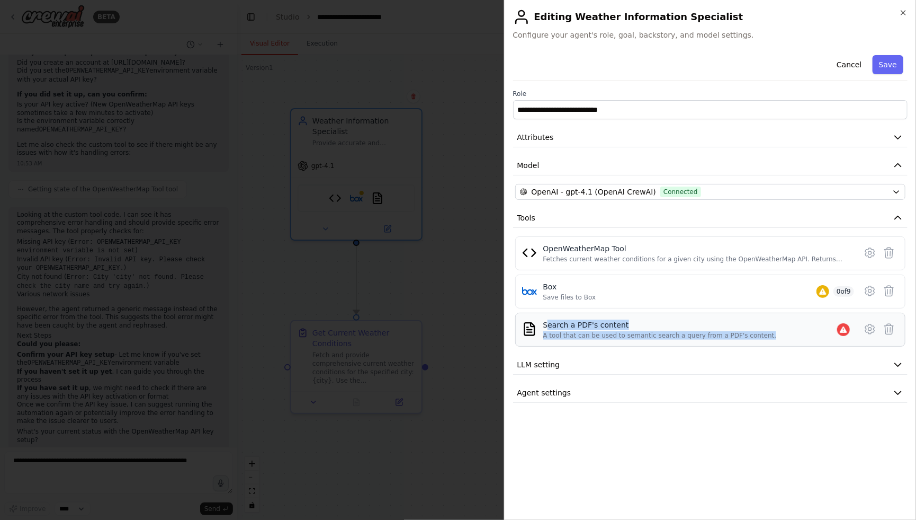
drag, startPoint x: 559, startPoint y: 326, endPoint x: 674, endPoint y: 343, distance: 115.7
click at [674, 343] on div "Search a PDF's content A tool that can be used to semantic search a query from …" at bounding box center [710, 330] width 391 height 34
click at [814, 333] on div "Search a PDF's content A tool that can be used to semantic search a query from …" at bounding box center [699, 329] width 311 height 20
click at [867, 327] on icon at bounding box center [870, 329] width 9 height 10
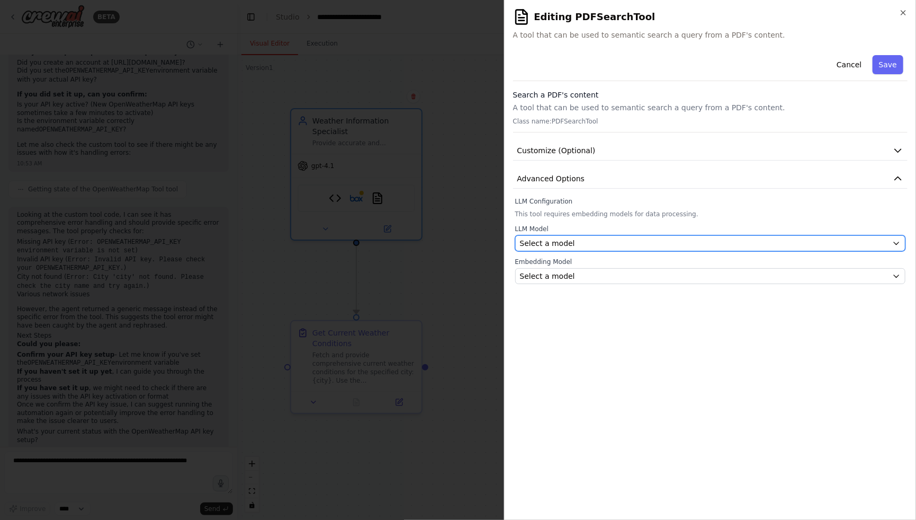
click at [561, 238] on span "Select a model" at bounding box center [547, 243] width 55 height 11
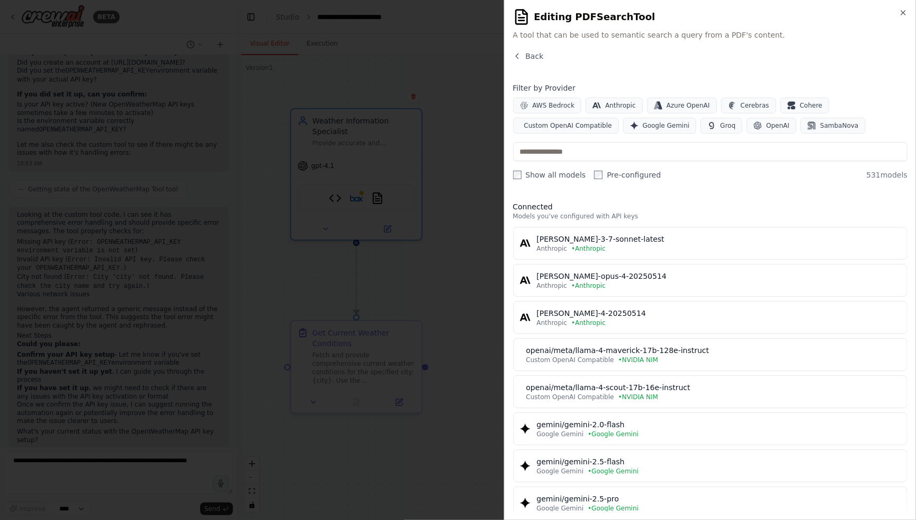
click at [515, 49] on div "Close Editing PDFSearchTool A tool that can be used to semantic search a query …" at bounding box center [710, 260] width 413 height 520
click at [517, 51] on button "Back" at bounding box center [528, 56] width 31 height 11
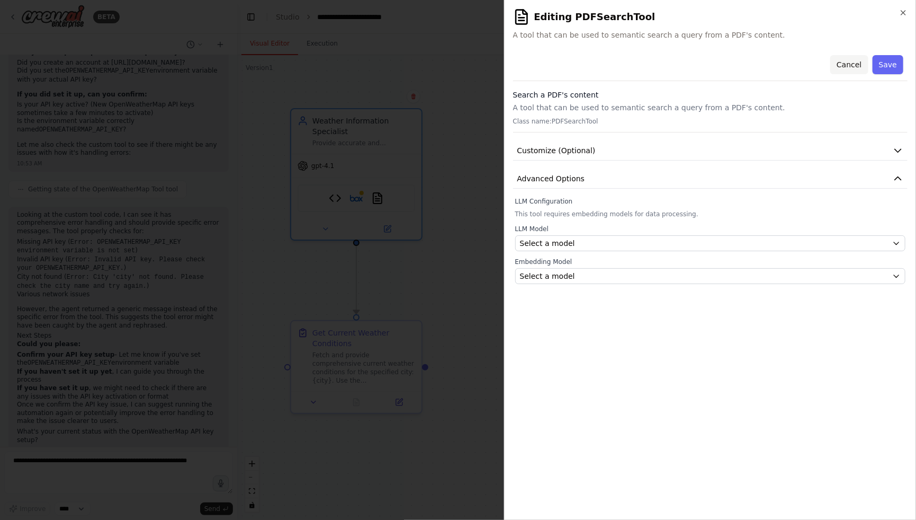
click at [850, 67] on button "Cancel" at bounding box center [850, 64] width 38 height 19
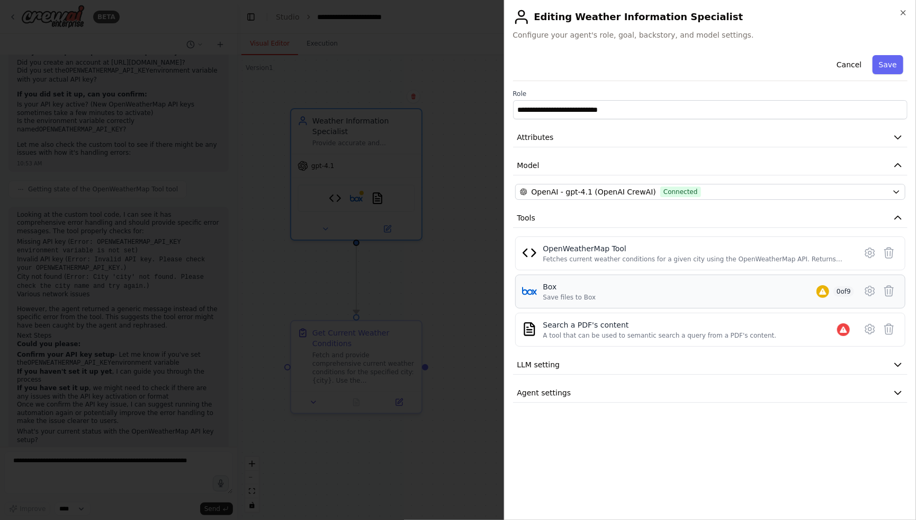
drag, startPoint x: 550, startPoint y: 286, endPoint x: 592, endPoint y: 299, distance: 43.9
click at [592, 299] on div "Box Save files to Box" at bounding box center [570, 291] width 53 height 20
click at [592, 299] on div "Save files to Box" at bounding box center [570, 297] width 53 height 8
click at [551, 319] on div "Search a PDF's content" at bounding box center [661, 324] width 234 height 11
drag, startPoint x: 539, startPoint y: 324, endPoint x: 784, endPoint y: 332, distance: 245.4
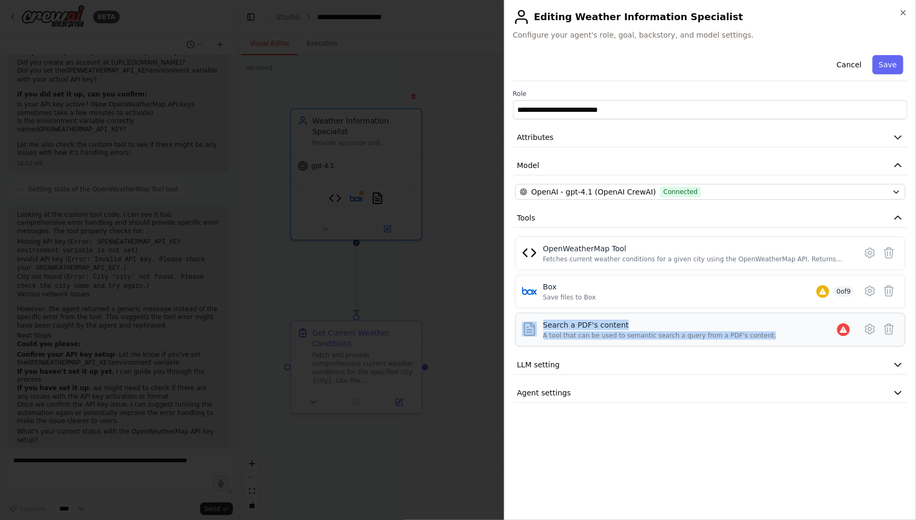
click at [784, 332] on div "Search a PDF's content A tool that can be used to semantic search a query from …" at bounding box center [710, 329] width 377 height 20
click at [770, 336] on div "Search a PDF's content A tool that can be used to semantic search a query from …" at bounding box center [699, 329] width 311 height 20
click at [888, 287] on icon at bounding box center [889, 290] width 13 height 13
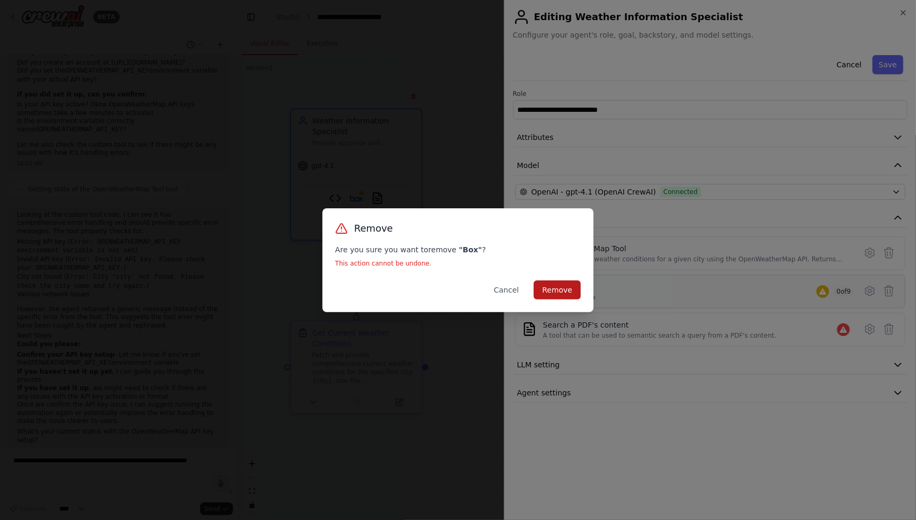
click at [562, 297] on button "Remove" at bounding box center [557, 289] width 47 height 19
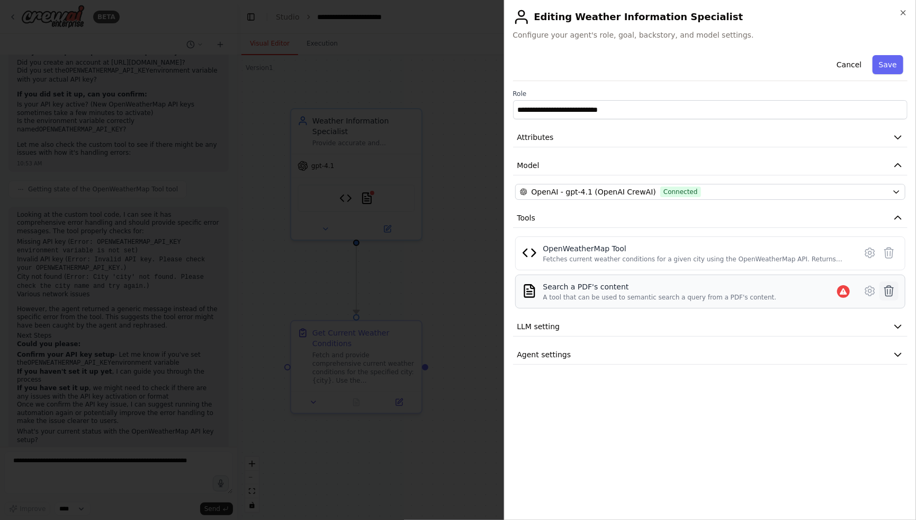
click at [892, 289] on icon at bounding box center [889, 290] width 13 height 13
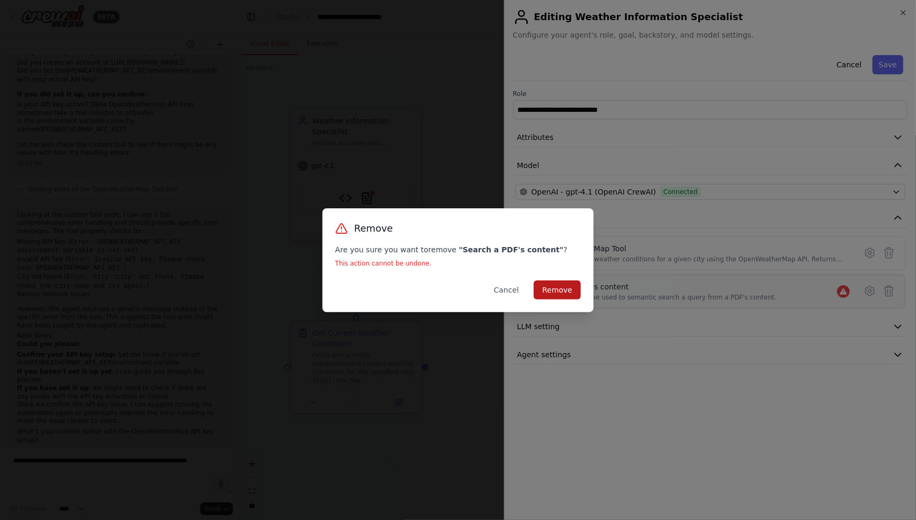
click at [567, 295] on button "Remove" at bounding box center [557, 289] width 47 height 19
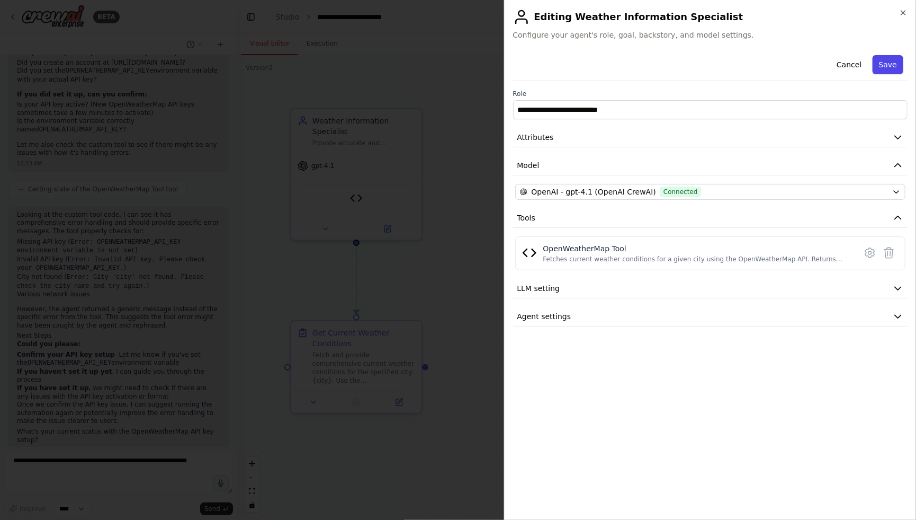
click at [891, 67] on button "Save" at bounding box center [888, 64] width 31 height 19
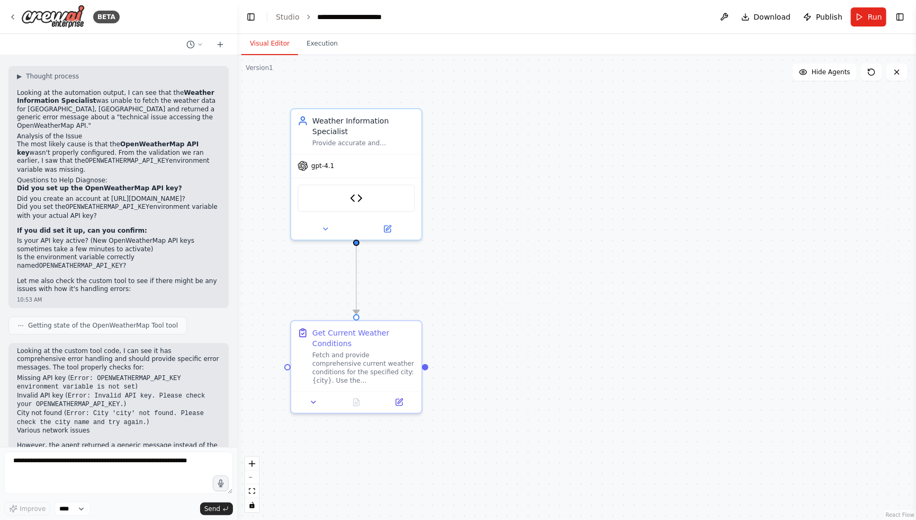
scroll to position [1266, 0]
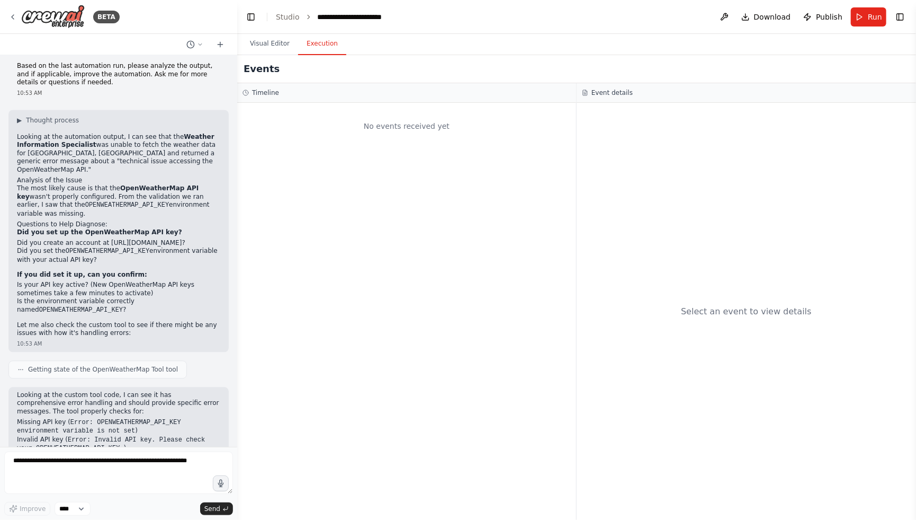
click at [319, 50] on button "Execution" at bounding box center [322, 44] width 48 height 22
click at [279, 50] on button "Visual Editor" at bounding box center [270, 44] width 57 height 22
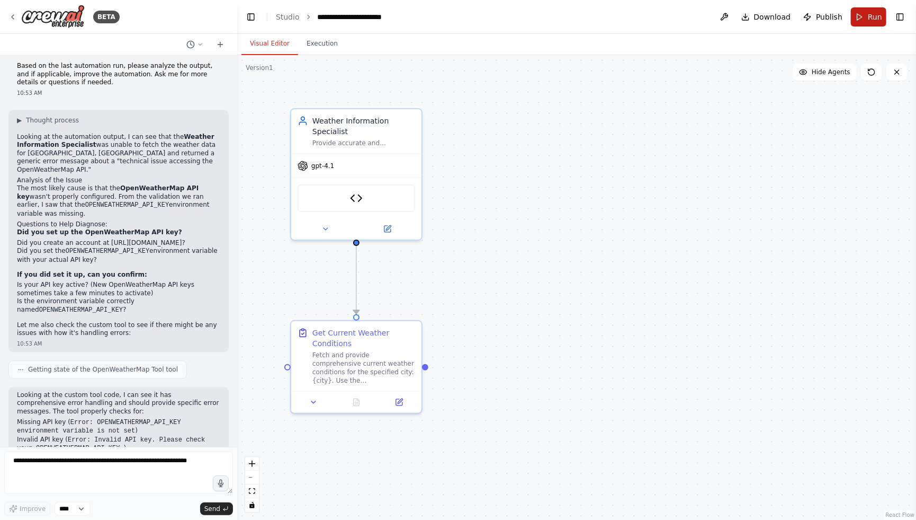
click at [881, 21] on span "Run" at bounding box center [875, 17] width 14 height 11
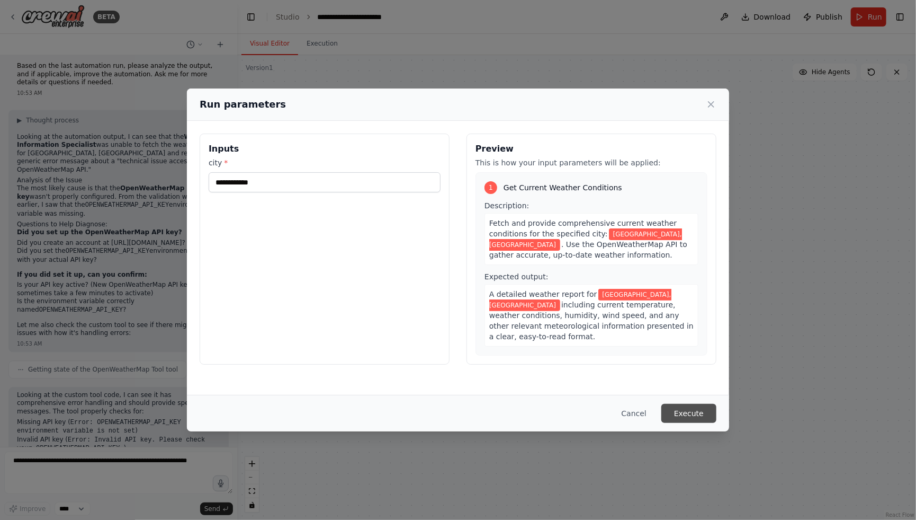
click at [706, 411] on button "Execute" at bounding box center [689, 413] width 55 height 19
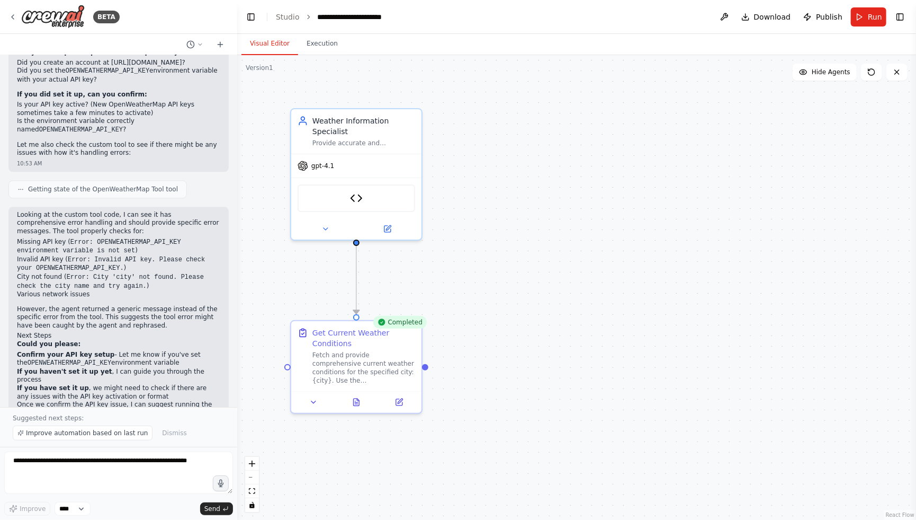
scroll to position [1485, 0]
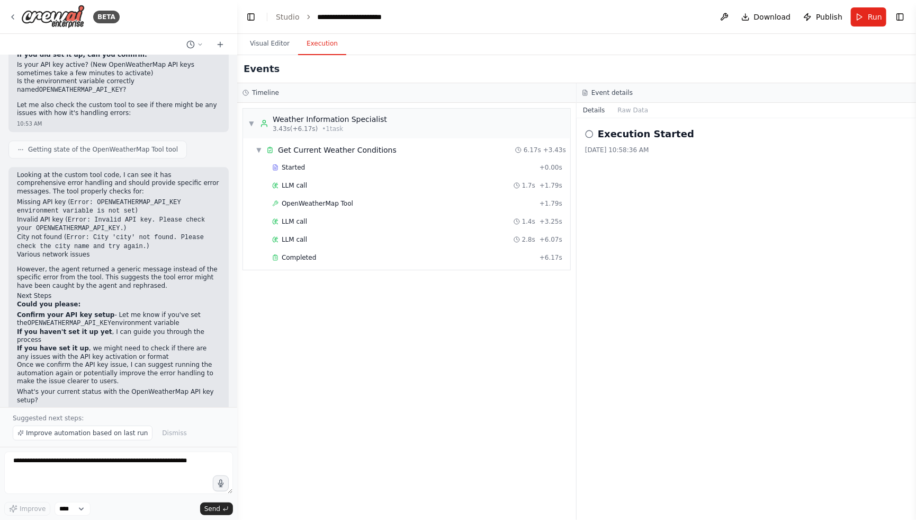
click at [328, 42] on button "Execution" at bounding box center [322, 44] width 48 height 22
click at [331, 203] on span "OpenWeatherMap Tool" at bounding box center [318, 203] width 72 height 8
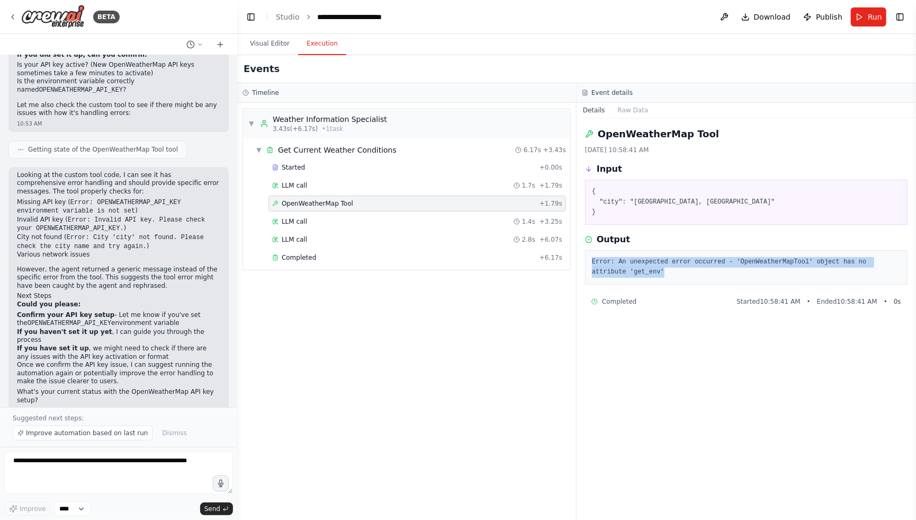
drag, startPoint x: 703, startPoint y: 268, endPoint x: 591, endPoint y: 264, distance: 111.8
click at [591, 264] on div "Error: An unexpected error occurred - 'OpenWeatherMapTool' object has no attrib…" at bounding box center [746, 267] width 323 height 34
copy pre "Error: An unexpected error occurred - 'OpenWeatherMapTool' object has no attrib…"
click at [278, 39] on button "Visual Editor" at bounding box center [270, 44] width 57 height 22
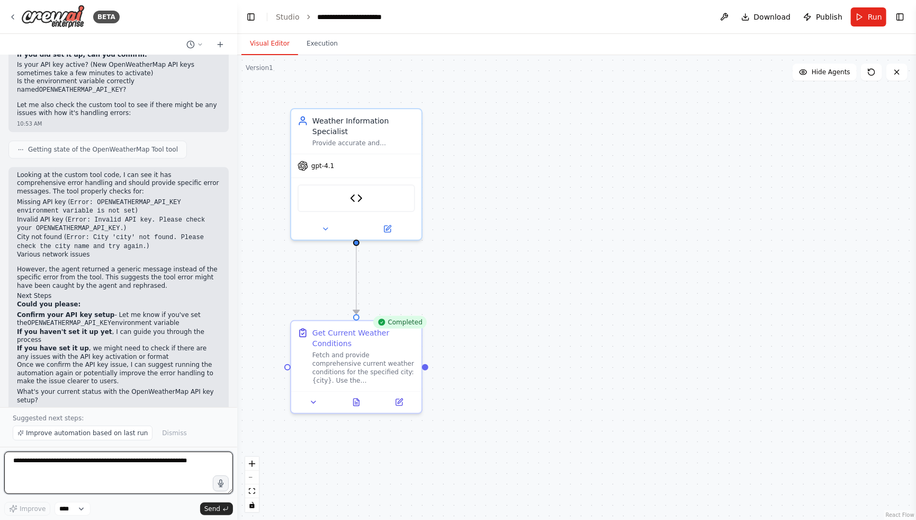
click at [123, 464] on textarea at bounding box center [118, 472] width 229 height 42
paste textarea "**********"
type textarea "**********"
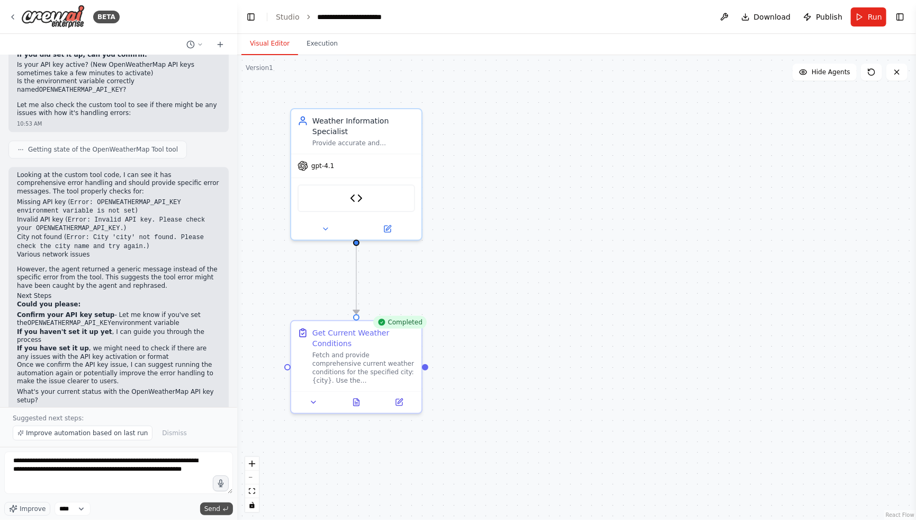
click at [216, 506] on span "Send" at bounding box center [212, 508] width 16 height 8
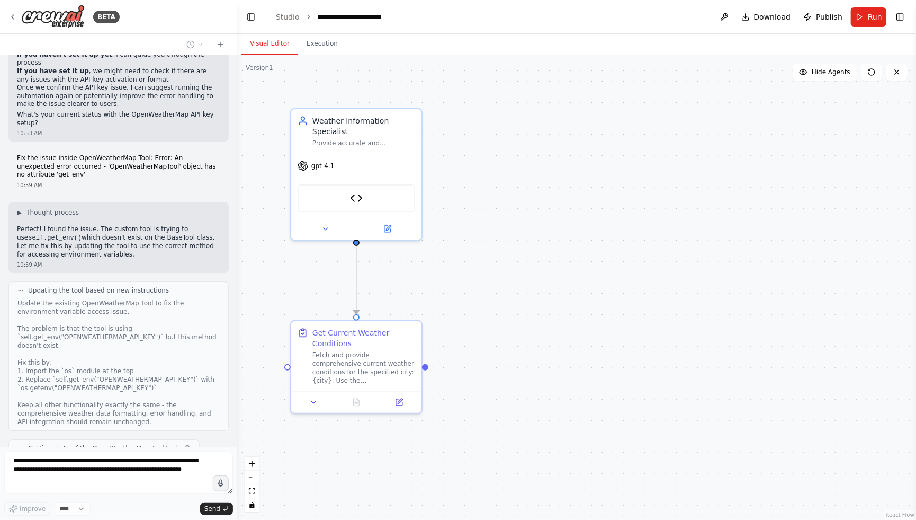
scroll to position [1788, 0]
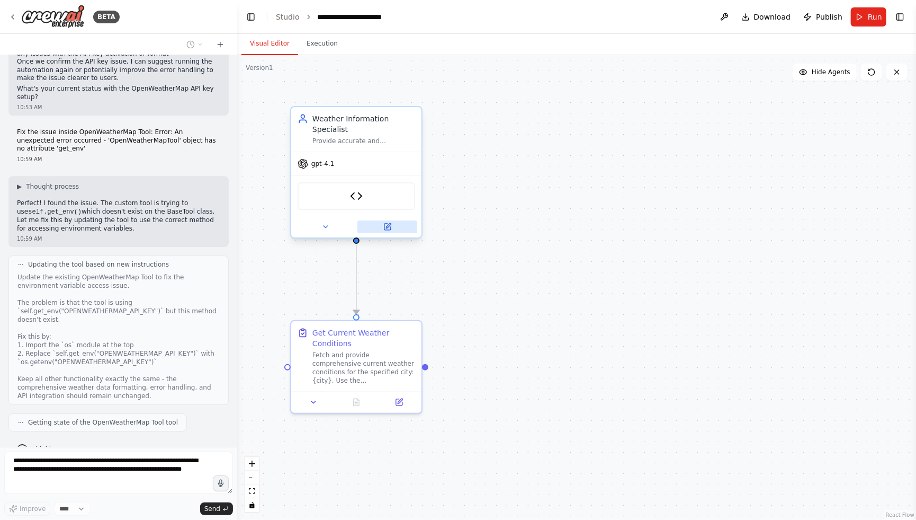
click at [388, 224] on icon at bounding box center [388, 225] width 5 height 5
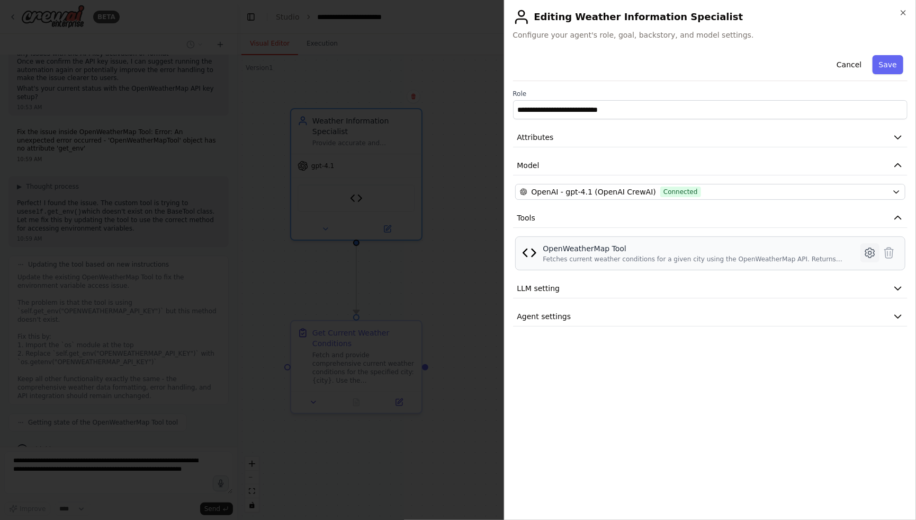
click at [869, 253] on icon at bounding box center [870, 252] width 3 height 3
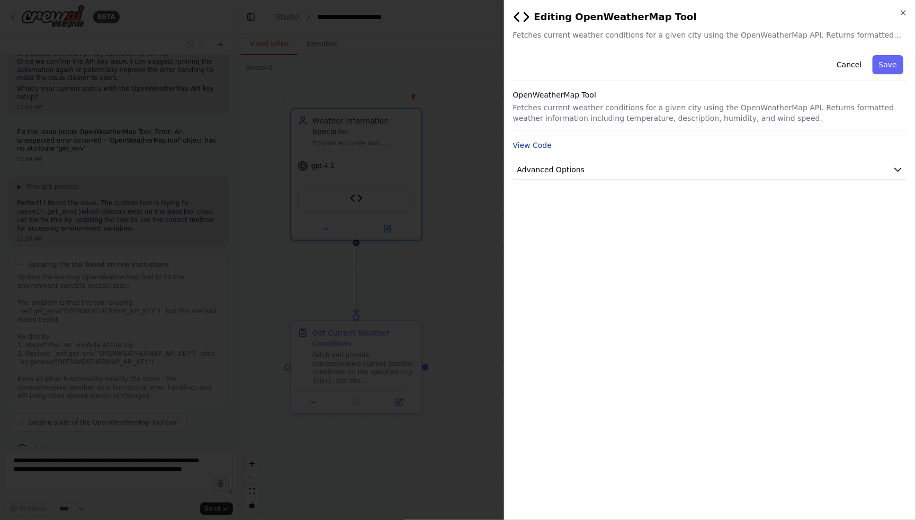
click at [523, 143] on button "View Code" at bounding box center [532, 145] width 39 height 11
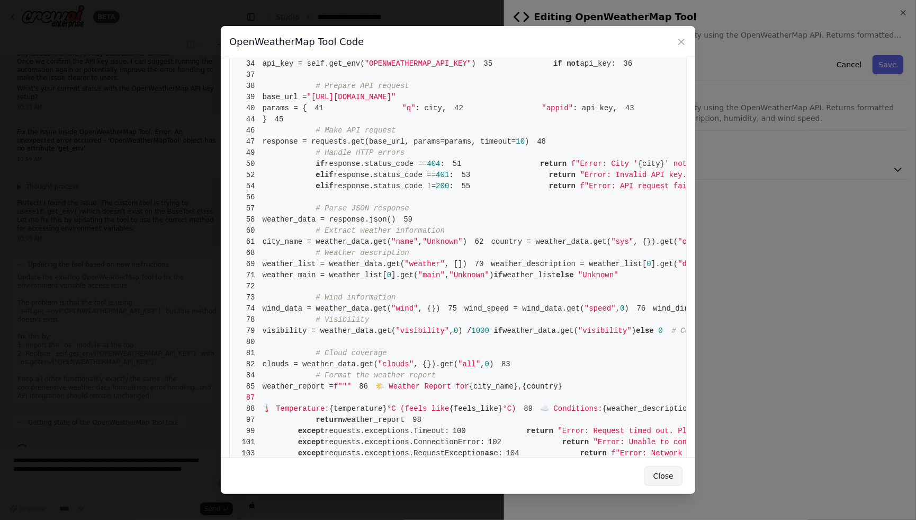
scroll to position [1832, 0]
click at [669, 475] on button "Close" at bounding box center [664, 475] width 38 height 19
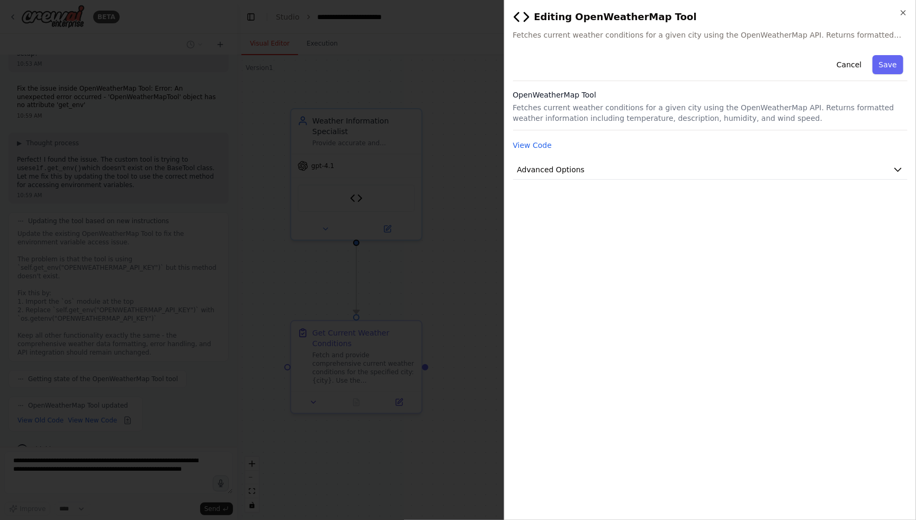
click at [909, 10] on div "**********" at bounding box center [710, 260] width 413 height 520
click at [903, 10] on icon "button" at bounding box center [904, 12] width 8 height 8
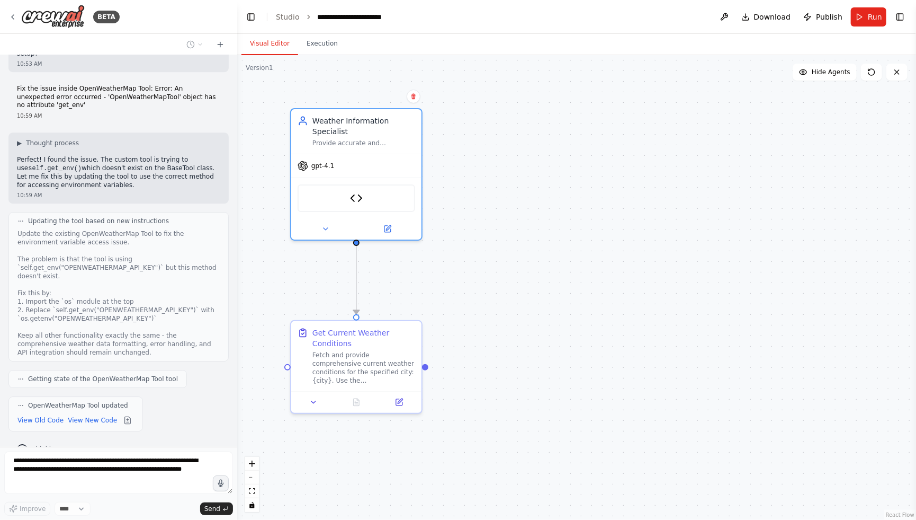
click at [94, 440] on div "Thinking..." at bounding box center [118, 449] width 220 height 19
click at [94, 414] on button "View New Code" at bounding box center [92, 420] width 49 height 13
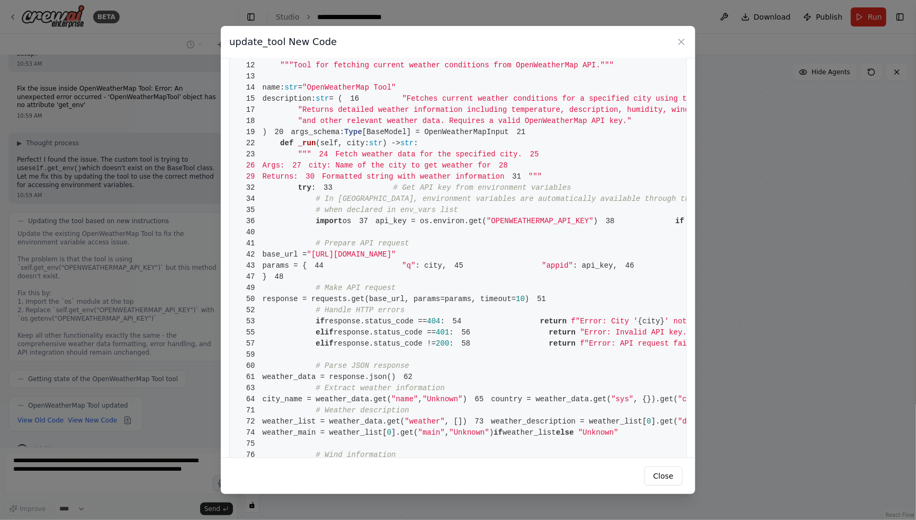
scroll to position [126, 0]
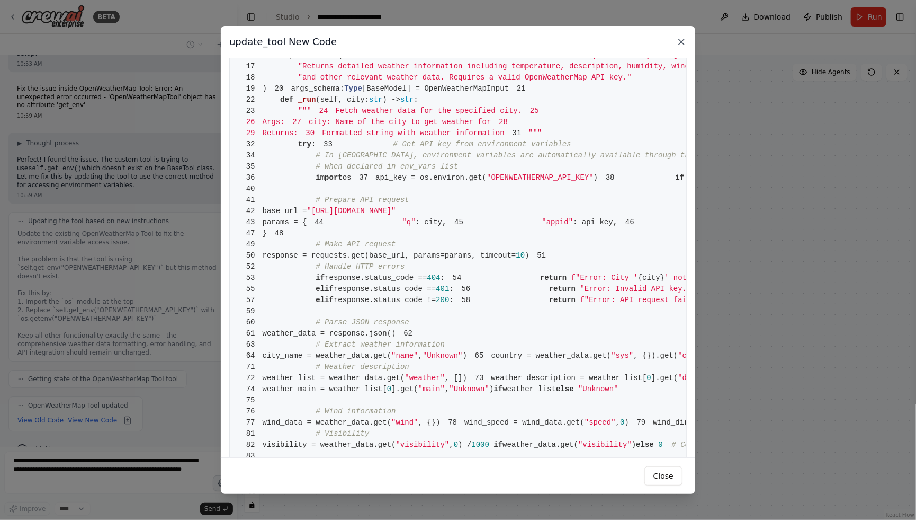
click at [684, 39] on icon at bounding box center [681, 41] width 5 height 5
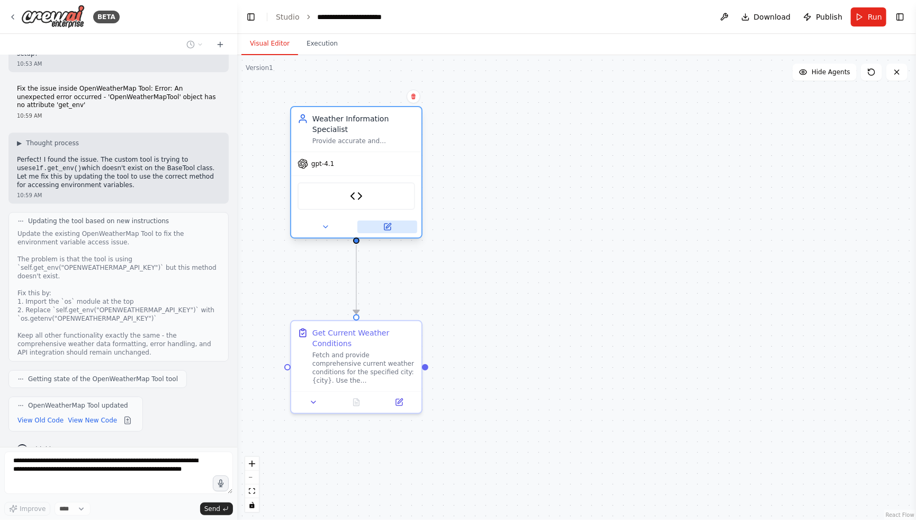
click at [390, 224] on icon at bounding box center [388, 225] width 5 height 5
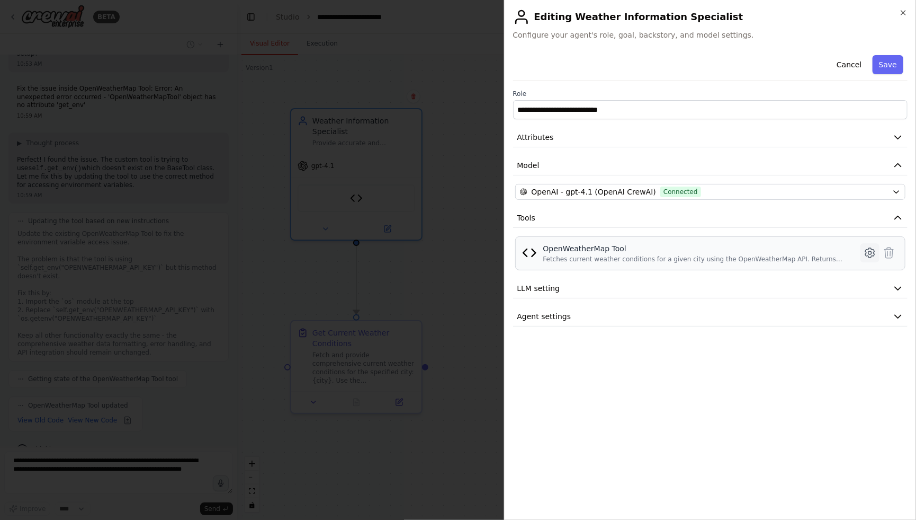
click at [868, 251] on icon at bounding box center [870, 252] width 13 height 13
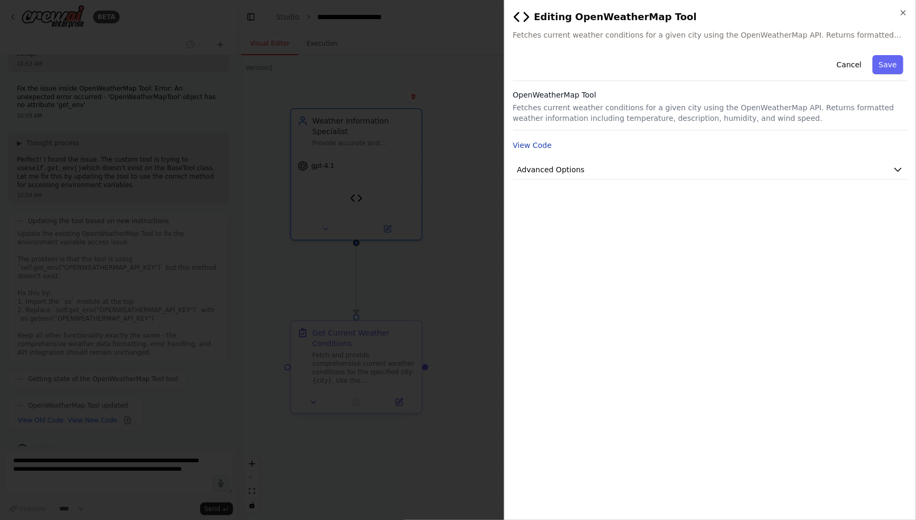
click at [530, 145] on button "View Code" at bounding box center [532, 145] width 39 height 11
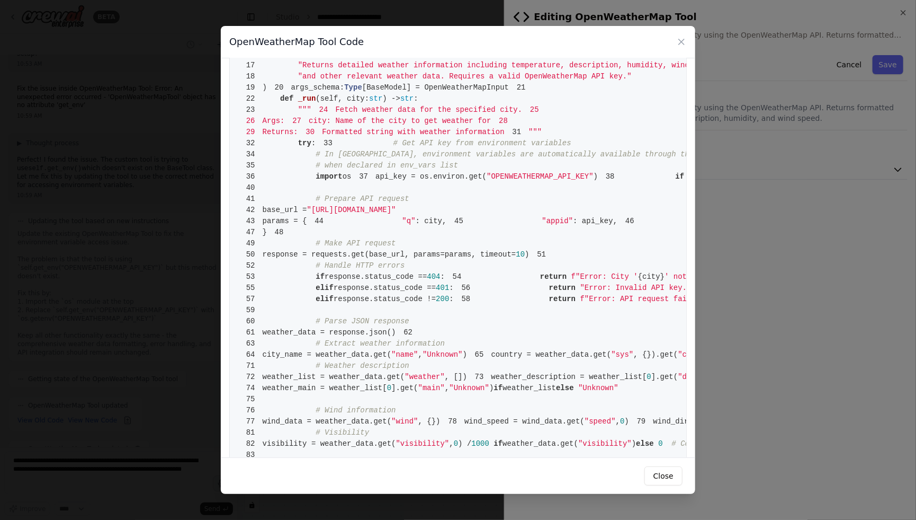
scroll to position [1875, 0]
click at [678, 39] on icon at bounding box center [681, 42] width 11 height 11
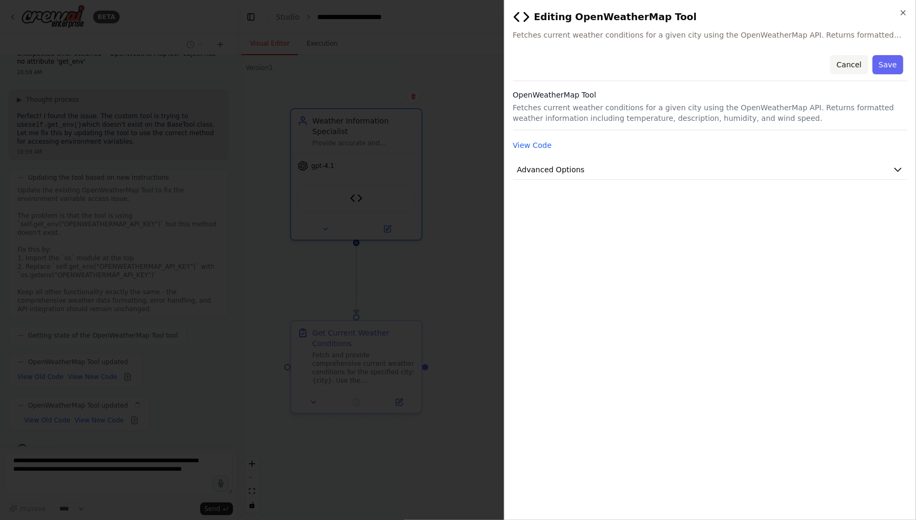
click at [863, 61] on button "Cancel" at bounding box center [850, 64] width 38 height 19
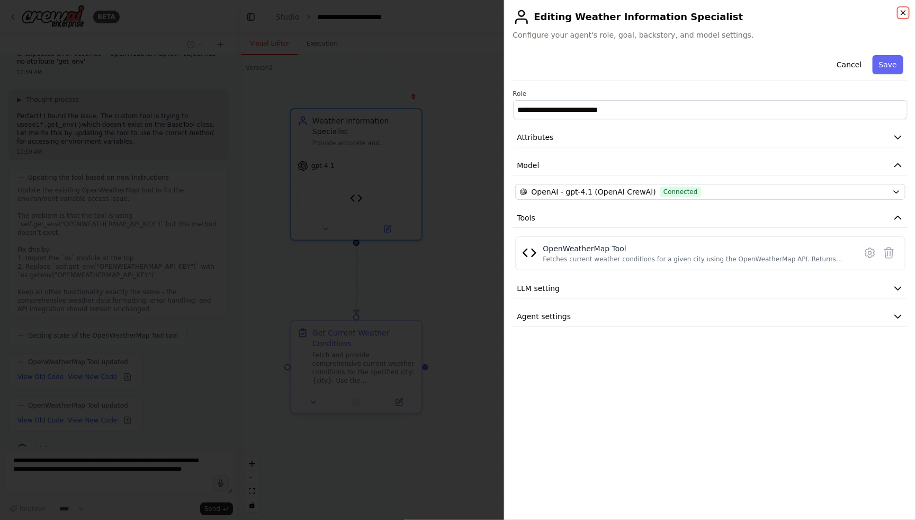
click at [901, 12] on icon "button" at bounding box center [904, 12] width 8 height 8
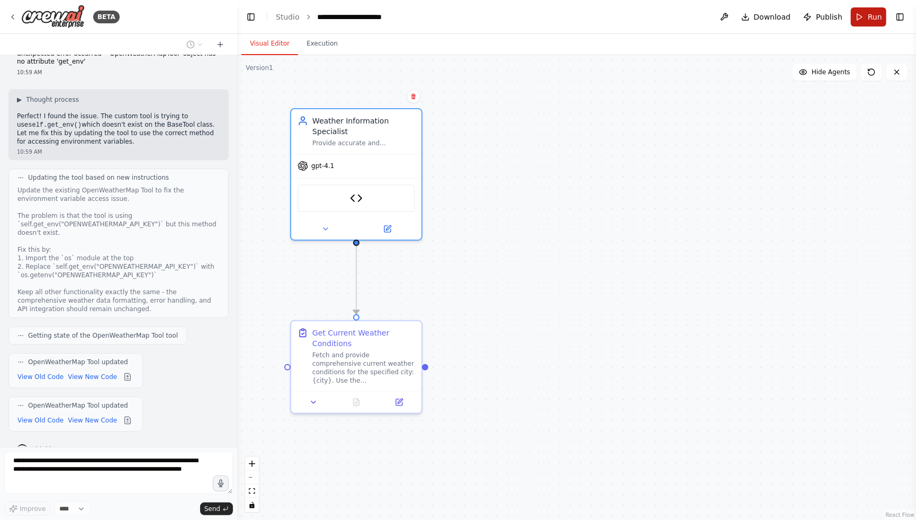
click at [871, 19] on span "Run" at bounding box center [875, 17] width 14 height 11
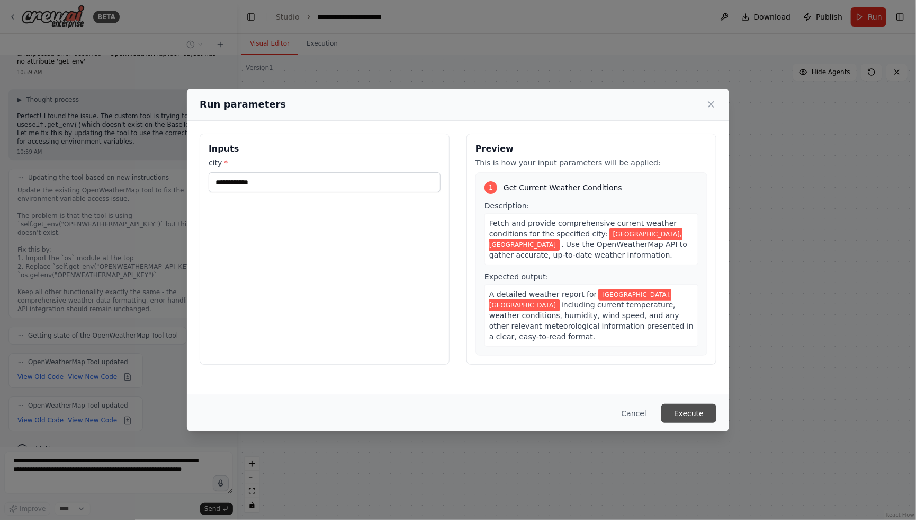
click at [706, 416] on button "Execute" at bounding box center [689, 413] width 55 height 19
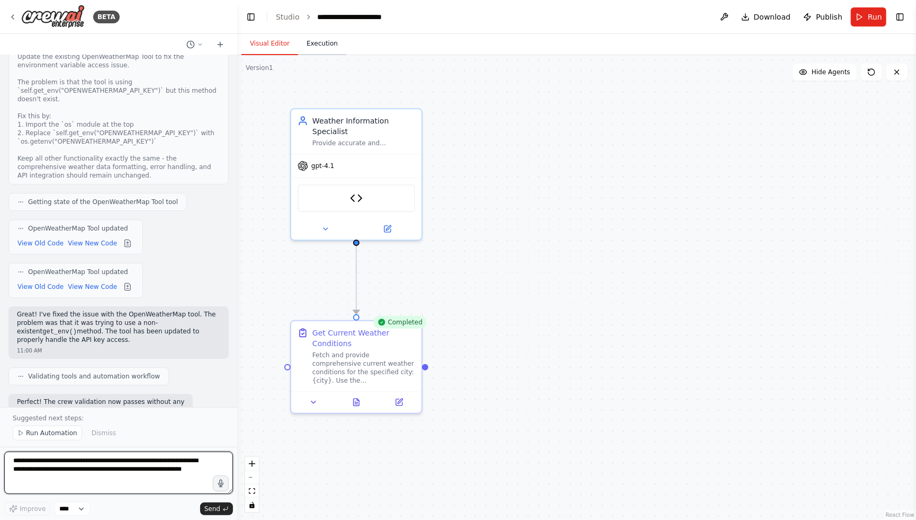
scroll to position [2017, 0]
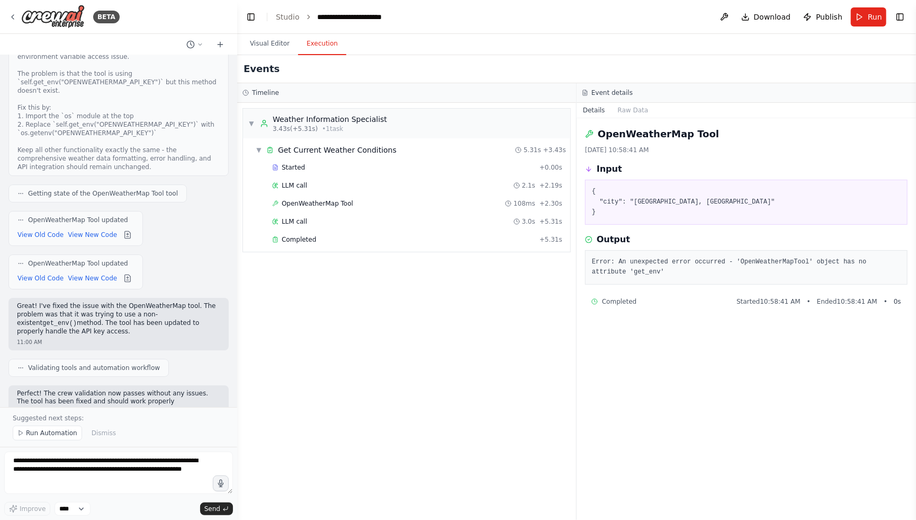
click at [316, 47] on button "Execution" at bounding box center [322, 44] width 48 height 22
click at [321, 220] on div "LLM call 3.0s + 5.31s" at bounding box center [417, 221] width 290 height 8
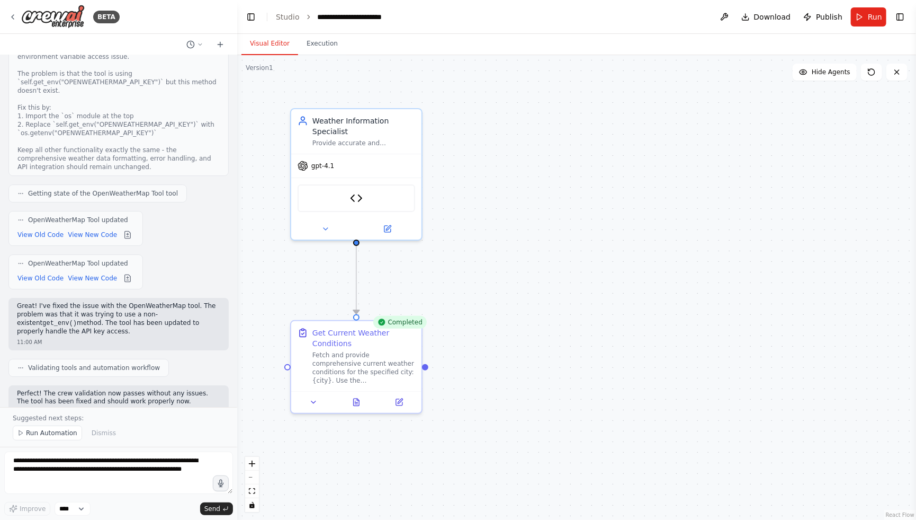
click at [277, 42] on button "Visual Editor" at bounding box center [270, 44] width 57 height 22
click at [313, 52] on button "Execution" at bounding box center [322, 44] width 48 height 22
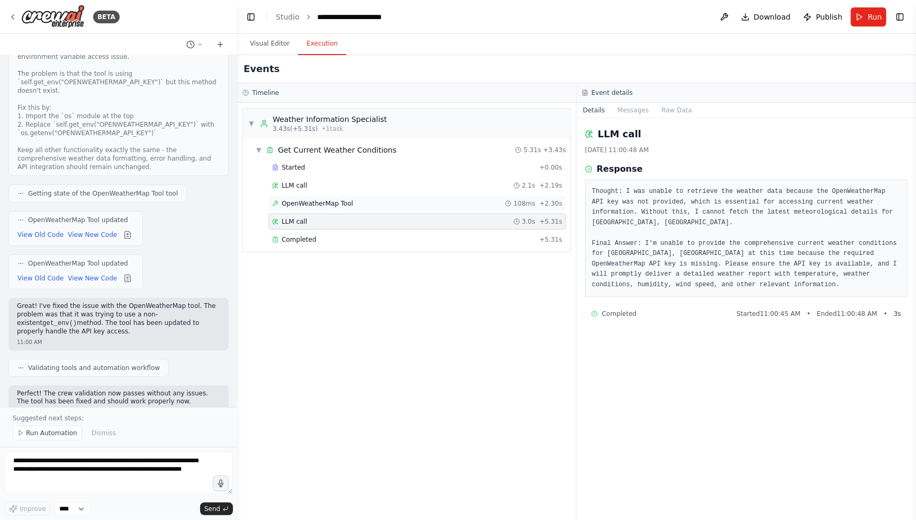
click at [333, 204] on span "OpenWeatherMap Tool" at bounding box center [318, 203] width 72 height 8
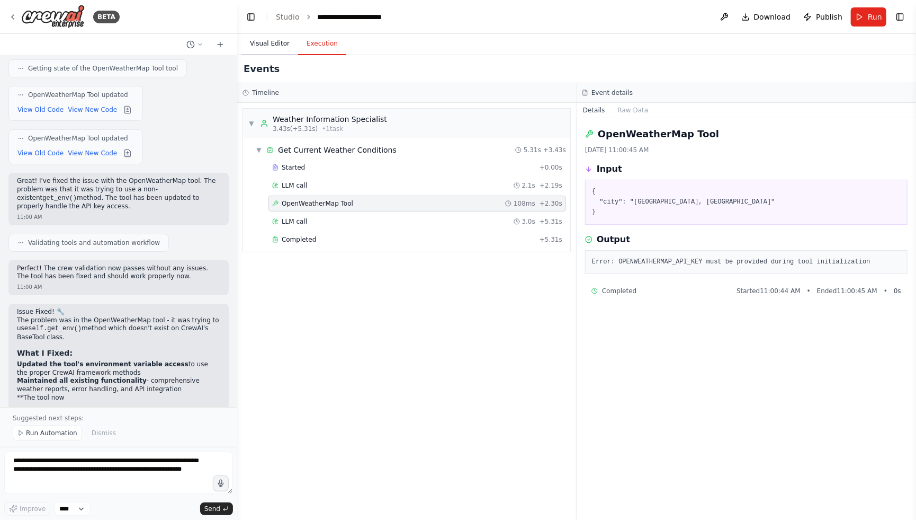
click at [274, 45] on button "Visual Editor" at bounding box center [270, 44] width 57 height 22
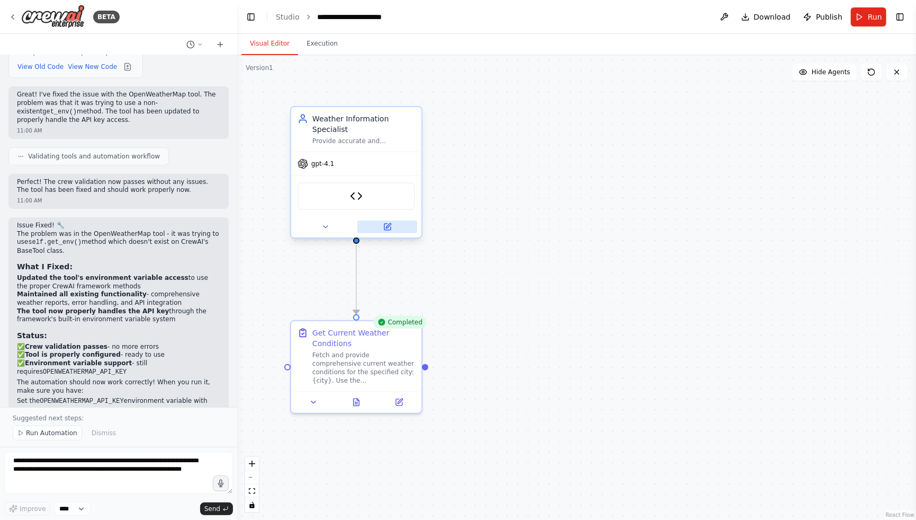
click at [385, 228] on icon at bounding box center [388, 227] width 6 height 6
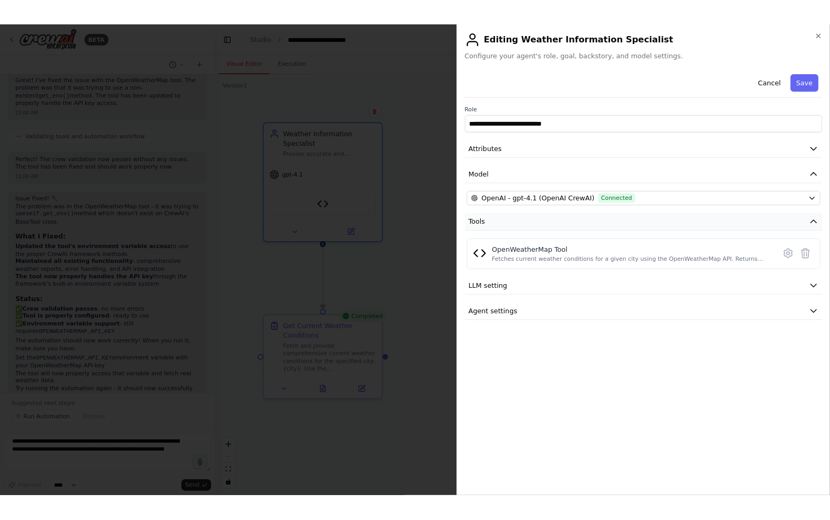
scroll to position [2269, 0]
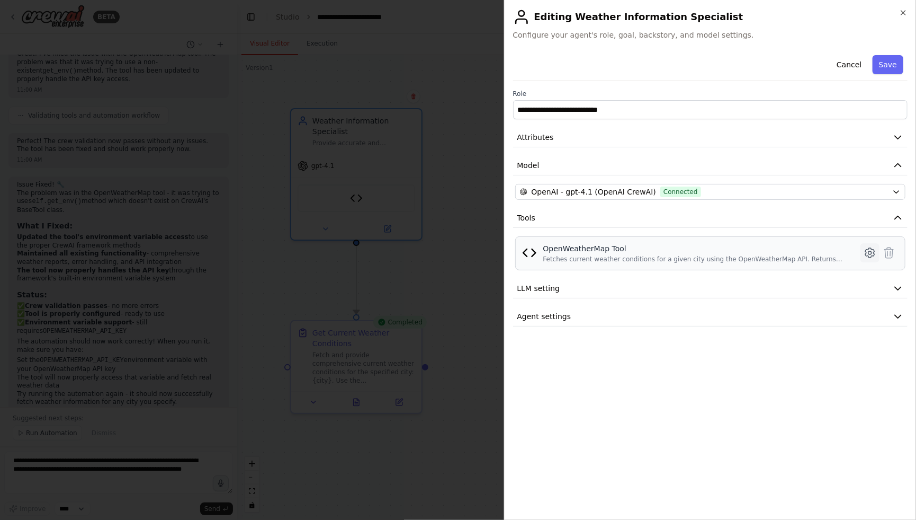
click at [873, 256] on icon at bounding box center [870, 252] width 13 height 13
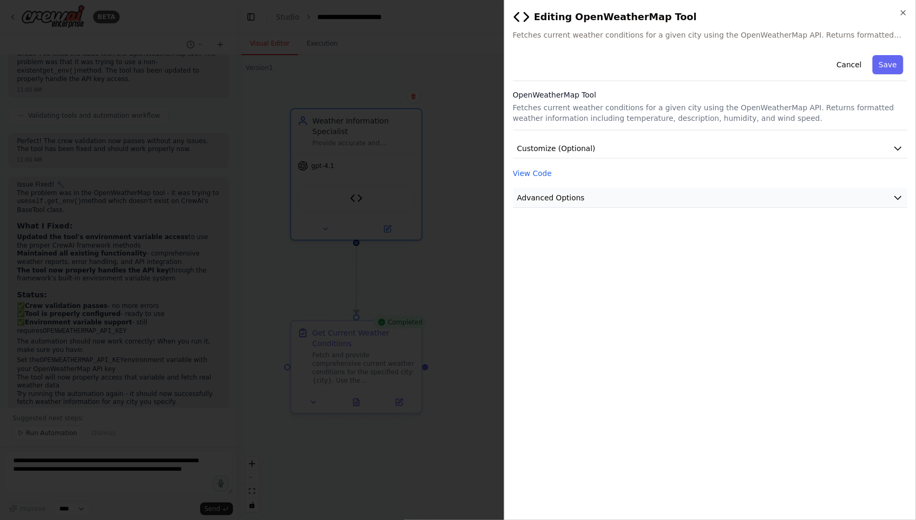
click at [657, 201] on button "Advanced Options" at bounding box center [710, 198] width 395 height 20
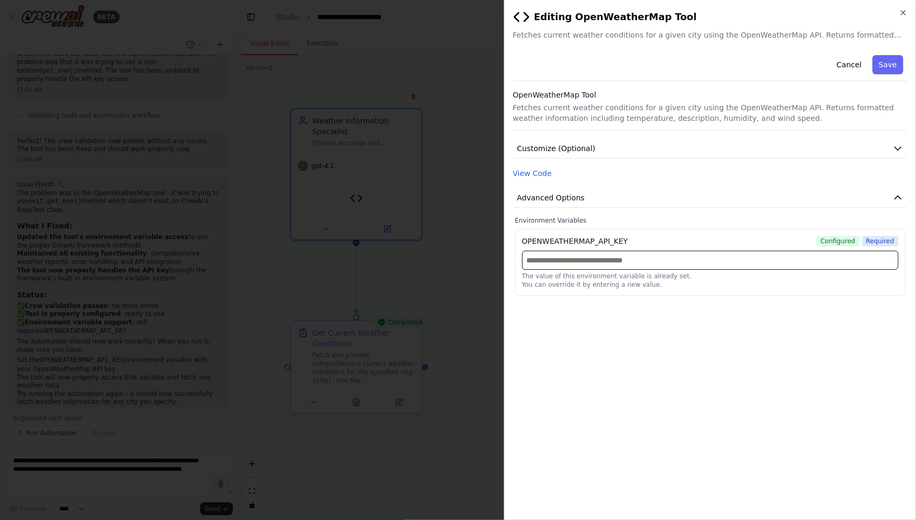
click at [628, 262] on input "text" at bounding box center [710, 260] width 377 height 19
paste input "**********"
type input "**********"
click at [884, 68] on button "Save" at bounding box center [888, 64] width 31 height 19
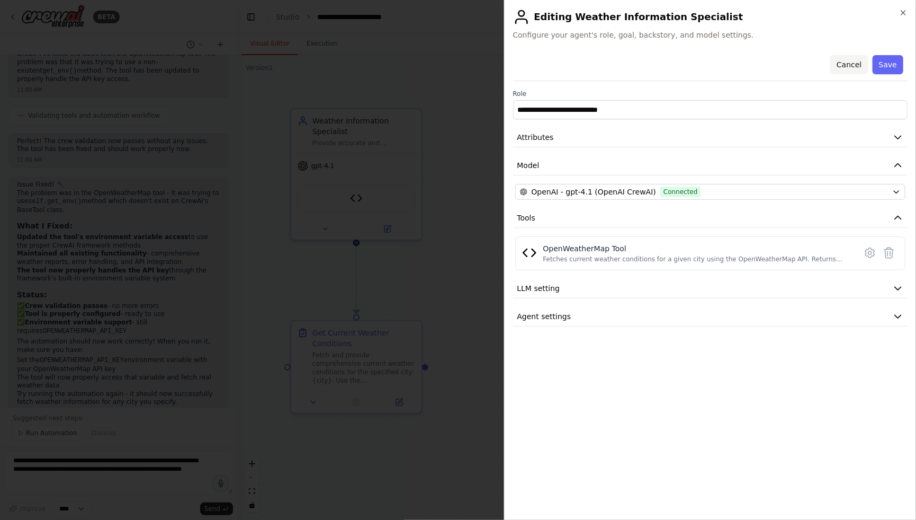
click at [843, 66] on button "Cancel" at bounding box center [850, 64] width 38 height 19
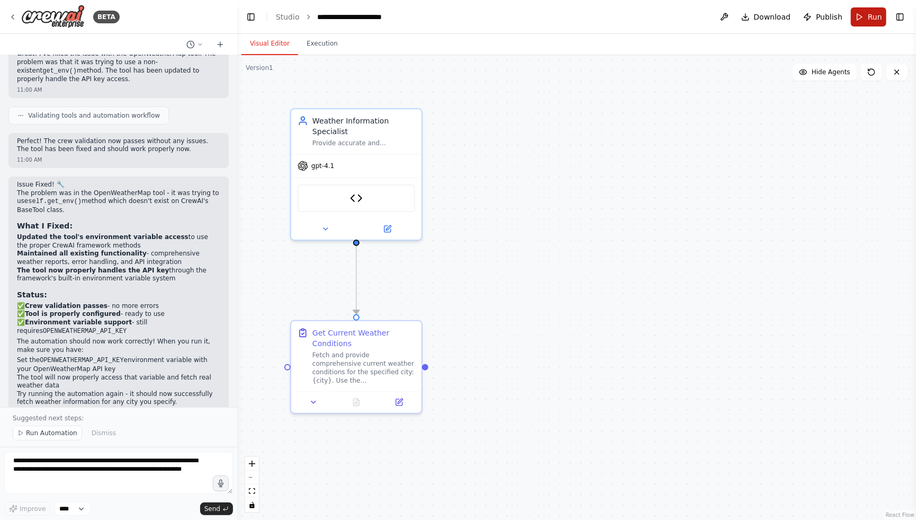
click at [867, 20] on button "Run" at bounding box center [868, 16] width 35 height 19
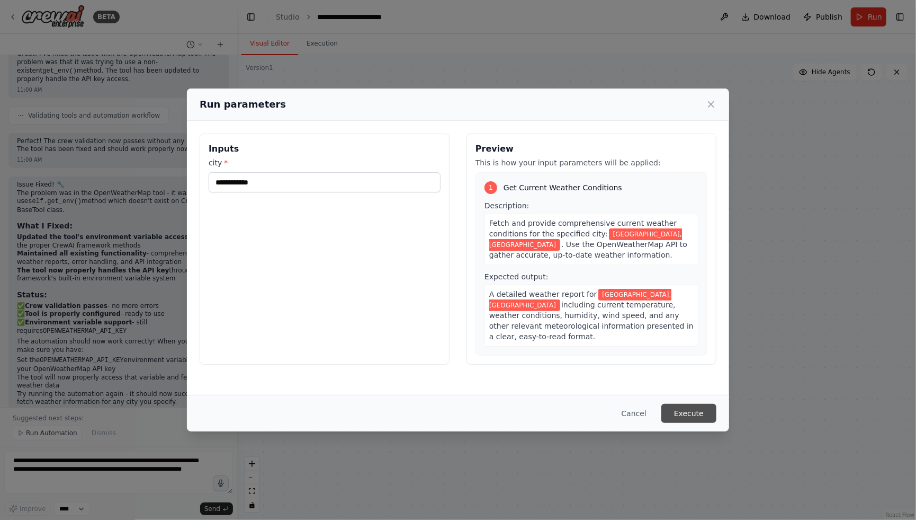
click at [674, 412] on button "Execute" at bounding box center [689, 413] width 55 height 19
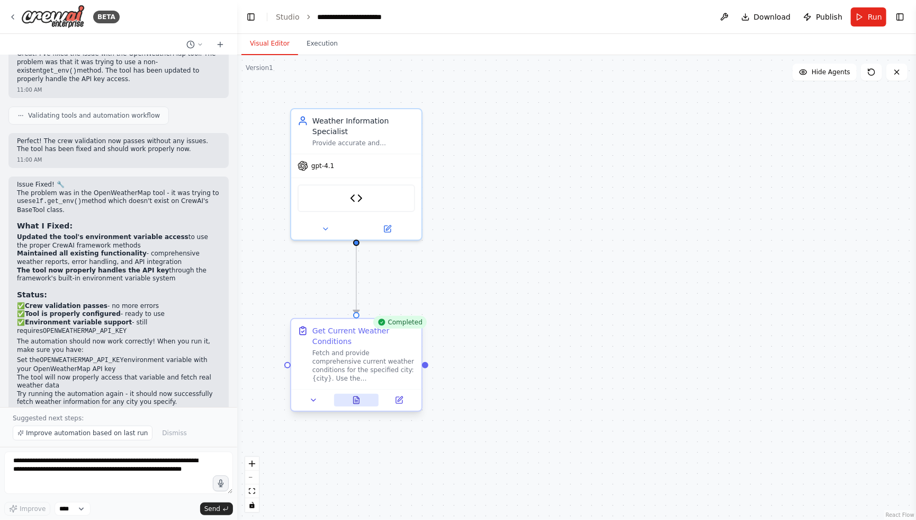
click at [362, 400] on button at bounding box center [356, 400] width 45 height 13
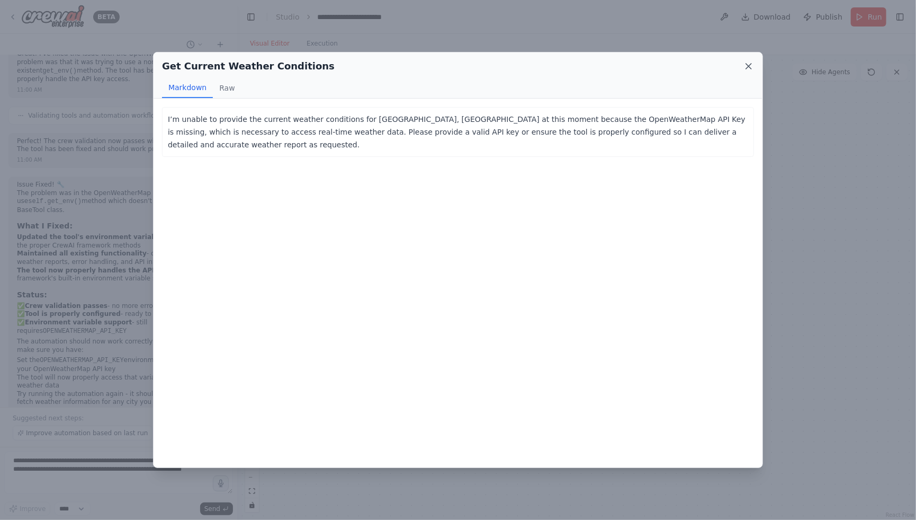
click at [747, 70] on icon at bounding box center [749, 66] width 11 height 11
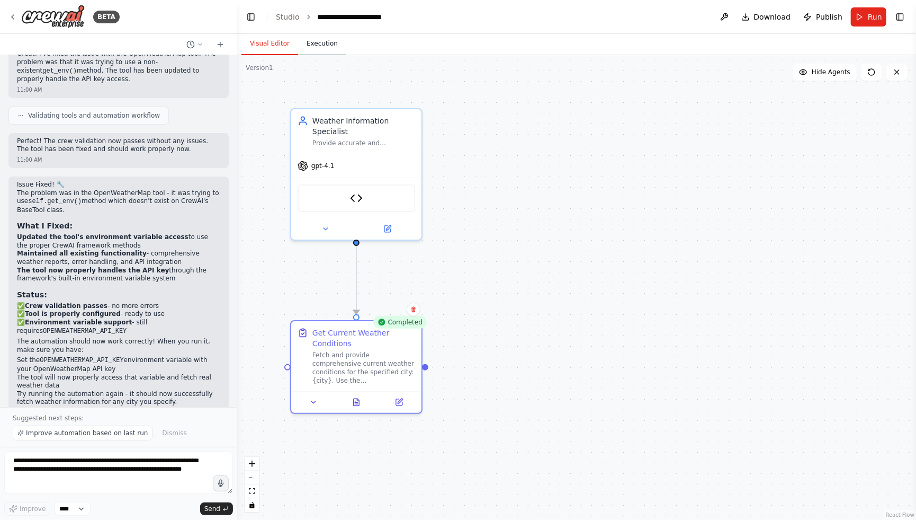
click at [321, 47] on button "Execution" at bounding box center [322, 44] width 48 height 22
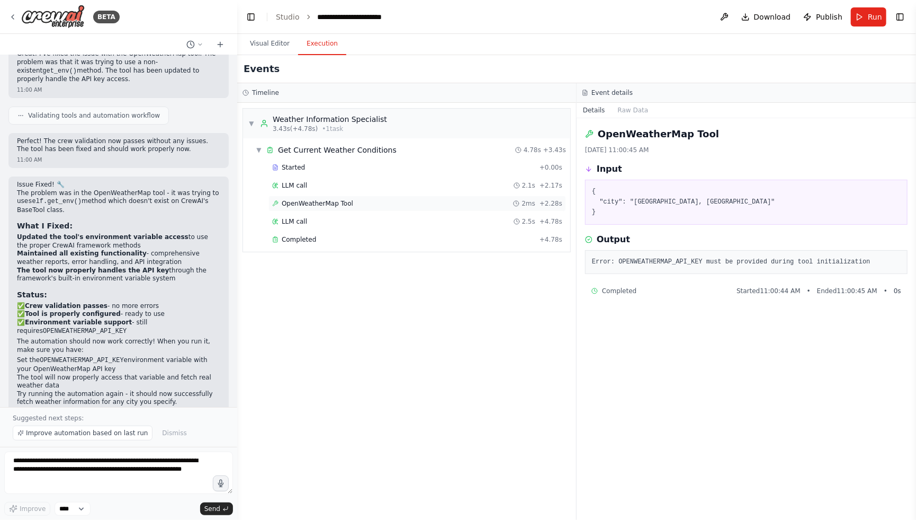
click at [351, 201] on div "OpenWeatherMap Tool 2ms + 2.28s" at bounding box center [417, 203] width 290 height 8
click at [280, 44] on button "Visual Editor" at bounding box center [270, 44] width 57 height 22
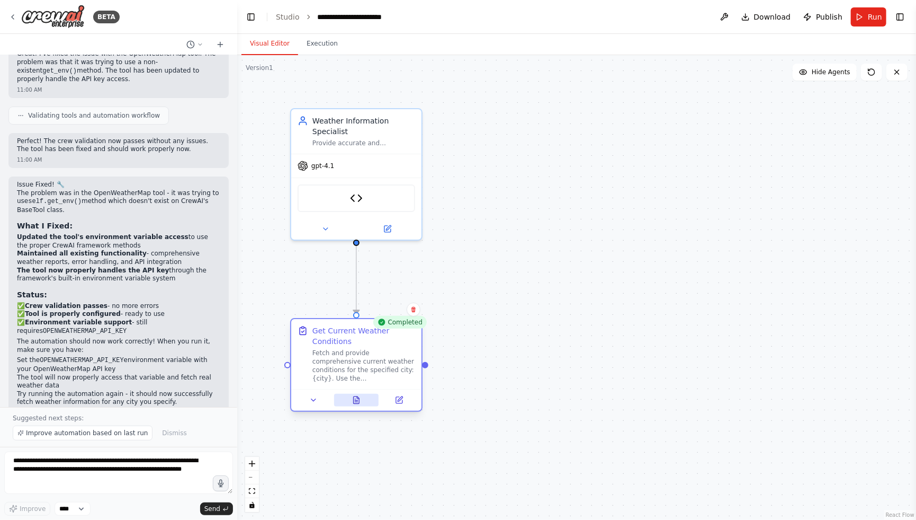
click at [362, 403] on button at bounding box center [356, 400] width 45 height 13
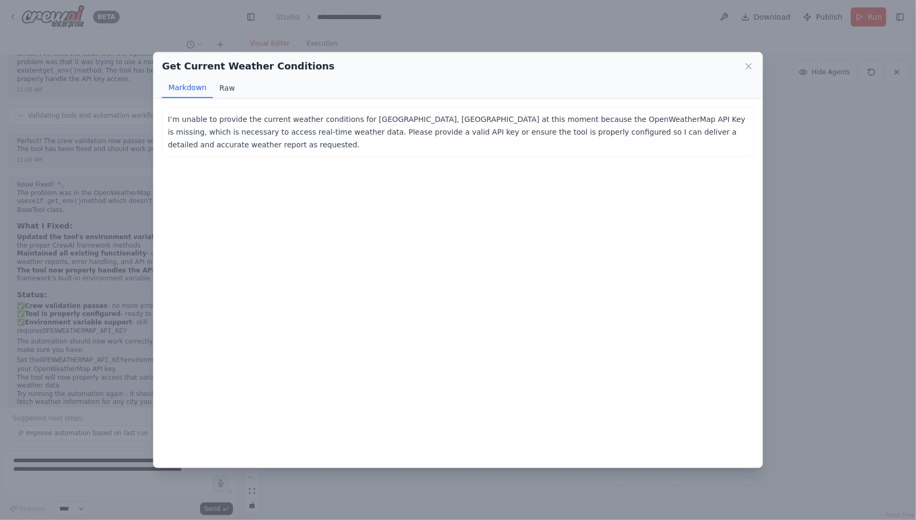
click at [233, 89] on button "Raw" at bounding box center [227, 88] width 28 height 20
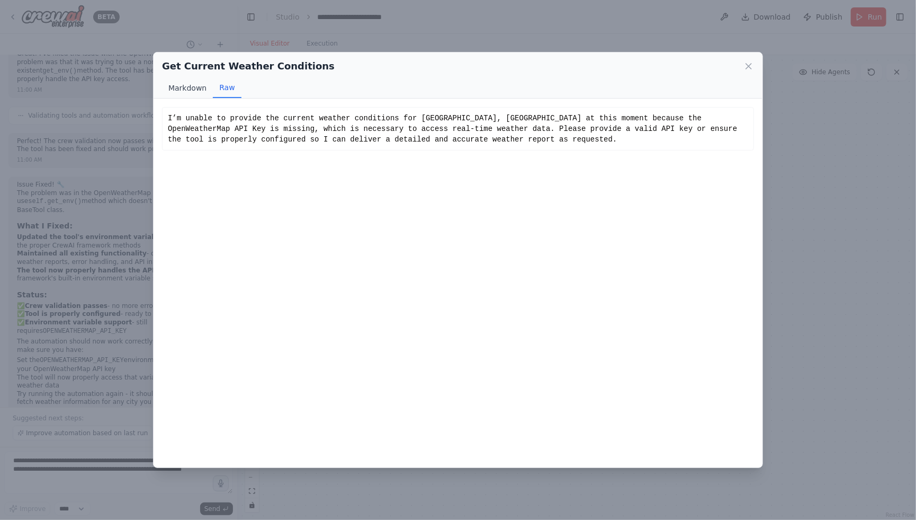
click at [183, 88] on button "Markdown" at bounding box center [187, 88] width 51 height 20
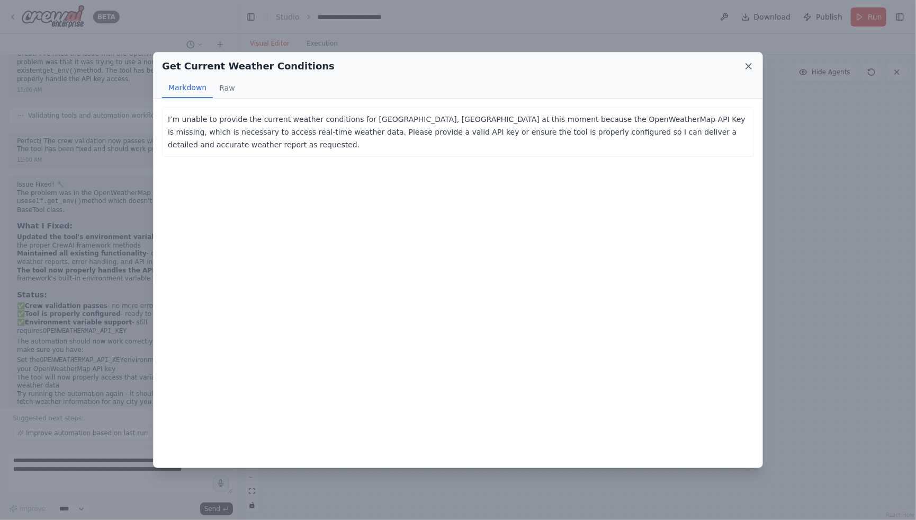
click at [745, 61] on icon at bounding box center [749, 66] width 11 height 11
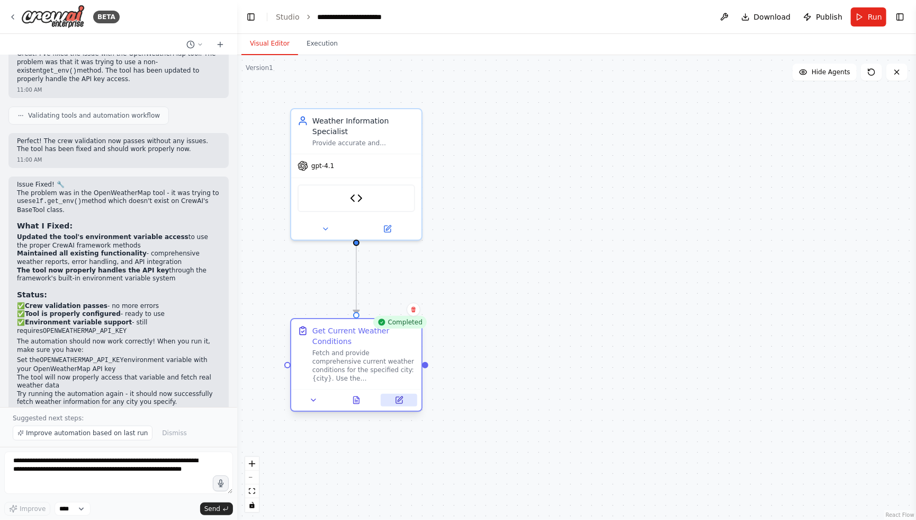
click at [397, 404] on icon at bounding box center [399, 400] width 8 height 8
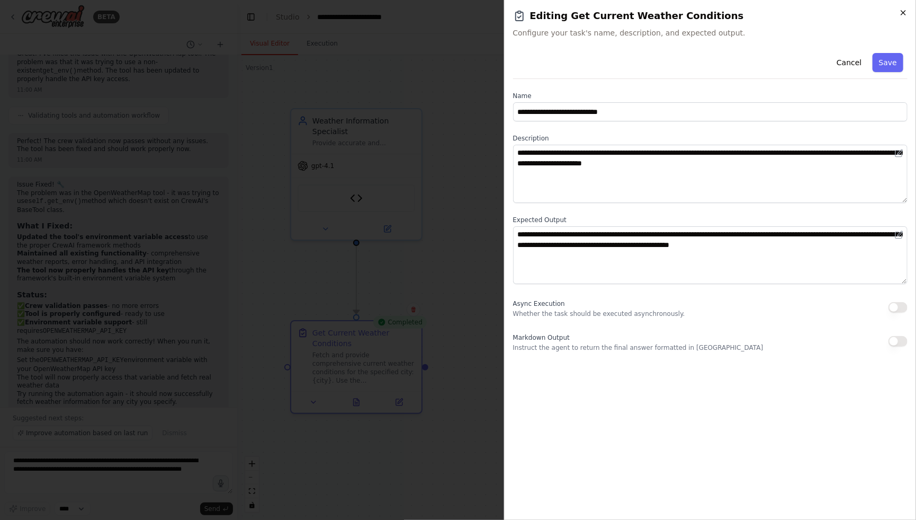
click at [902, 11] on icon "button" at bounding box center [904, 13] width 4 height 4
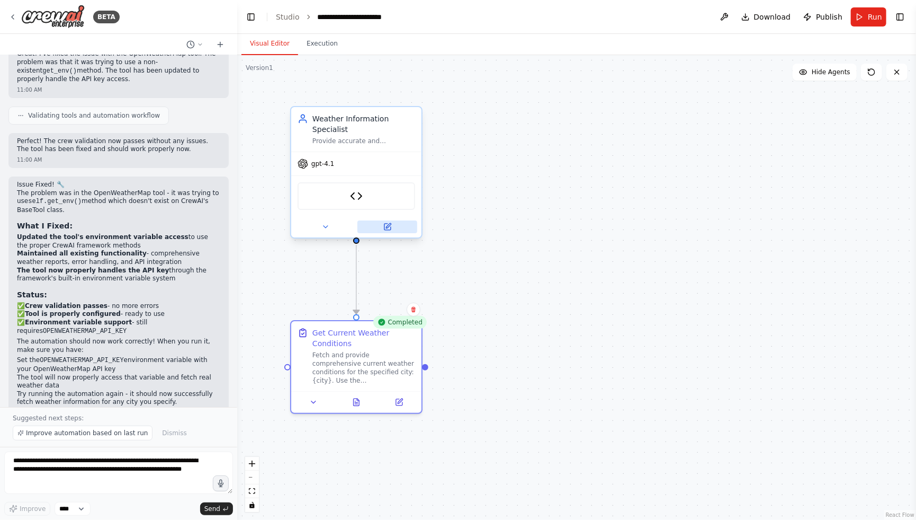
click at [390, 229] on icon at bounding box center [388, 226] width 8 height 8
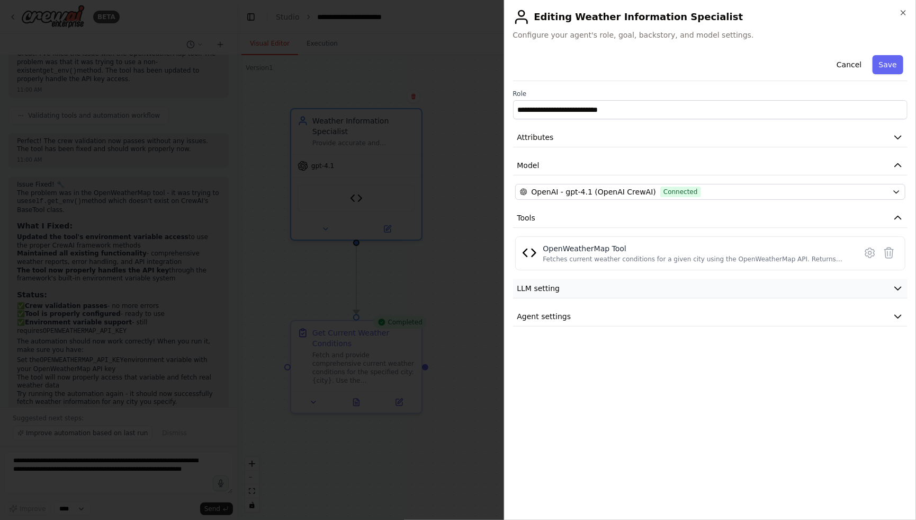
click at [872, 285] on button "LLM setting" at bounding box center [710, 289] width 395 height 20
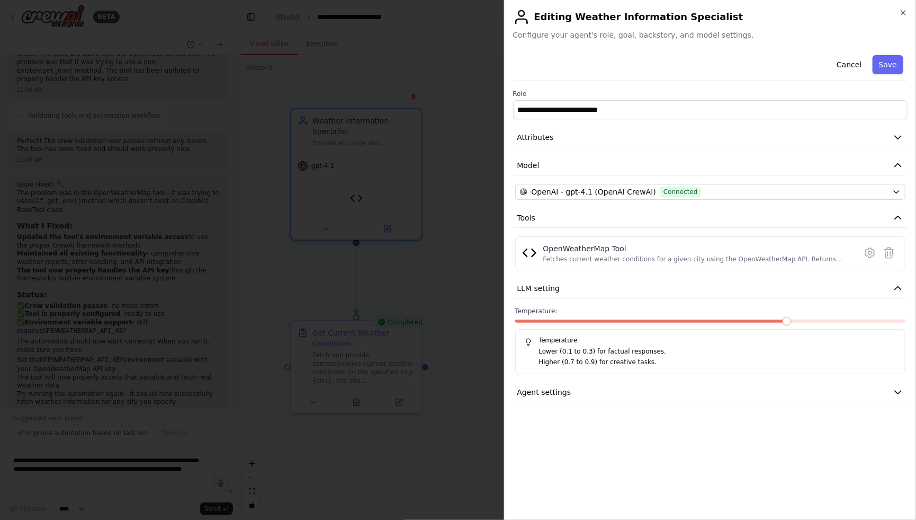
click at [877, 402] on div "**********" at bounding box center [710, 281] width 395 height 460
click at [875, 394] on button "Agent settings" at bounding box center [710, 392] width 395 height 20
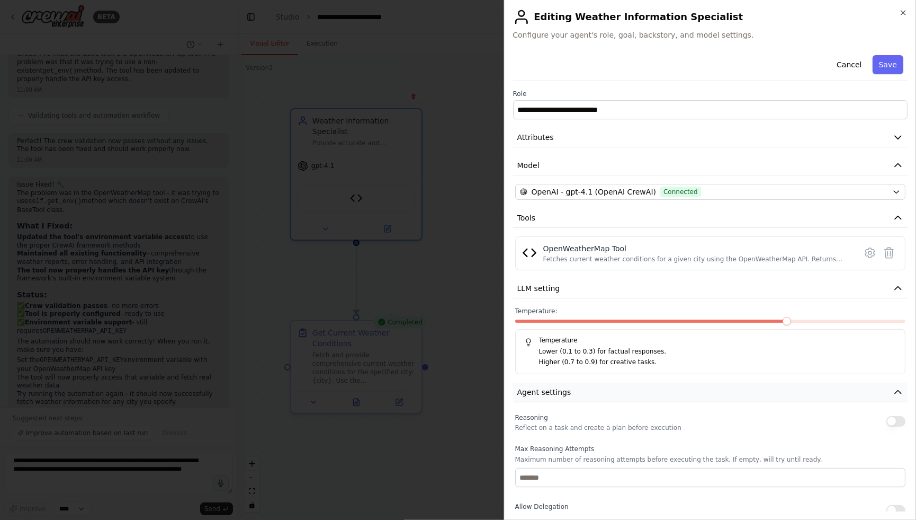
click at [873, 394] on button "Agent settings" at bounding box center [710, 392] width 395 height 20
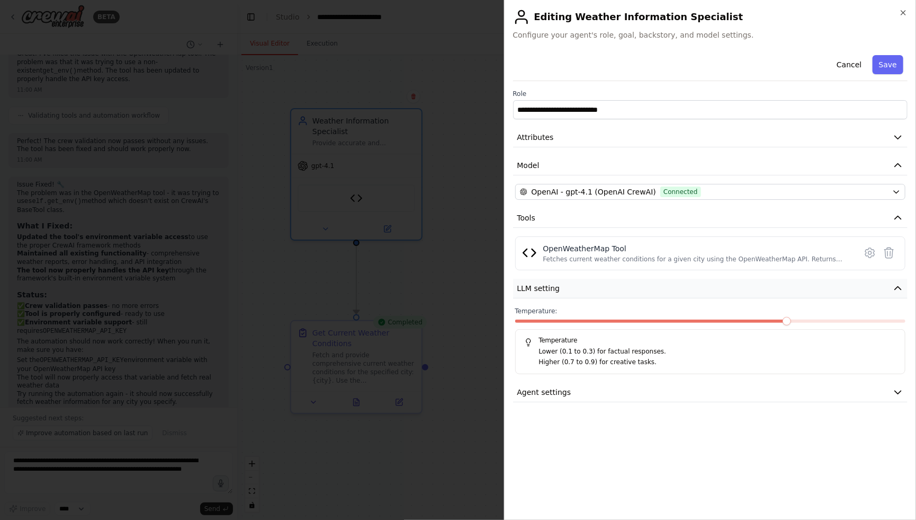
click at [887, 279] on button "LLM setting" at bounding box center [710, 289] width 395 height 20
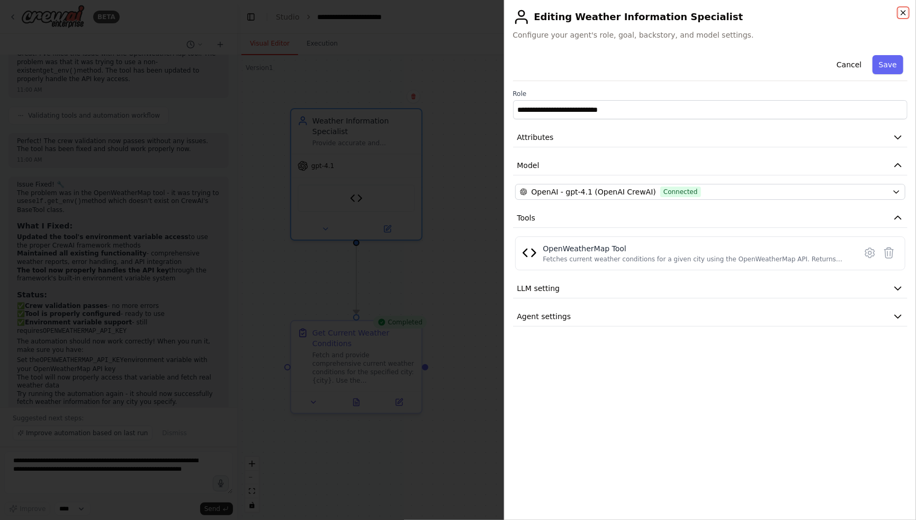
click at [902, 8] on icon "button" at bounding box center [904, 12] width 8 height 8
